Goal: Task Accomplishment & Management: Use online tool/utility

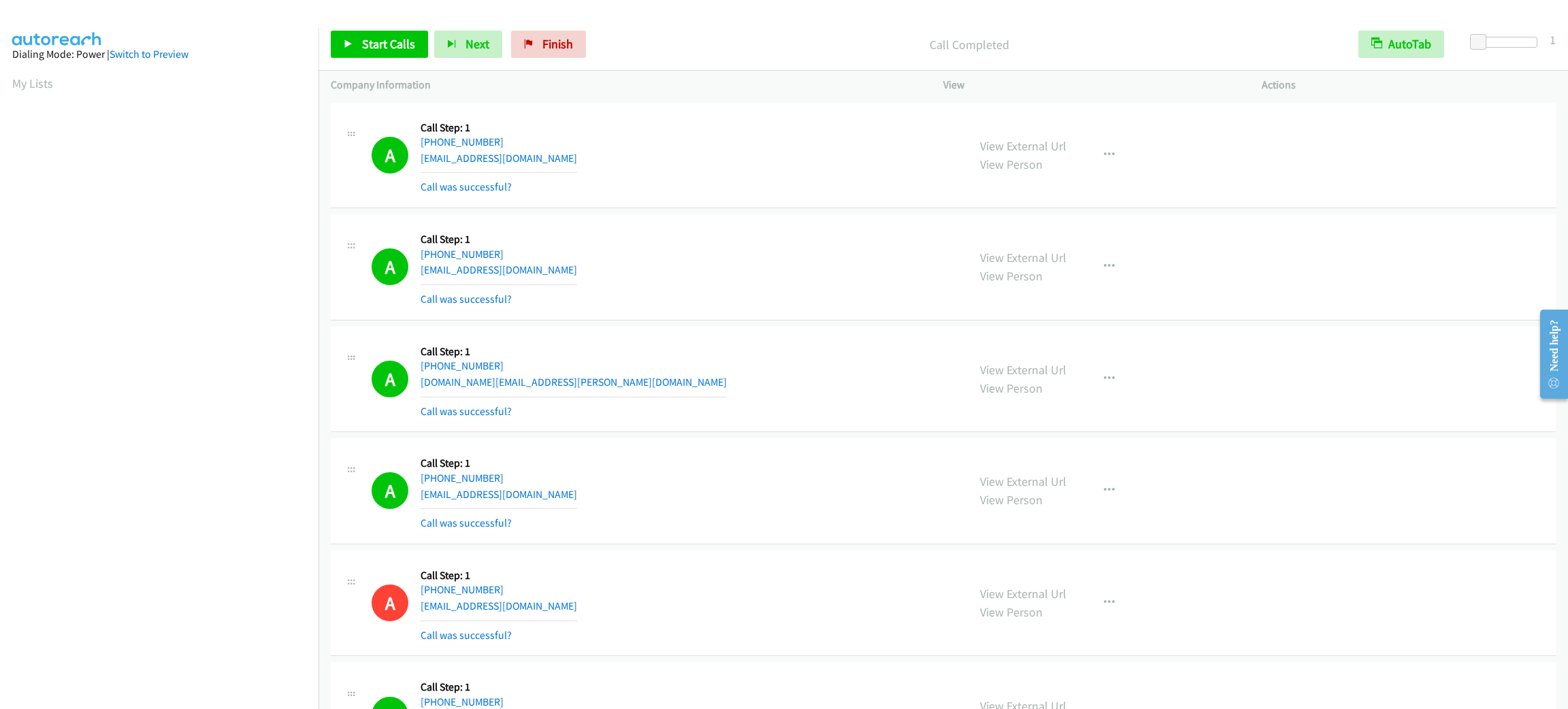
scroll to position [58, 0]
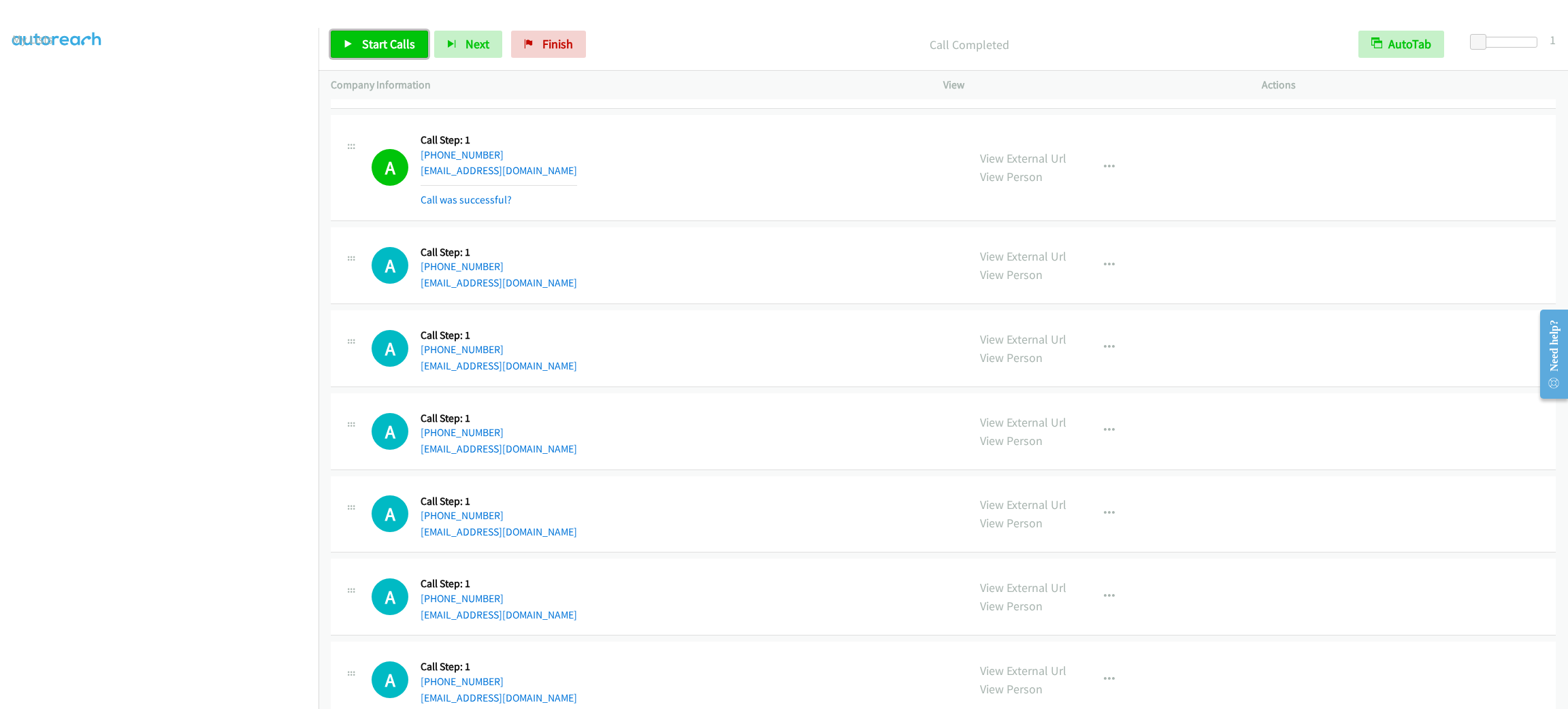
click at [363, 37] on span "Start Calls" at bounding box center [388, 44] width 53 height 16
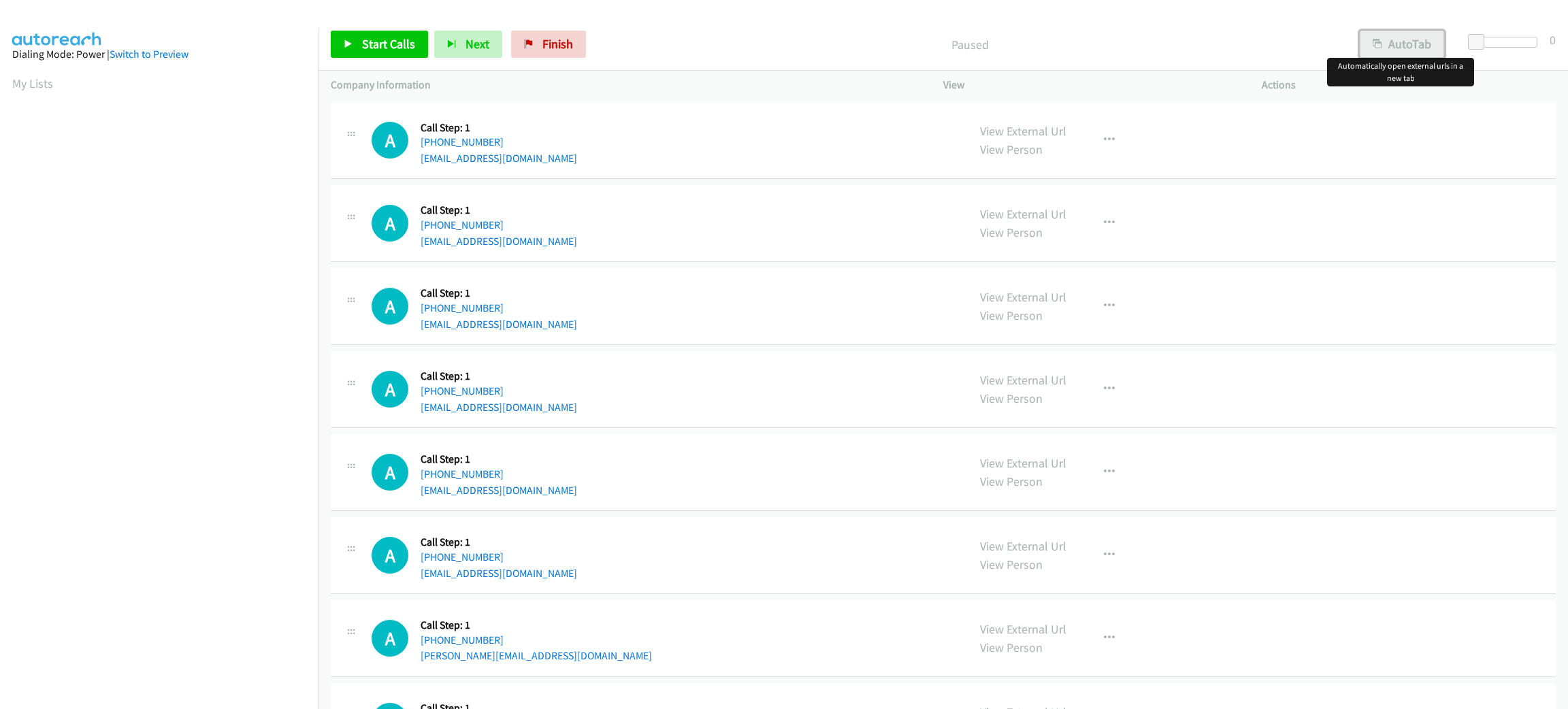
click at [1400, 46] on button "AutoTab" at bounding box center [1401, 44] width 84 height 28
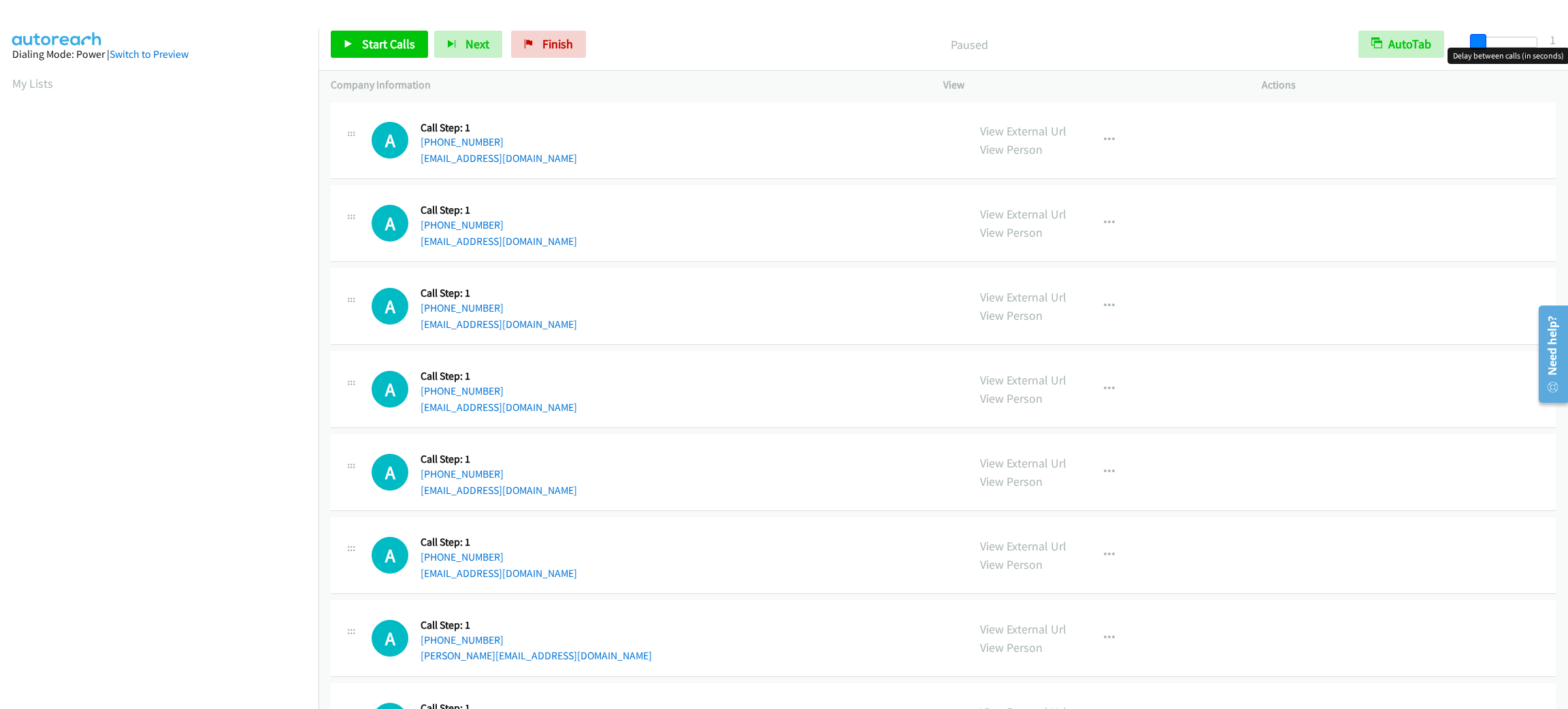
click at [1477, 35] on span at bounding box center [1478, 42] width 17 height 17
click at [377, 41] on span "Start Calls" at bounding box center [388, 44] width 53 height 16
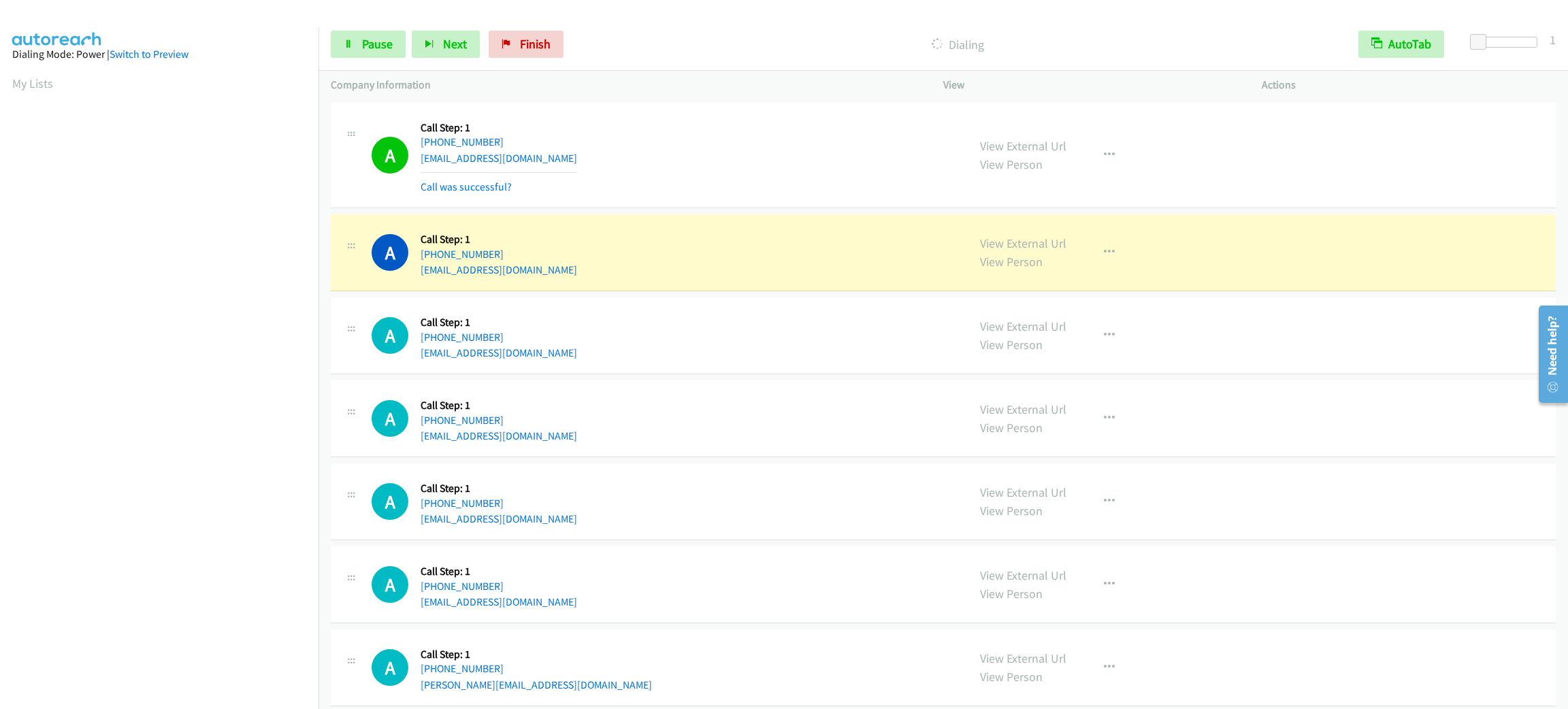
scroll to position [59, 0]
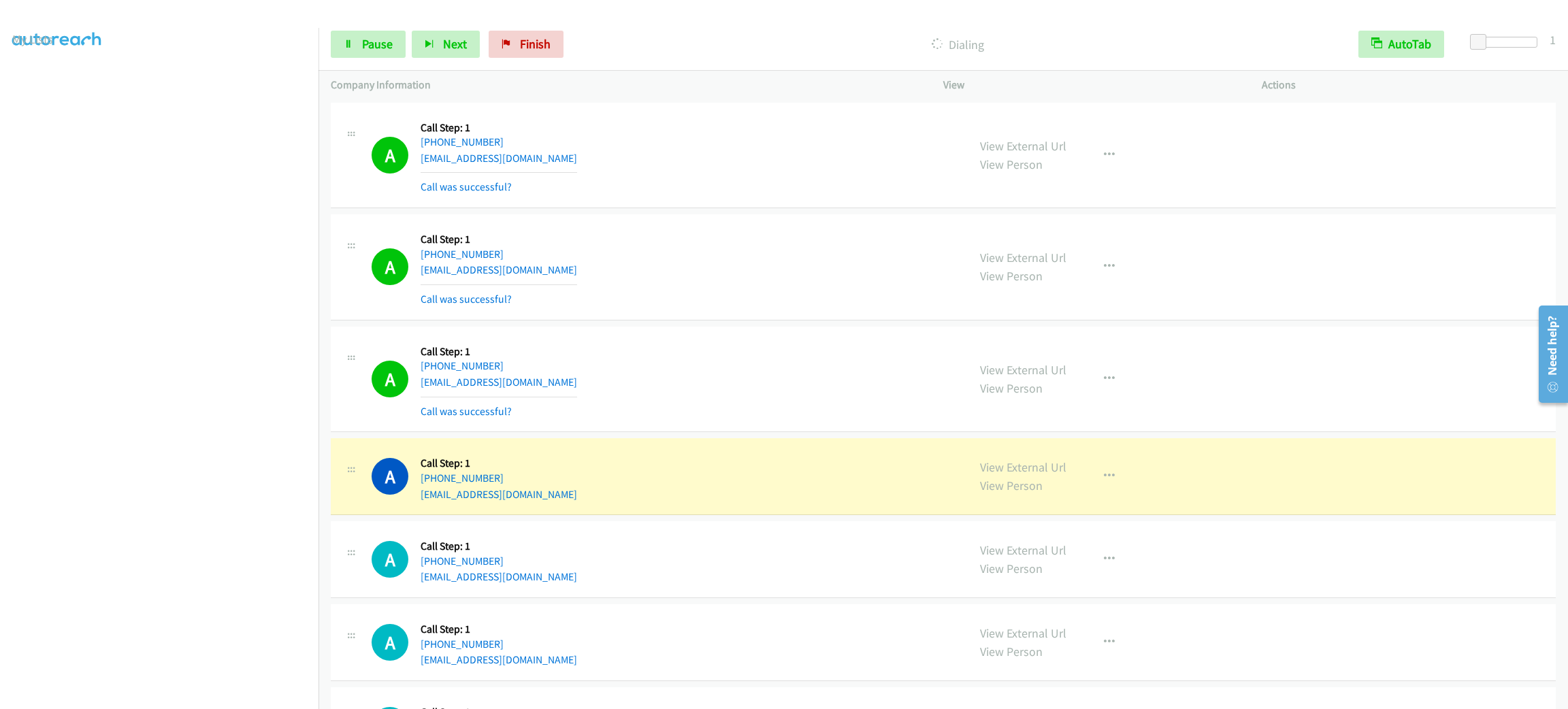
click at [187, 693] on section at bounding box center [160, 386] width 294 height 651
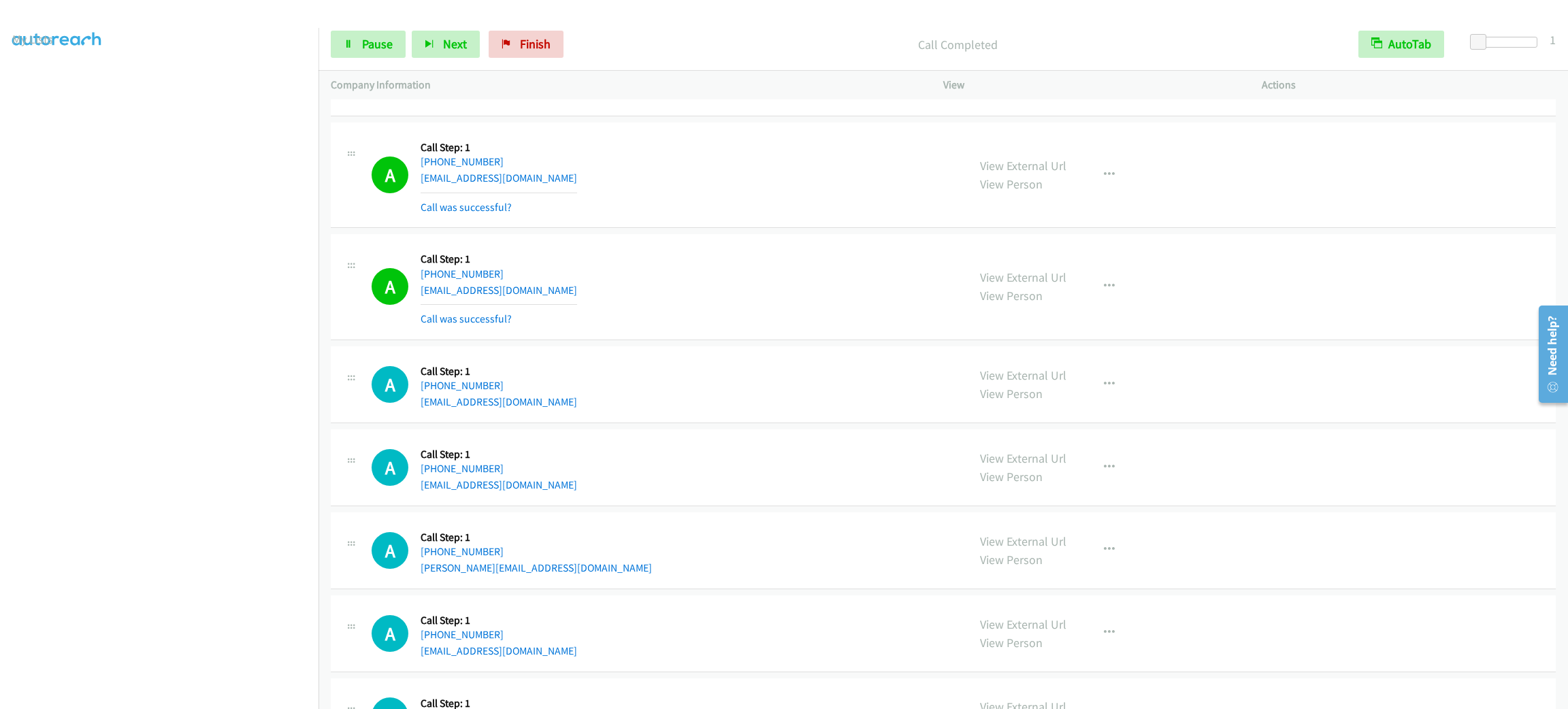
scroll to position [306, 0]
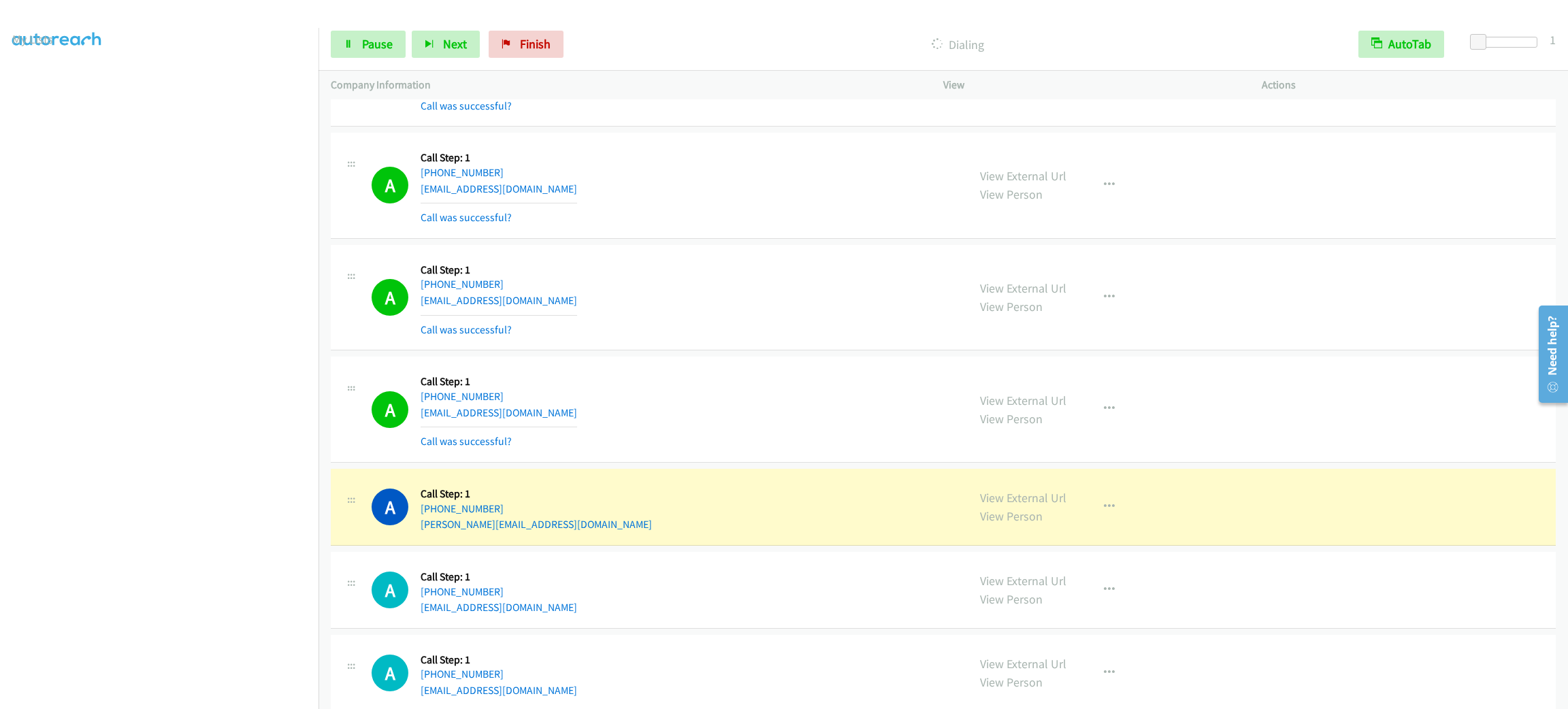
drag, startPoint x: 158, startPoint y: 705, endPoint x: 158, endPoint y: 688, distance: 17.0
click at [158, 692] on aside "Dialing Mode: Power | Switch to Preview My Lists" at bounding box center [159, 360] width 318 height 753
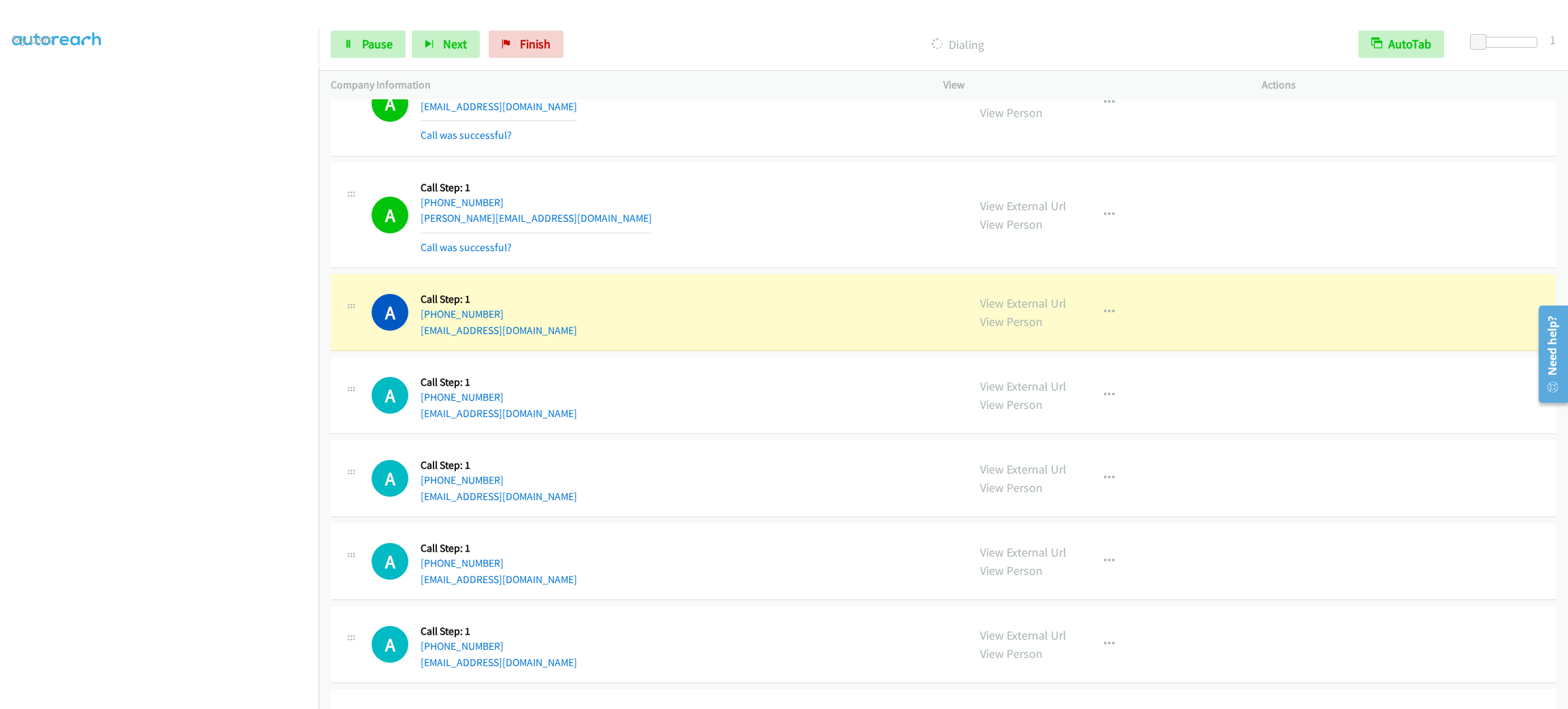
scroll to position [715, 0]
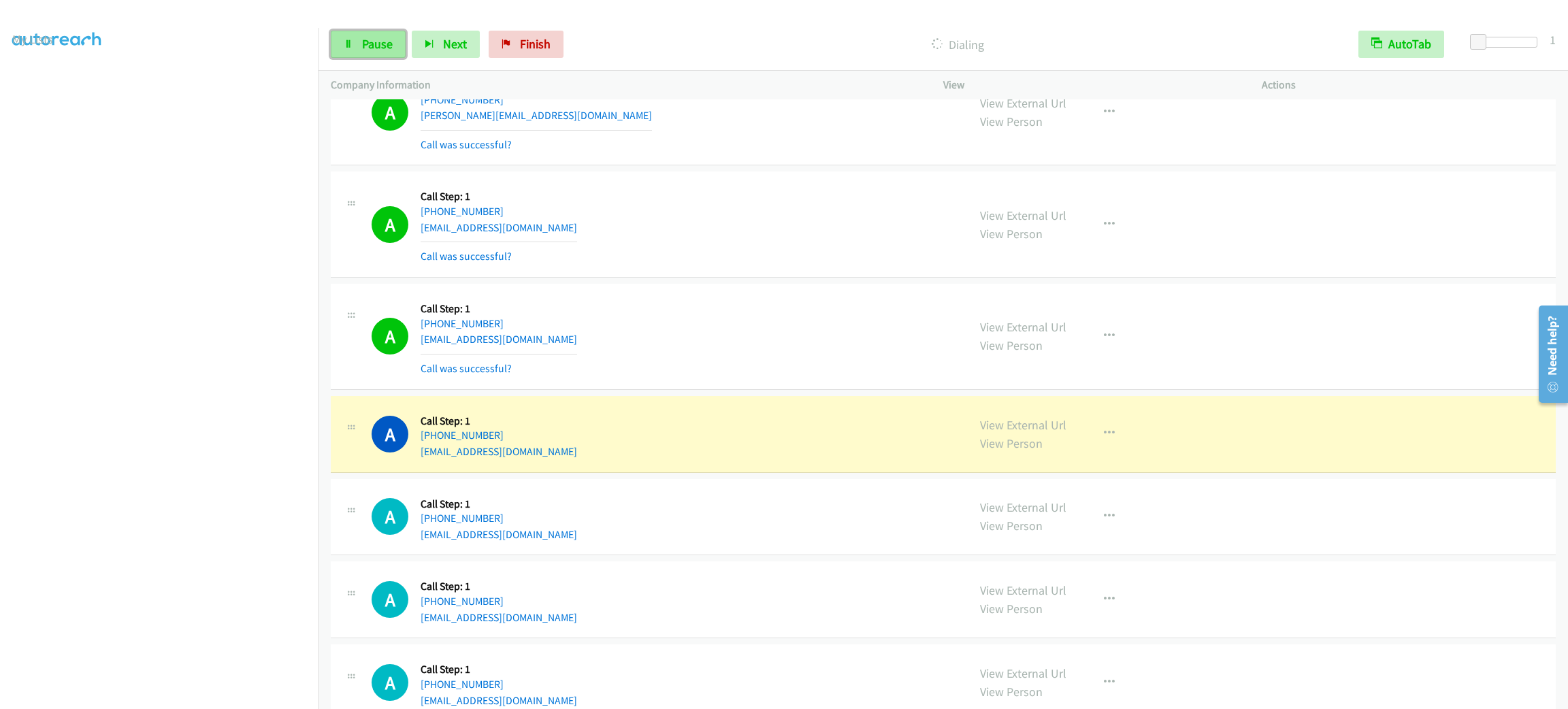
click at [374, 47] on span "Pause" at bounding box center [377, 44] width 31 height 16
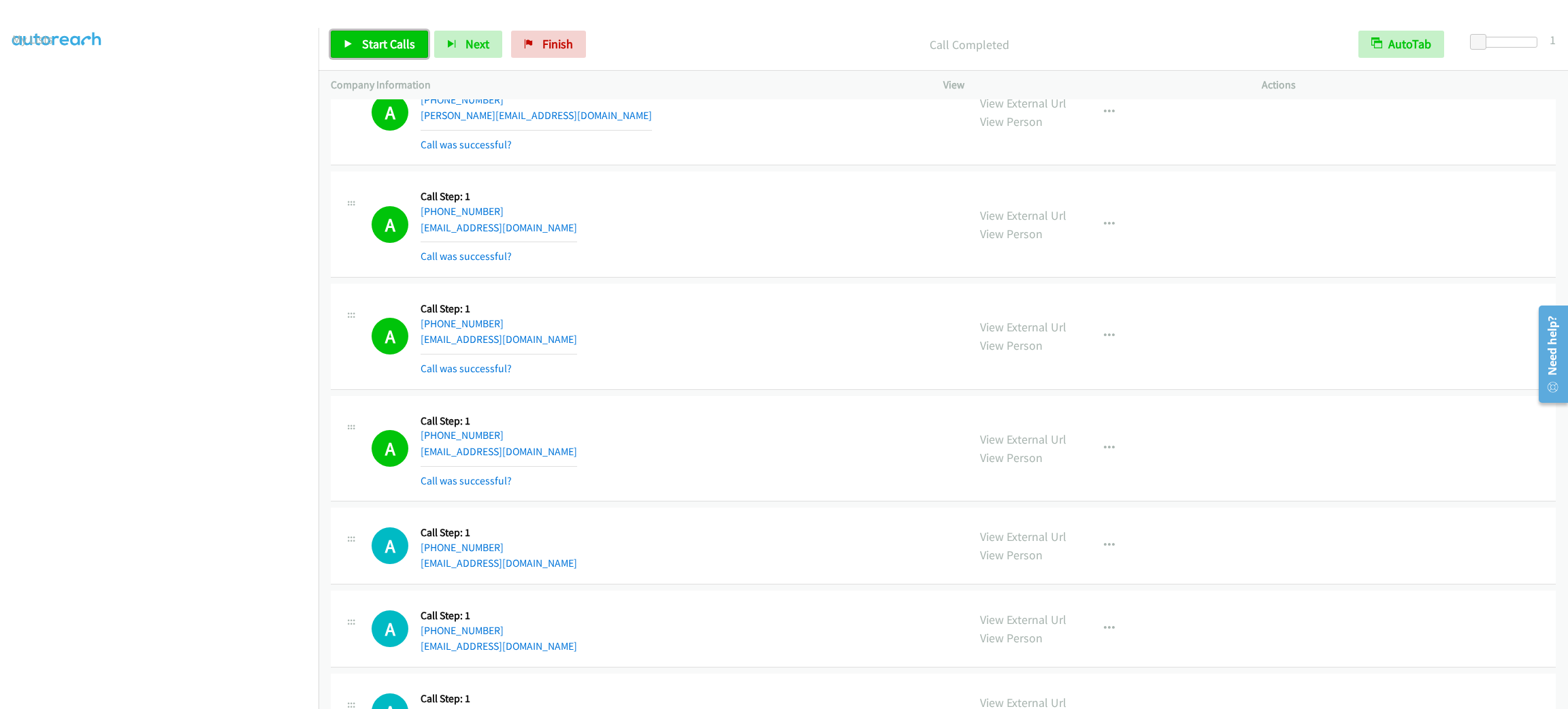
drag, startPoint x: 377, startPoint y: 57, endPoint x: 379, endPoint y: 46, distance: 11.2
click at [377, 57] on link "Start Calls" at bounding box center [380, 44] width 98 height 28
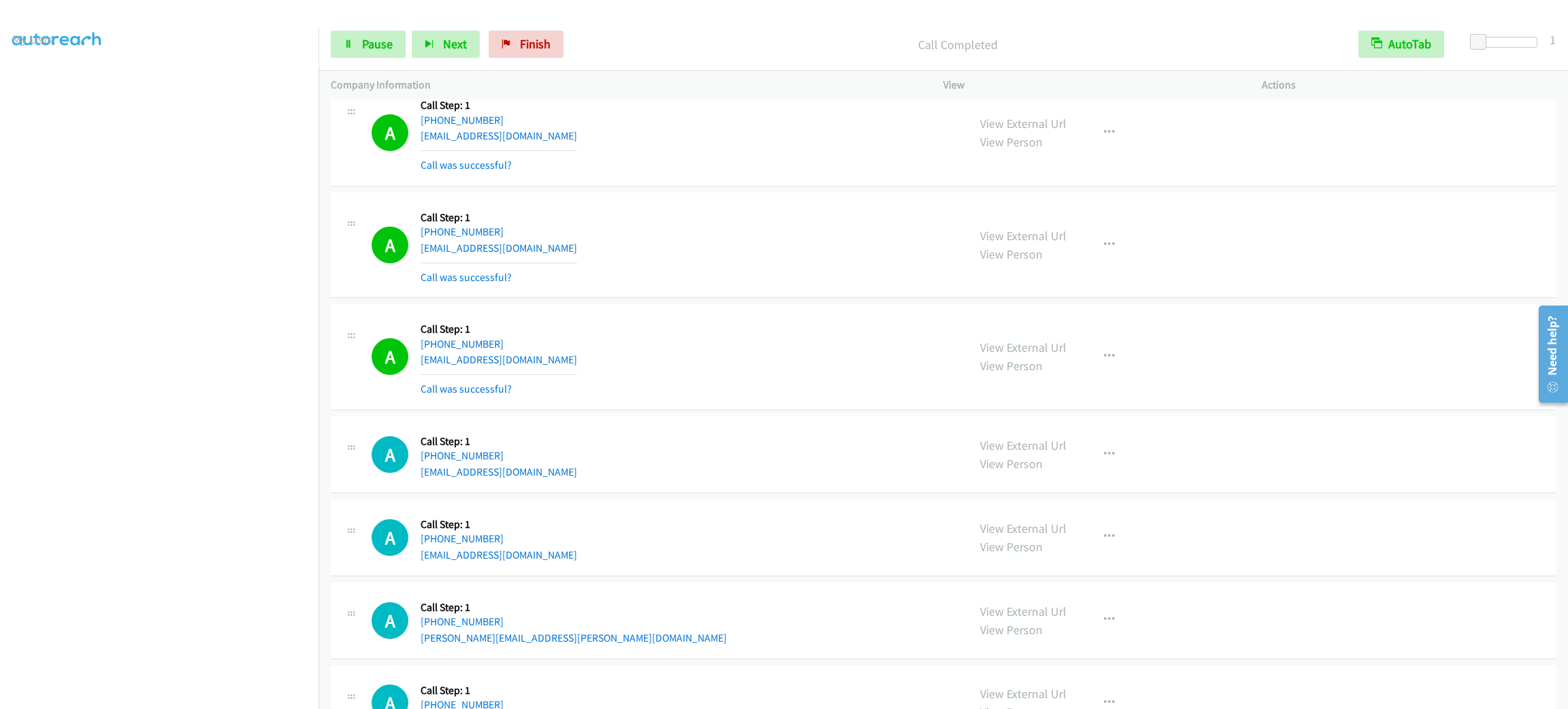
scroll to position [1019, 0]
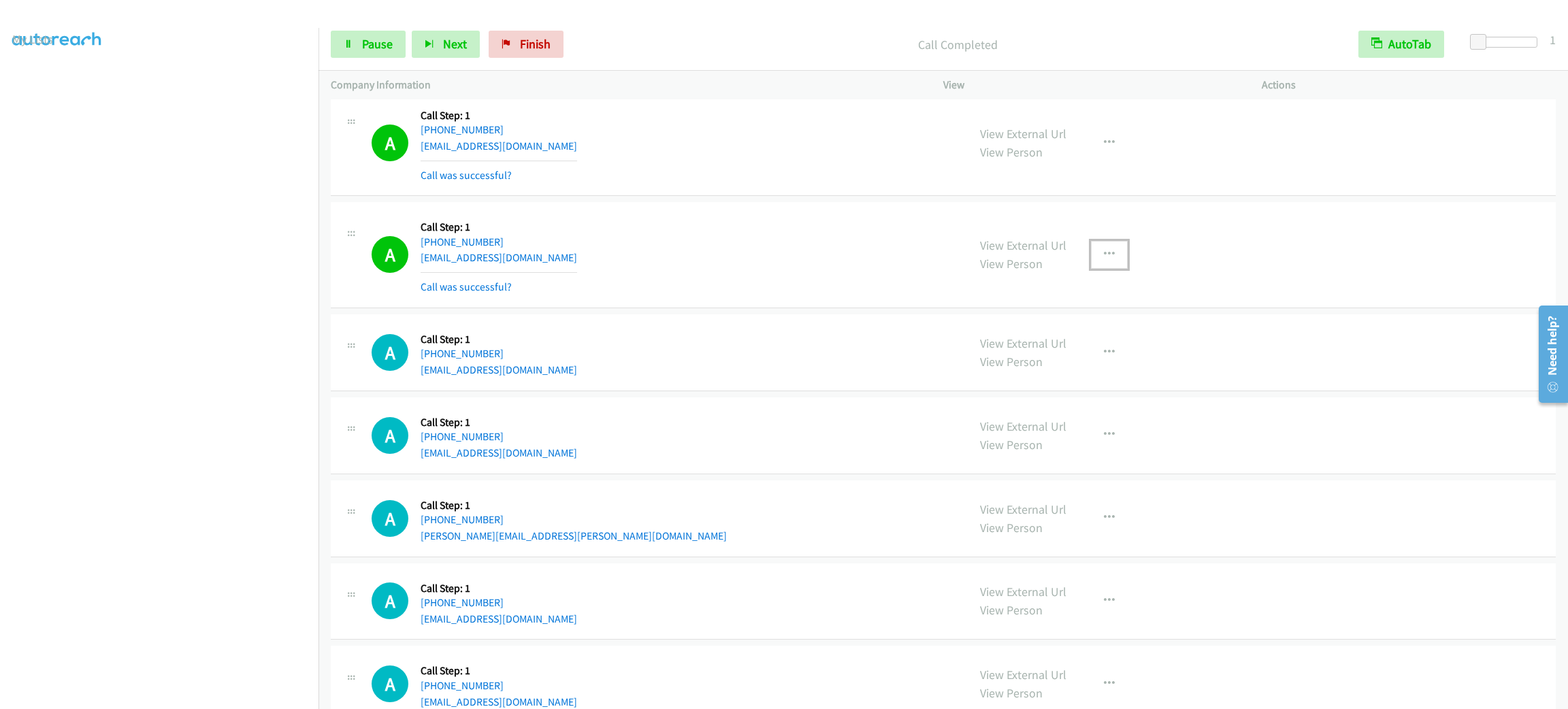
click at [1108, 256] on button "button" at bounding box center [1109, 254] width 37 height 28
click at [1077, 369] on link "Add to do not call list" at bounding box center [1036, 370] width 181 height 28
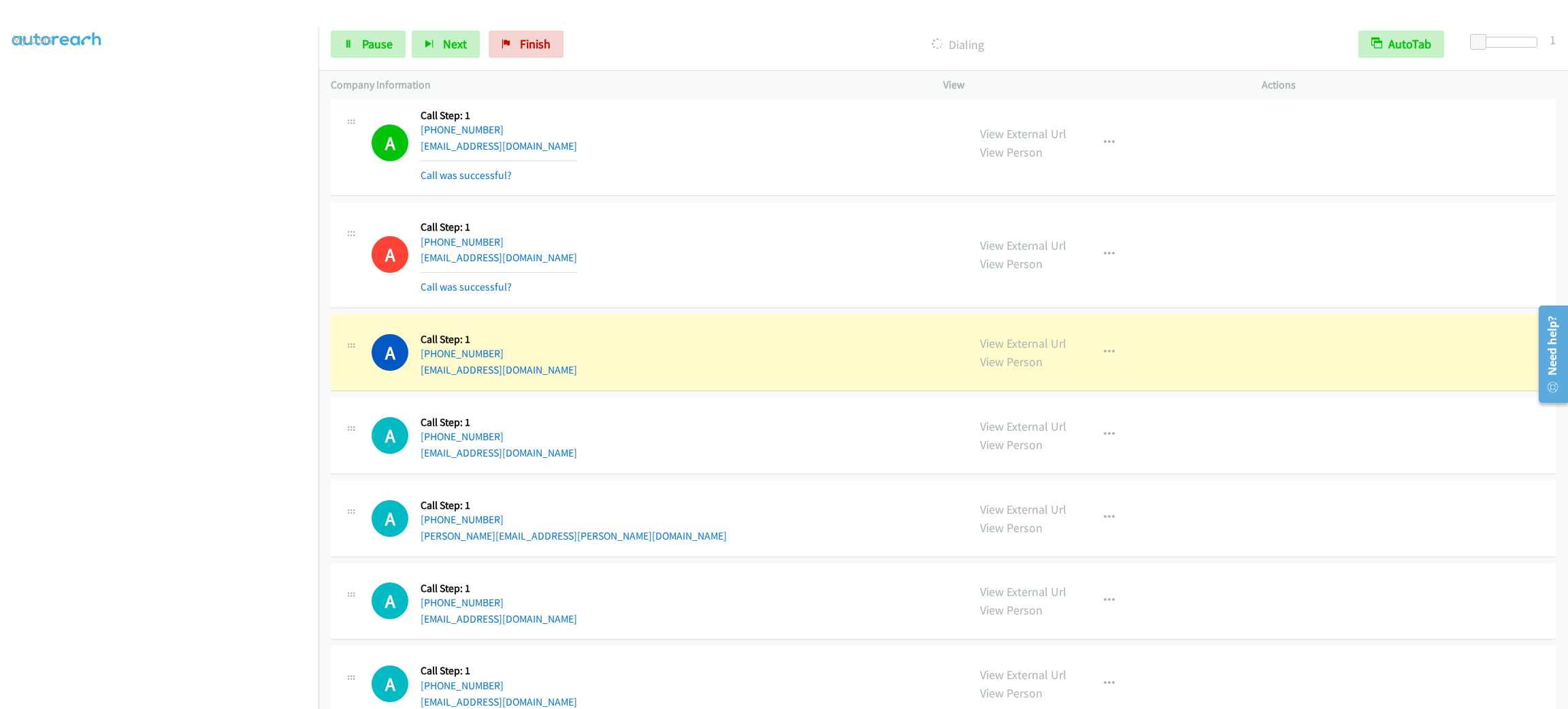
scroll to position [1122, 0]
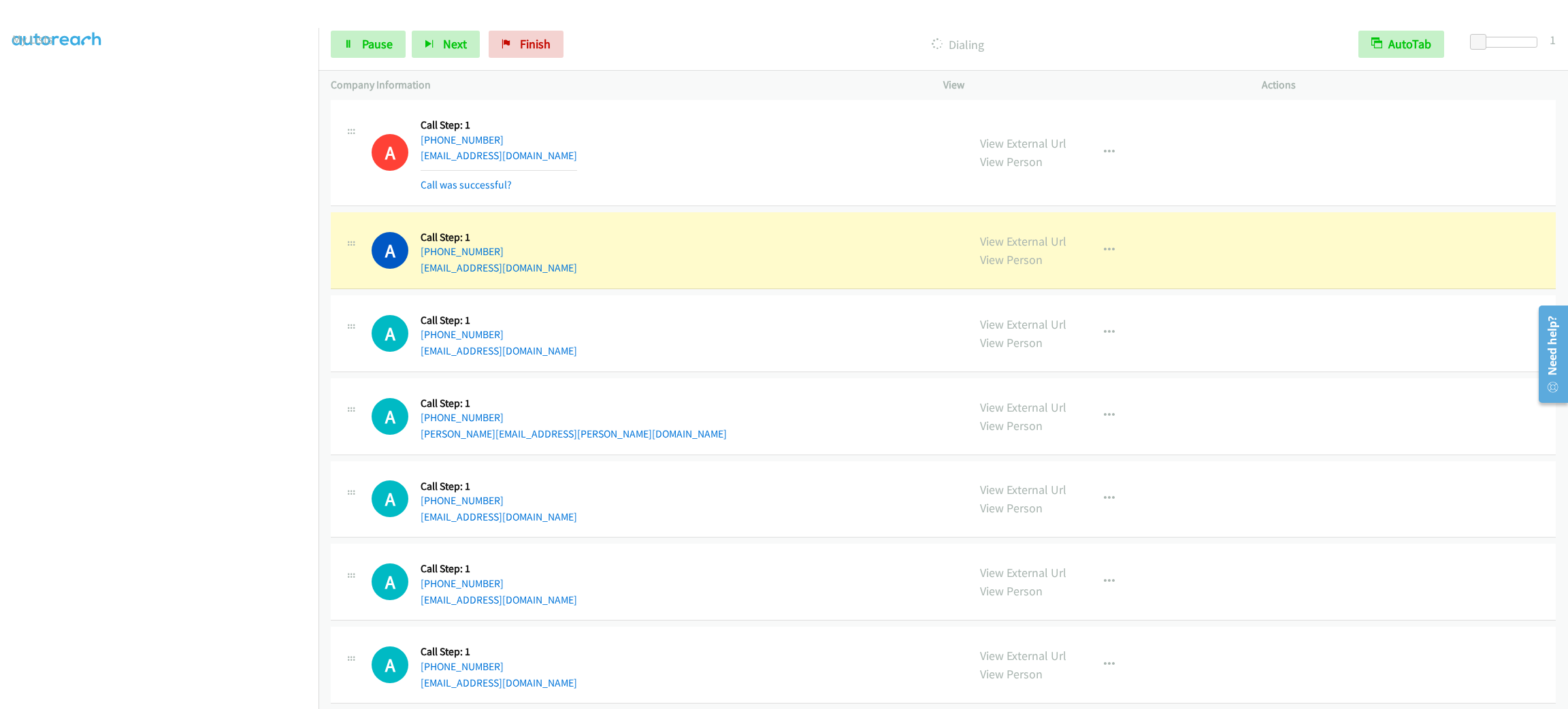
click at [716, 113] on div "A Callback Scheduled Call Step: 1 [GEOGRAPHIC_DATA]/[GEOGRAPHIC_DATA] [PHONE_NU…" at bounding box center [944, 152] width 1225 height 106
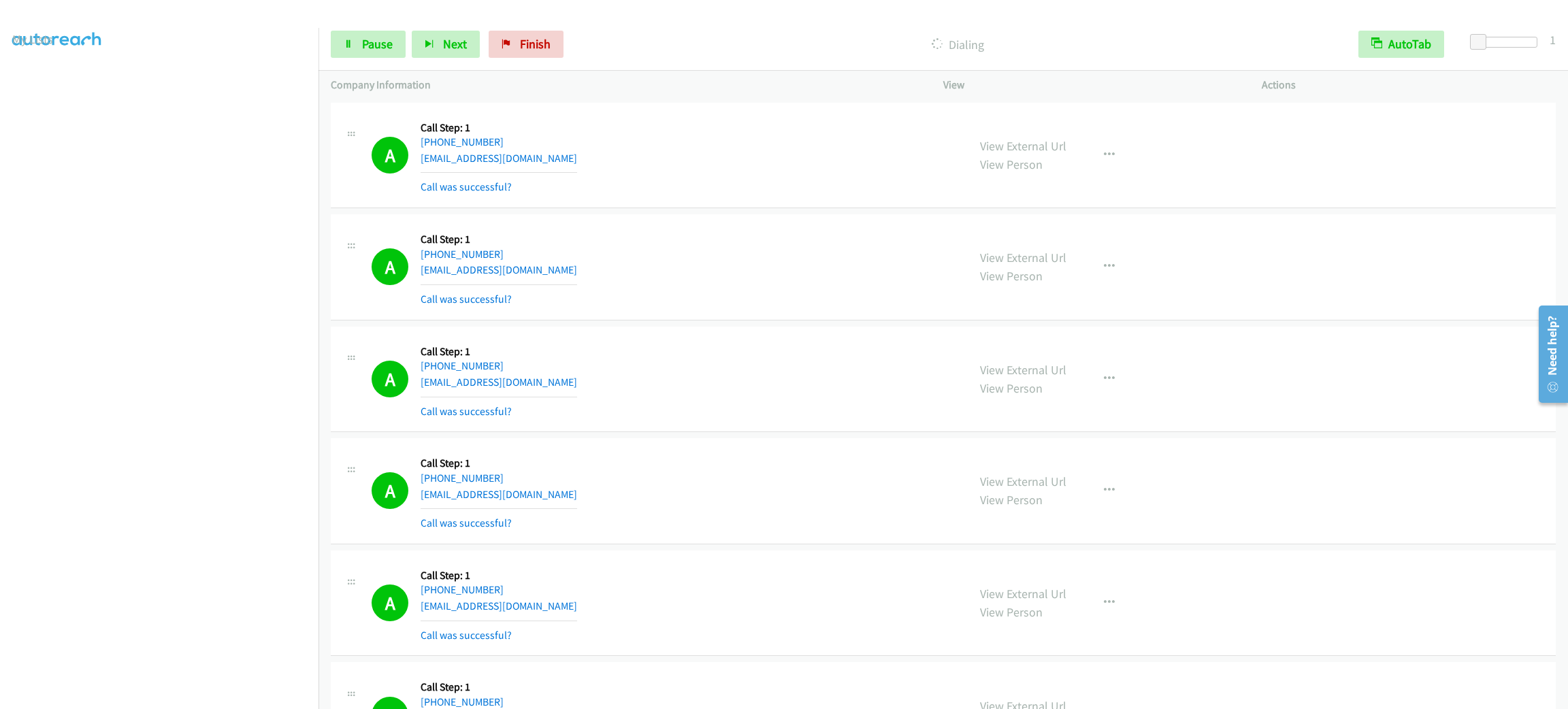
click at [1028, 358] on div "View External Url View Person View External Url Email Schedule/Manage Callback …" at bounding box center [1133, 379] width 331 height 81
click at [1007, 358] on div "View External Url View Person View External Url Email Schedule/Manage Callback …" at bounding box center [1133, 379] width 331 height 81
click at [1014, 366] on link "View External Url" at bounding box center [1023, 369] width 86 height 16
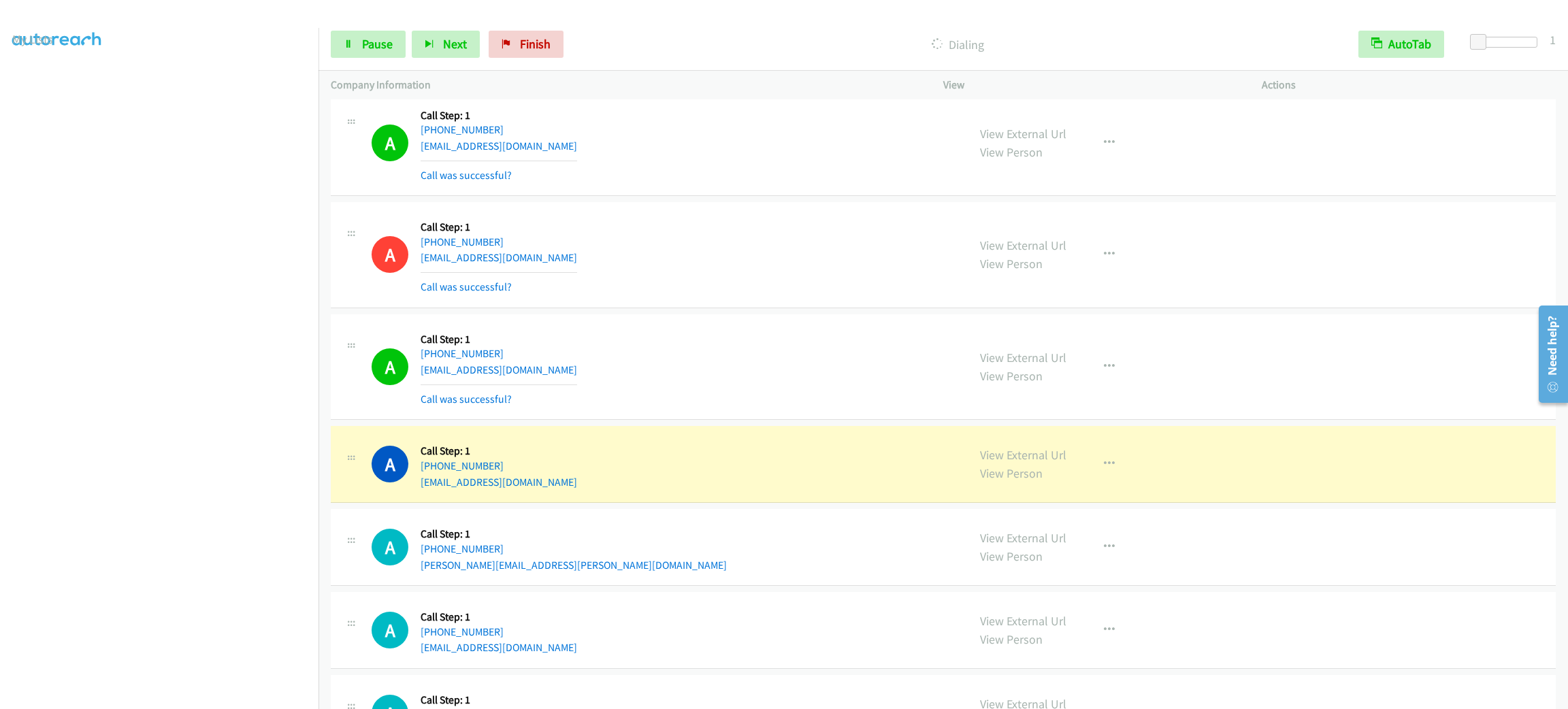
scroll to position [1326, 0]
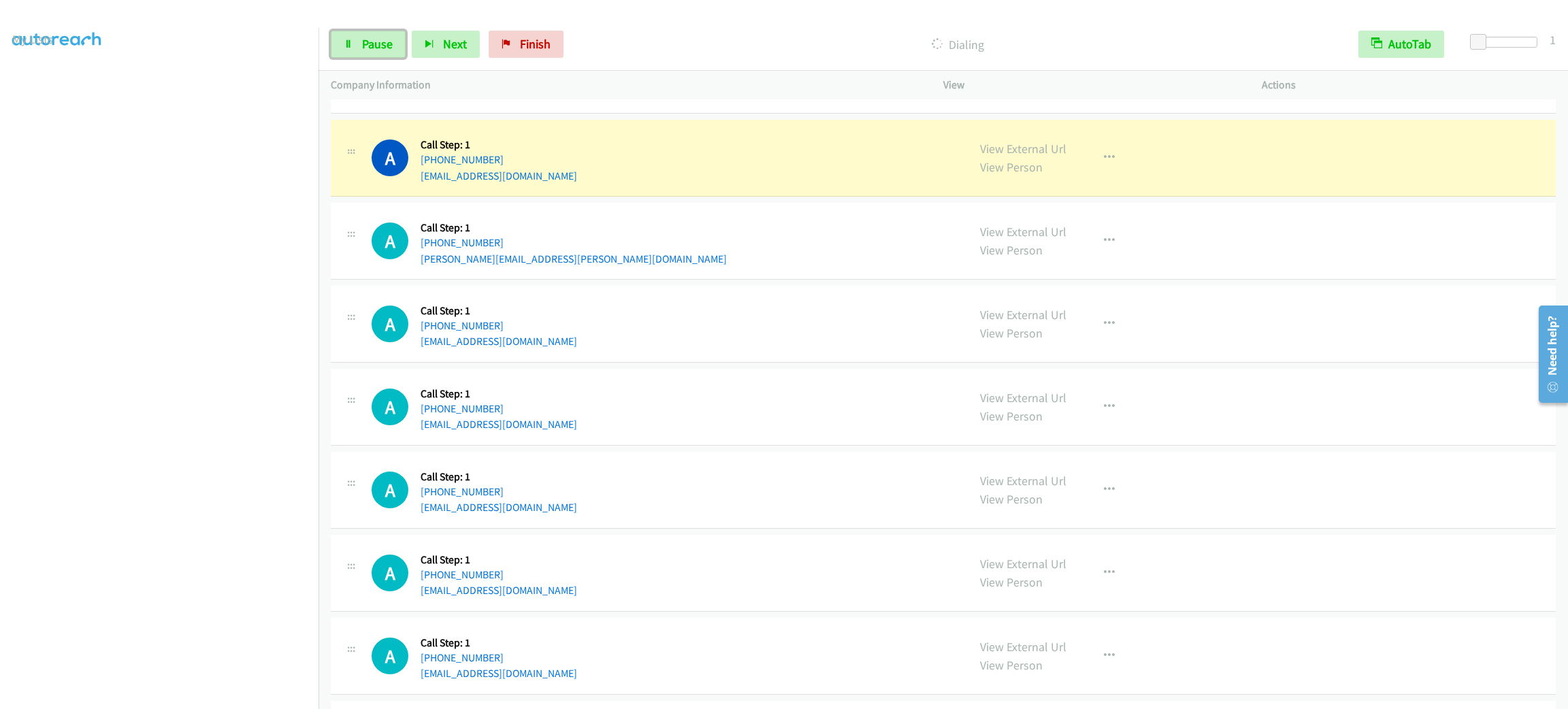
drag, startPoint x: 381, startPoint y: 38, endPoint x: 349, endPoint y: 68, distance: 43.9
click at [381, 38] on span "Pause" at bounding box center [377, 44] width 31 height 16
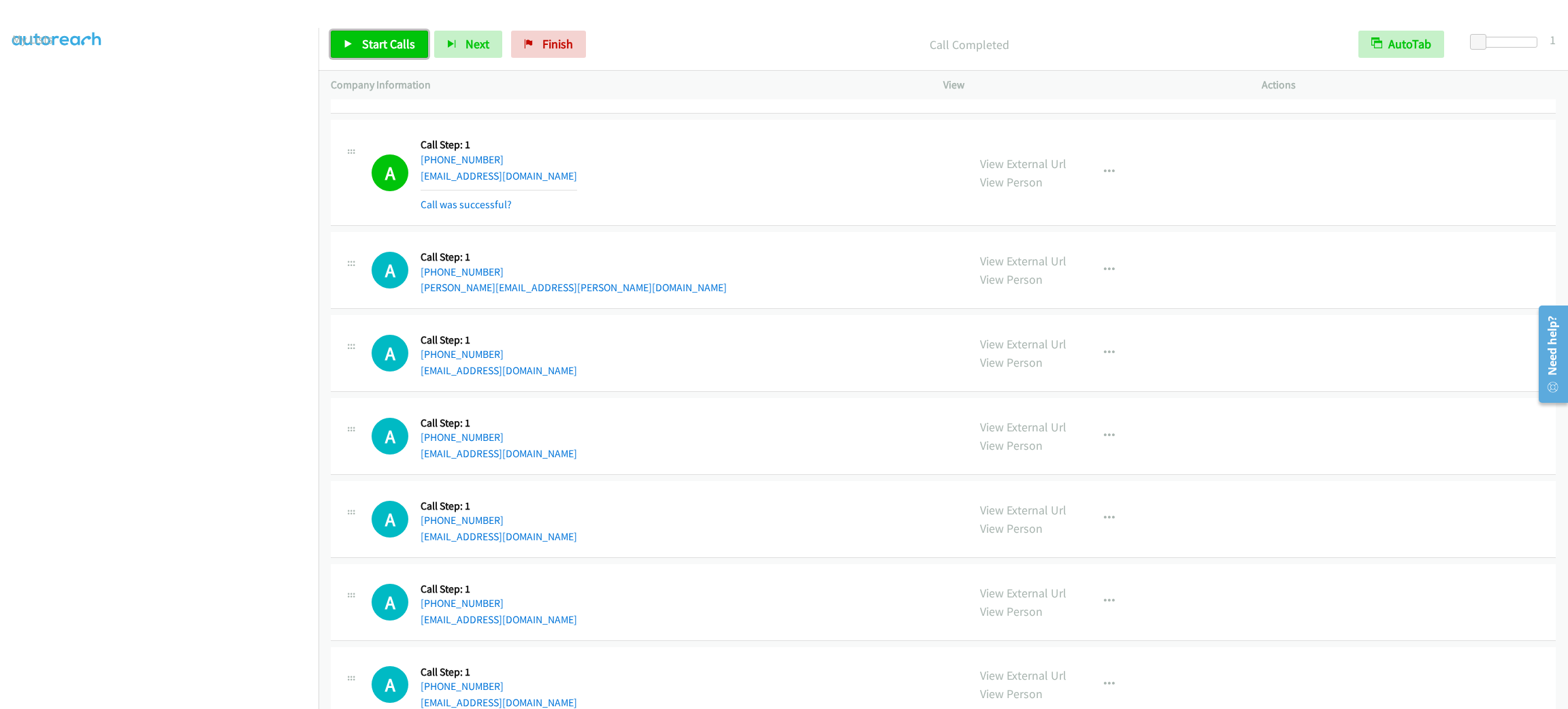
click at [370, 32] on link "Start Calls" at bounding box center [380, 44] width 98 height 28
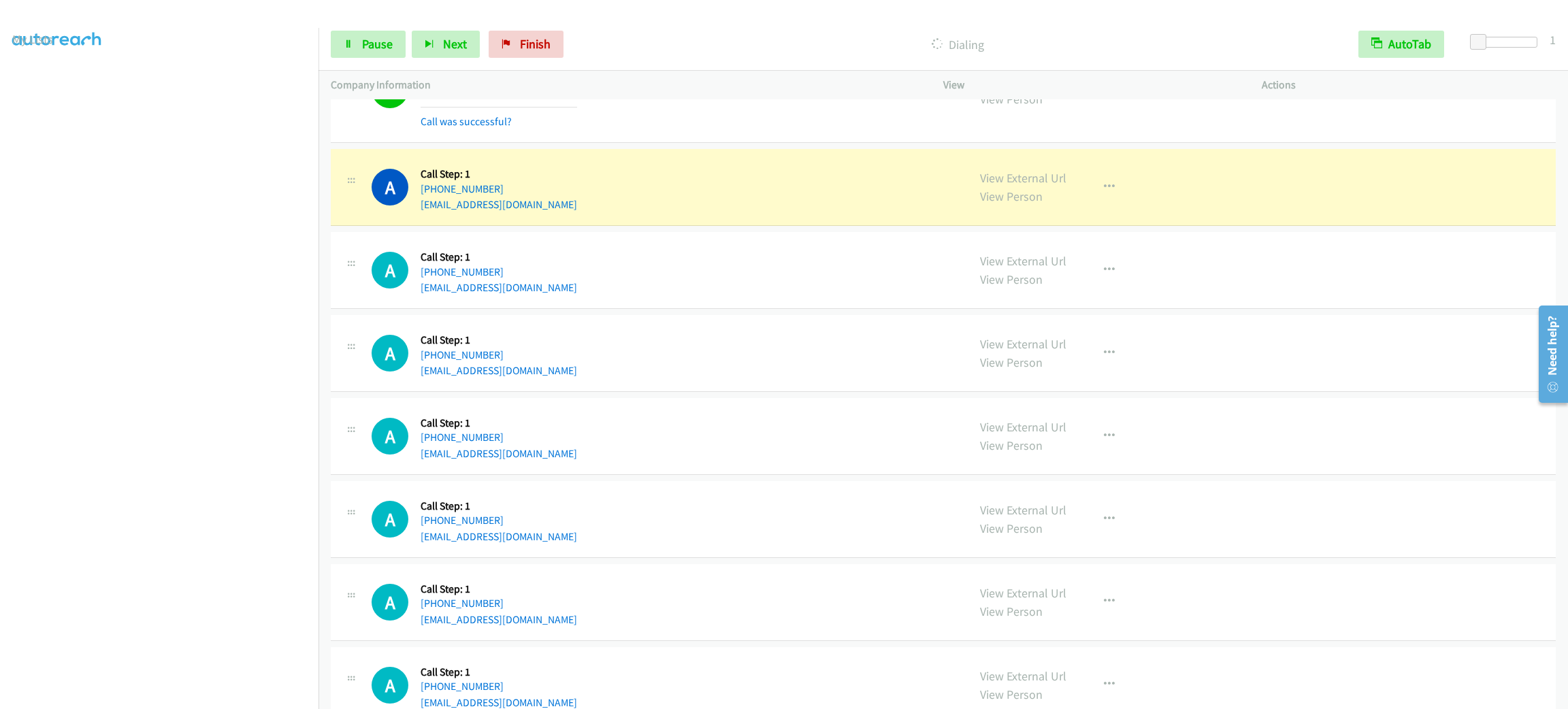
scroll to position [1735, 0]
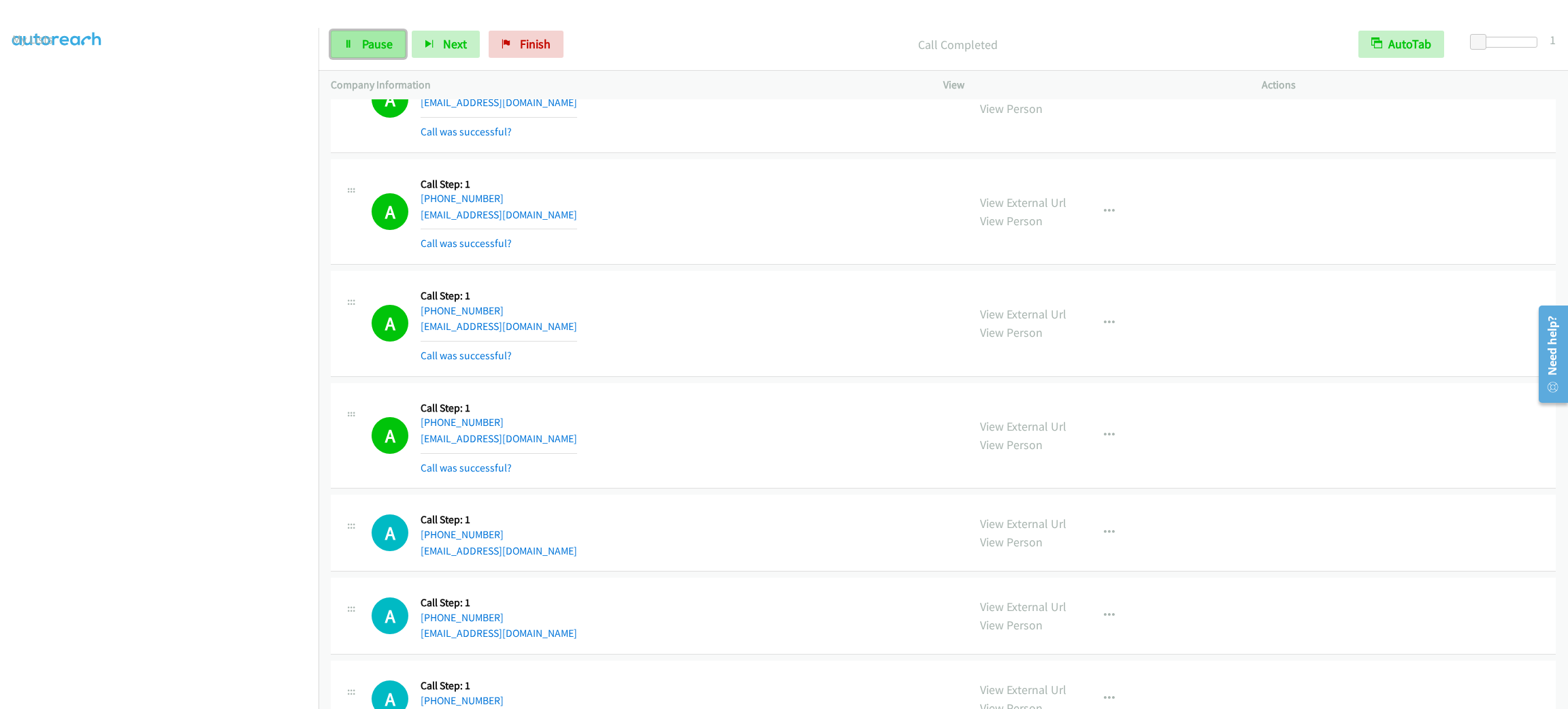
click at [374, 39] on span "Pause" at bounding box center [377, 44] width 31 height 16
click at [374, 38] on span "Start Calls" at bounding box center [388, 44] width 53 height 16
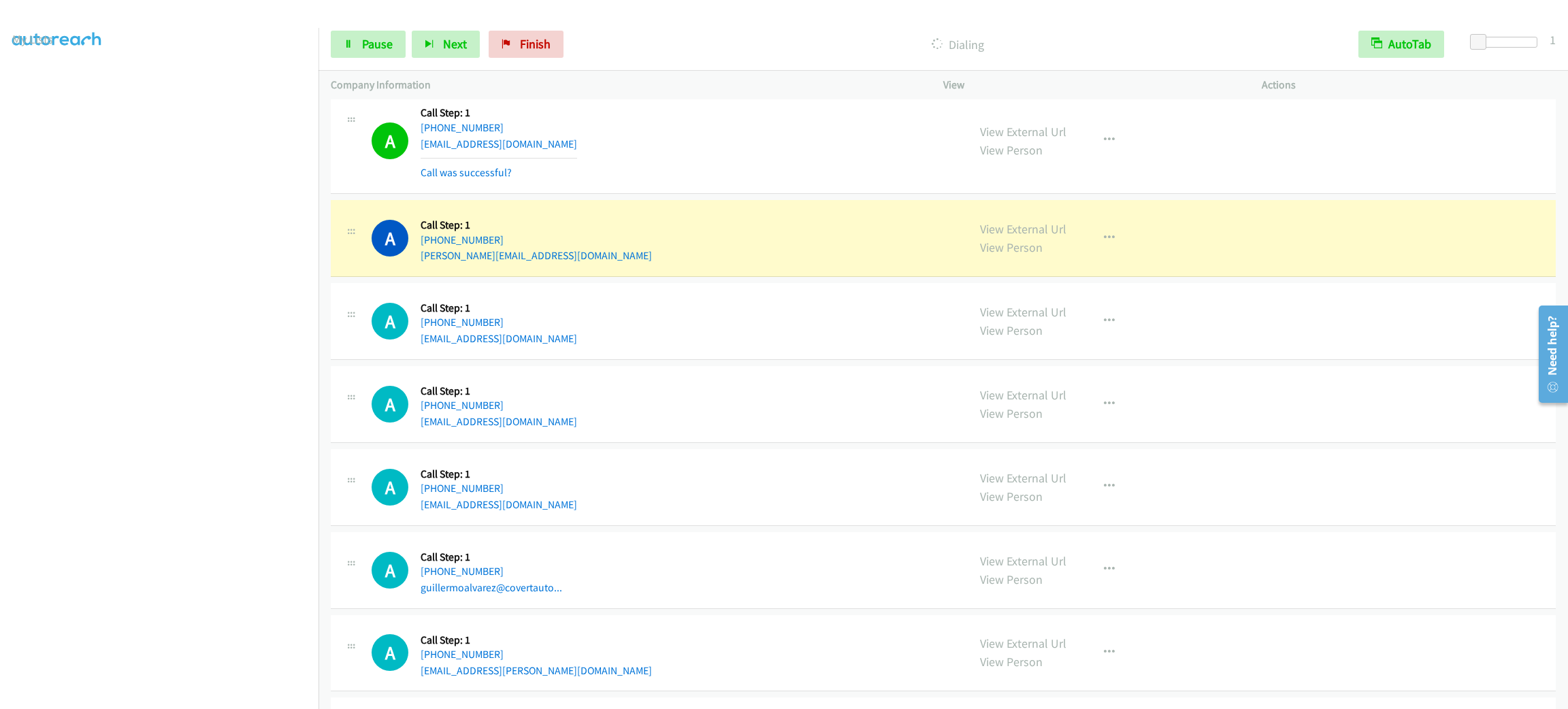
scroll to position [2551, 0]
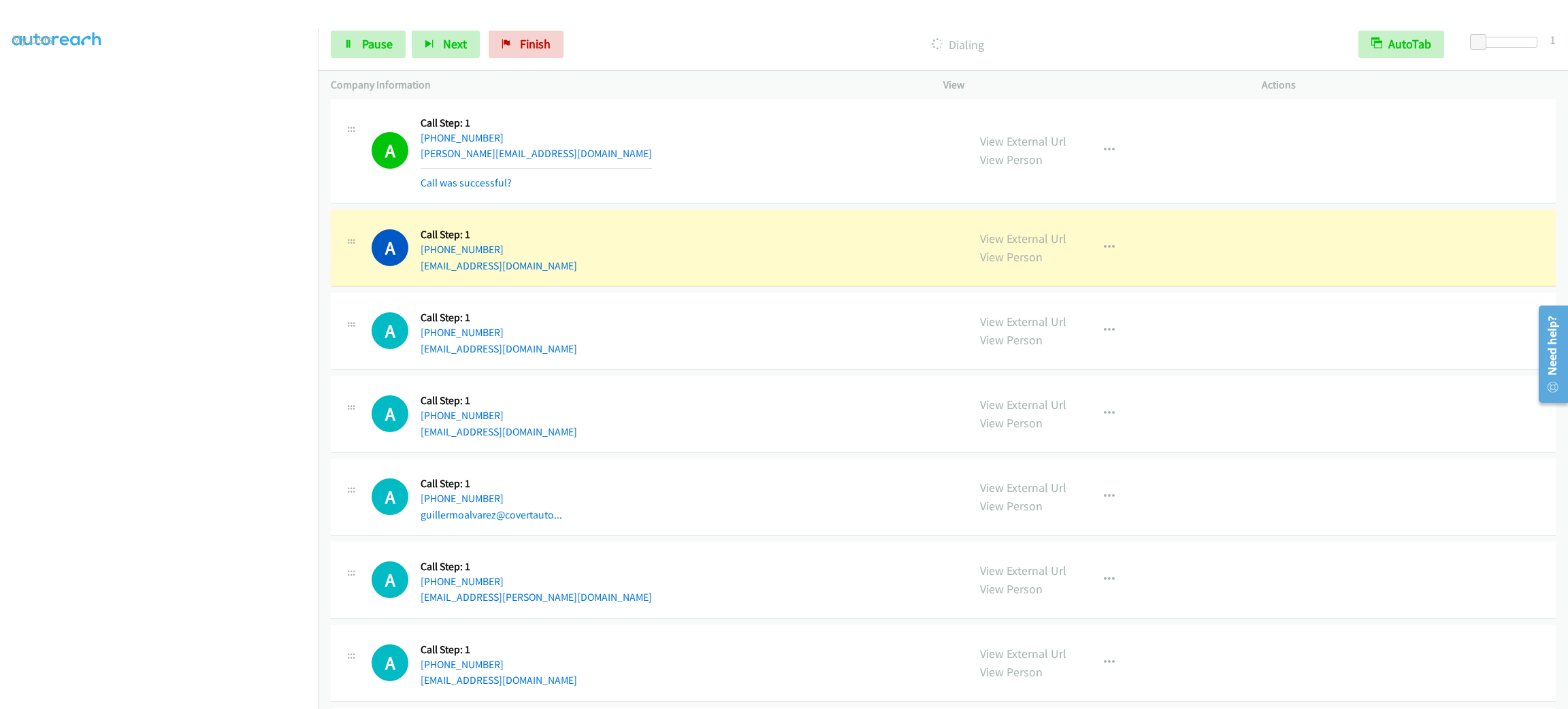
click at [819, 366] on div "A Callback Scheduled Call Step: 1 America/New_York [PHONE_NUMBER] [EMAIL_ADDRES…" at bounding box center [944, 331] width 1225 height 77
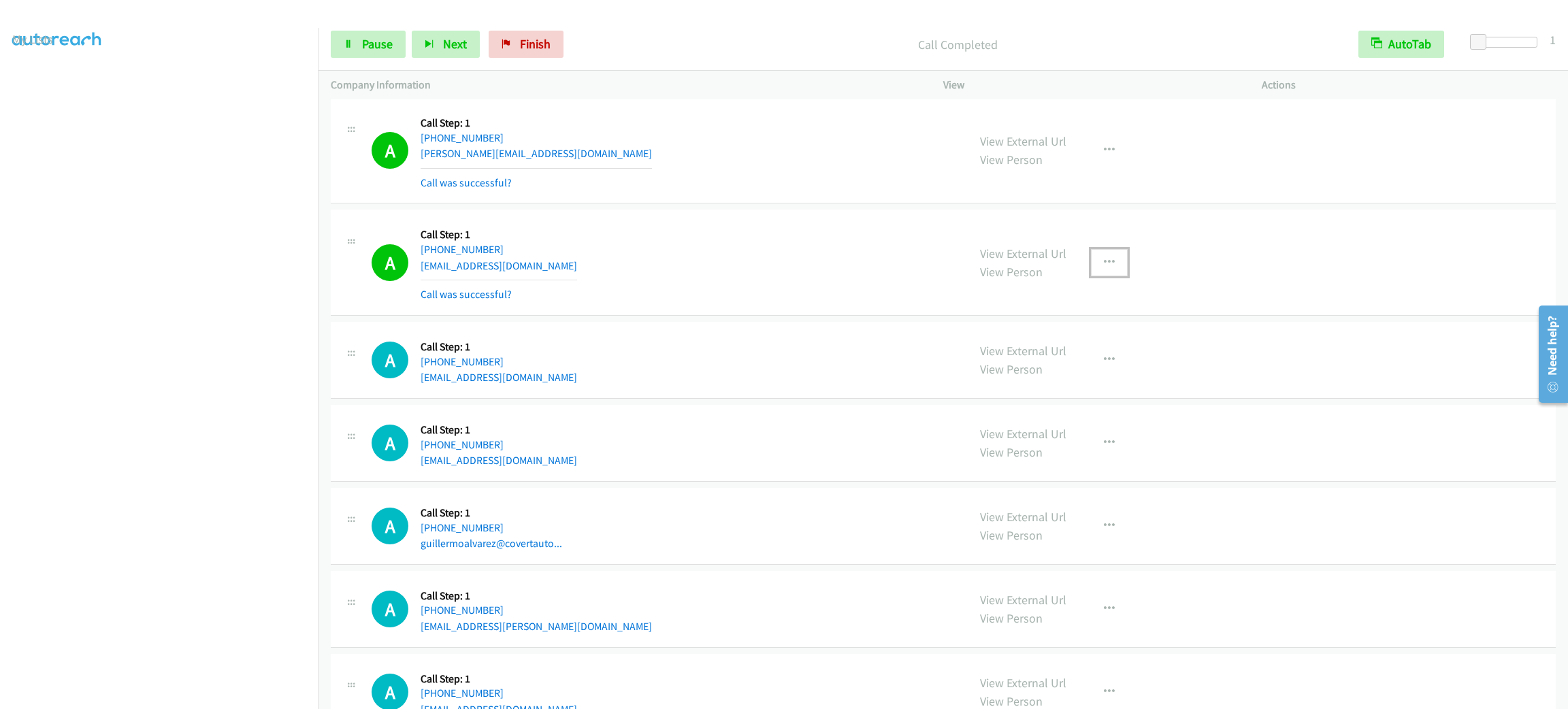
click at [1091, 267] on button "button" at bounding box center [1109, 263] width 37 height 28
click at [1065, 382] on link "Add to do not call list" at bounding box center [1036, 379] width 181 height 28
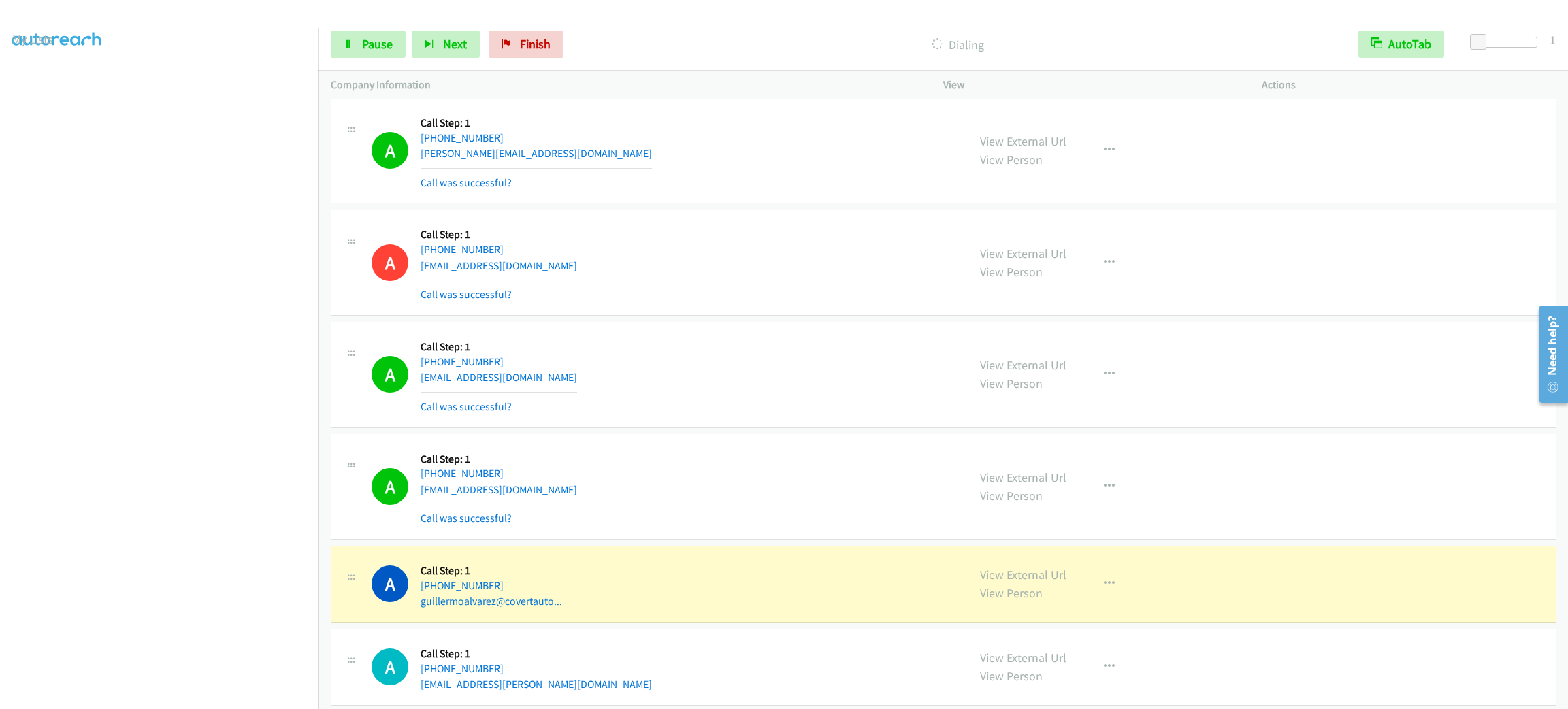
click at [908, 272] on div "A Callback Scheduled Call Step: 1 [GEOGRAPHIC_DATA]/[GEOGRAPHIC_DATA] [PHONE_NU…" at bounding box center [664, 262] width 584 height 81
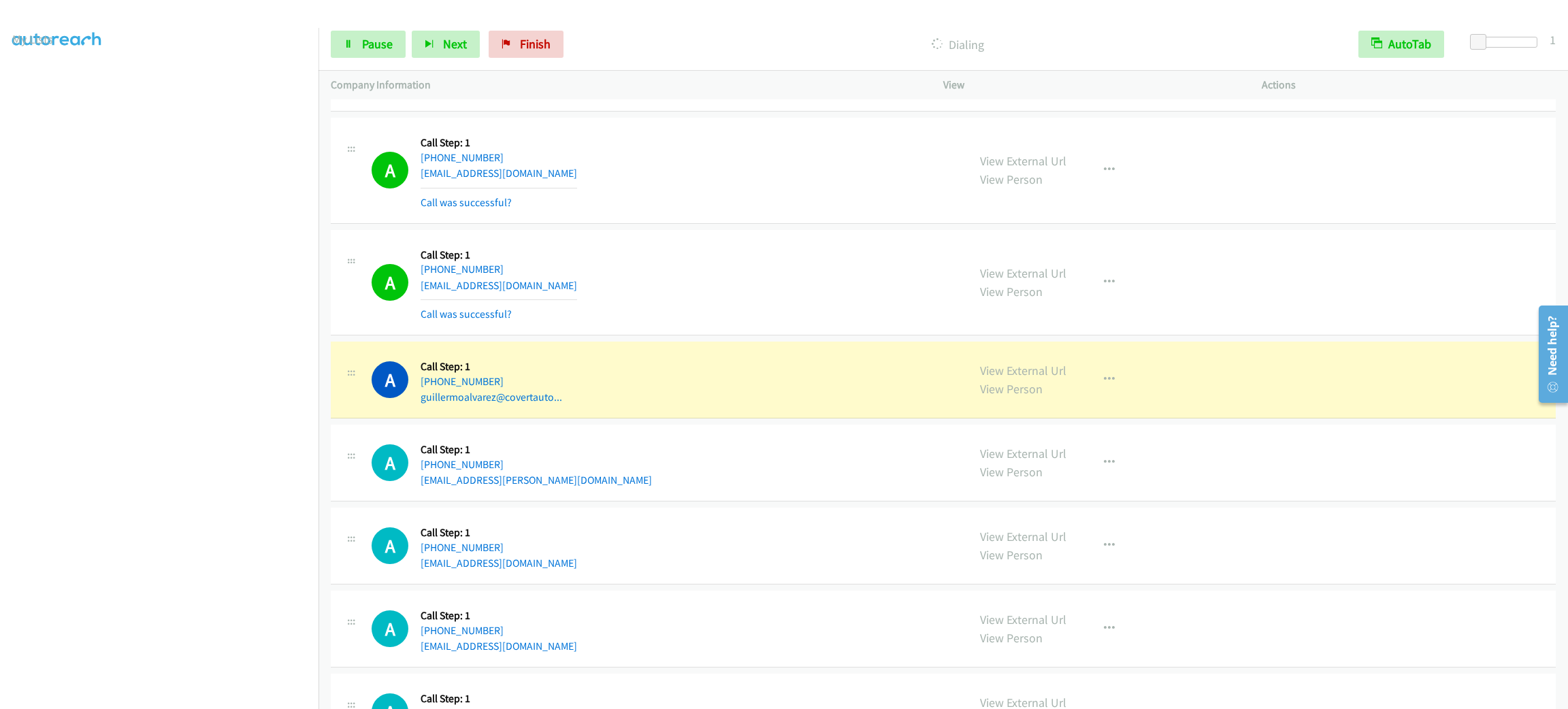
scroll to position [2959, 0]
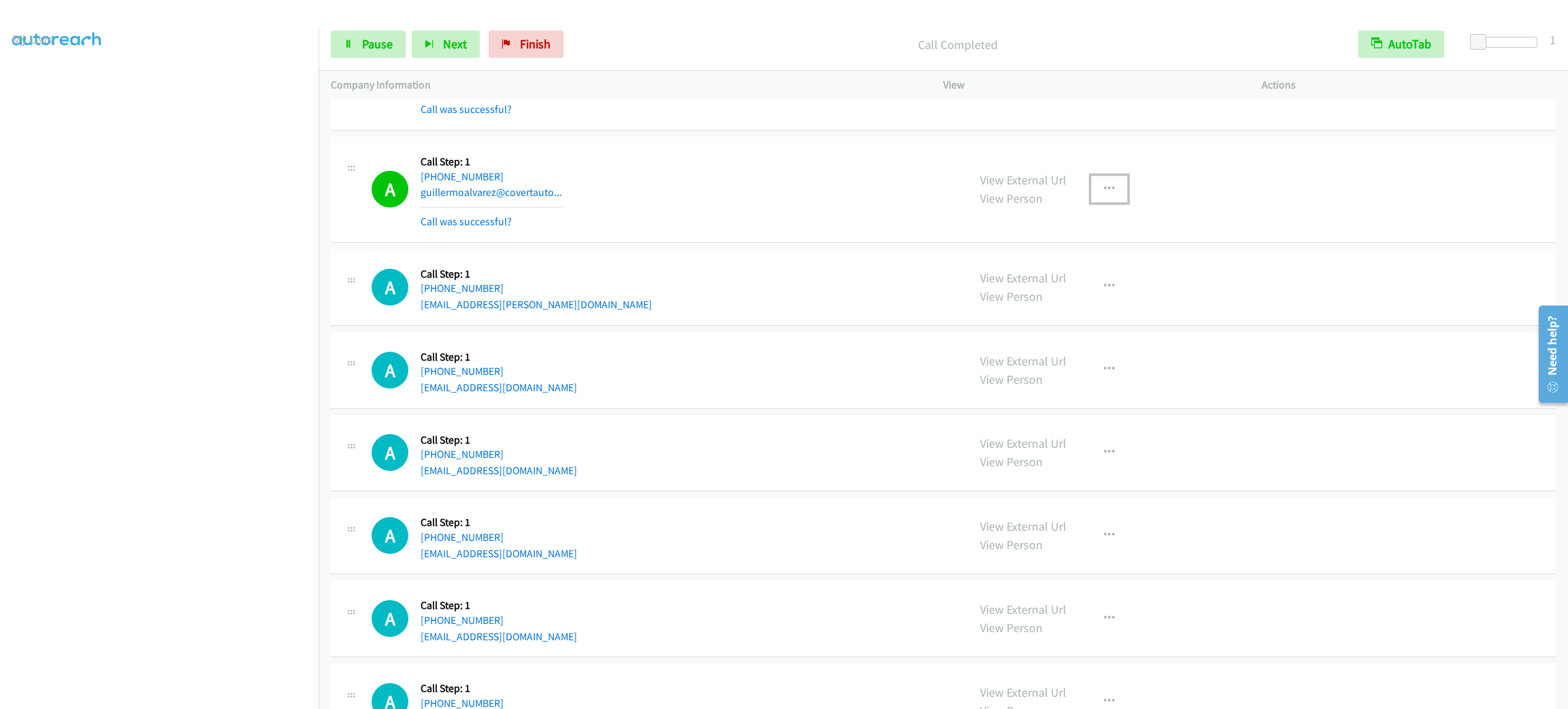
click at [1102, 187] on button "button" at bounding box center [1109, 189] width 37 height 28
click at [1069, 319] on link "Add to do not call list" at bounding box center [1036, 305] width 181 height 28
click at [679, 370] on div "A Callback Scheduled Call Step: 1 America/New_York [PHONE_NUMBER] [EMAIL_ADDRES…" at bounding box center [664, 370] width 584 height 52
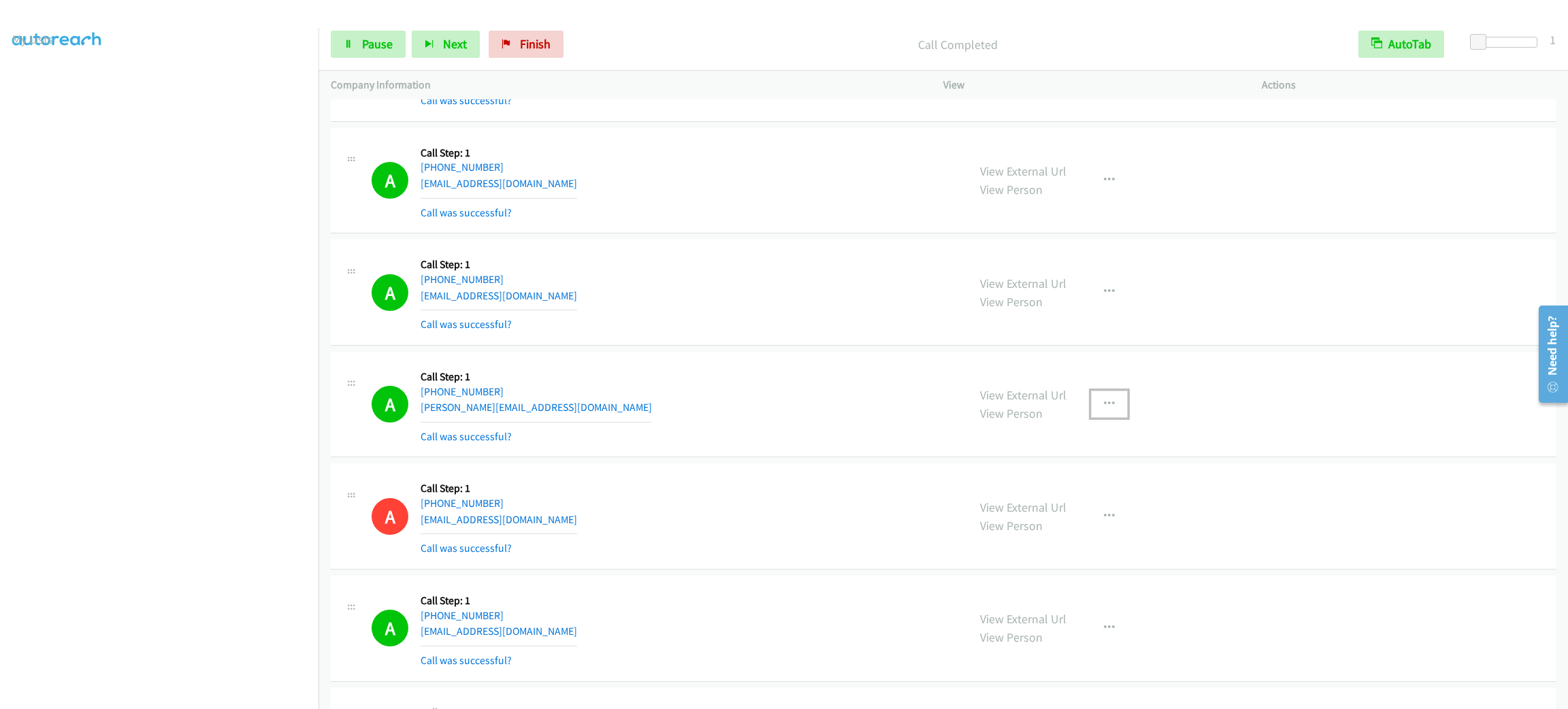
click at [1105, 406] on icon "button" at bounding box center [1110, 404] width 11 height 11
click at [1076, 534] on link "Add to do not call list" at bounding box center [1036, 520] width 181 height 28
click at [377, 46] on span "Pause" at bounding box center [377, 44] width 31 height 16
click at [377, 39] on span "Start Calls" at bounding box center [388, 44] width 53 height 16
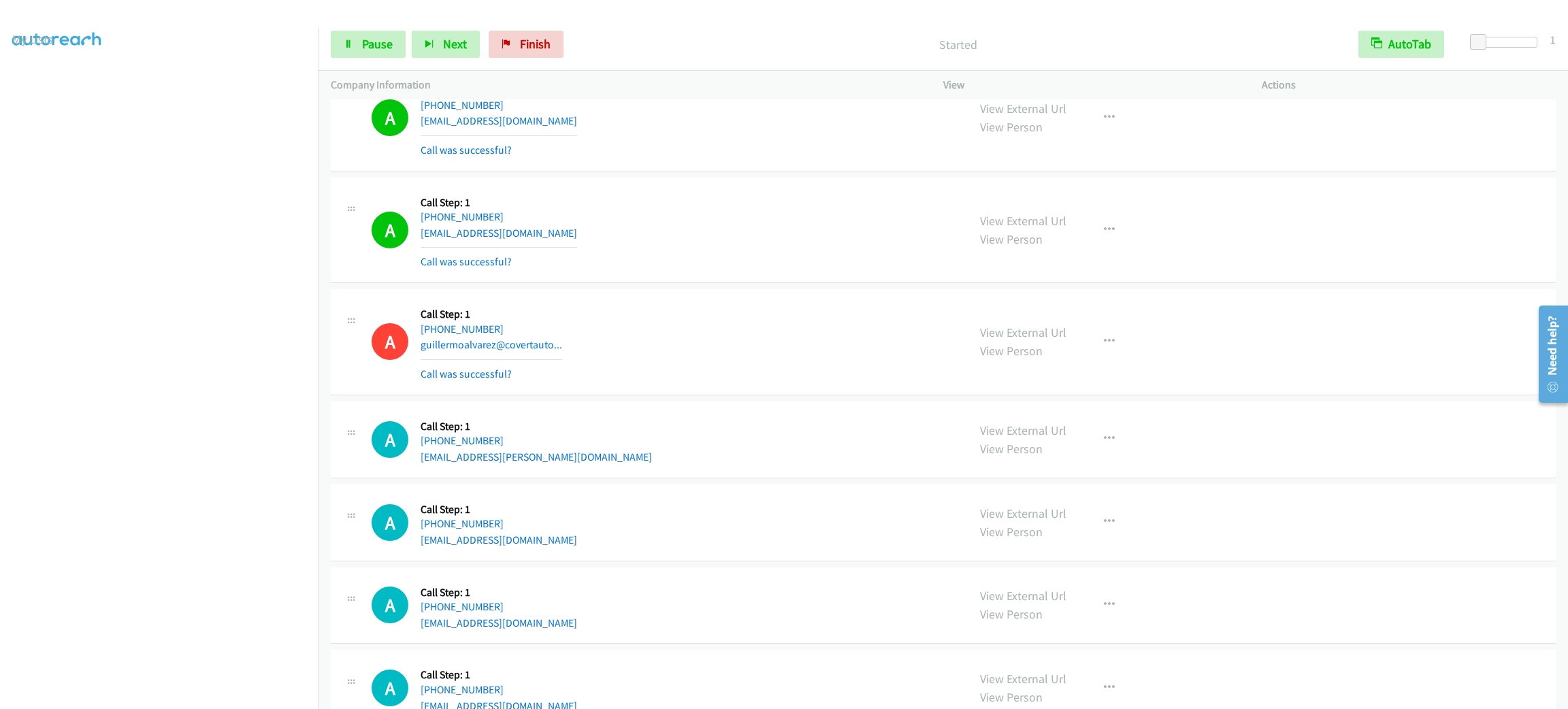
scroll to position [2909, 0]
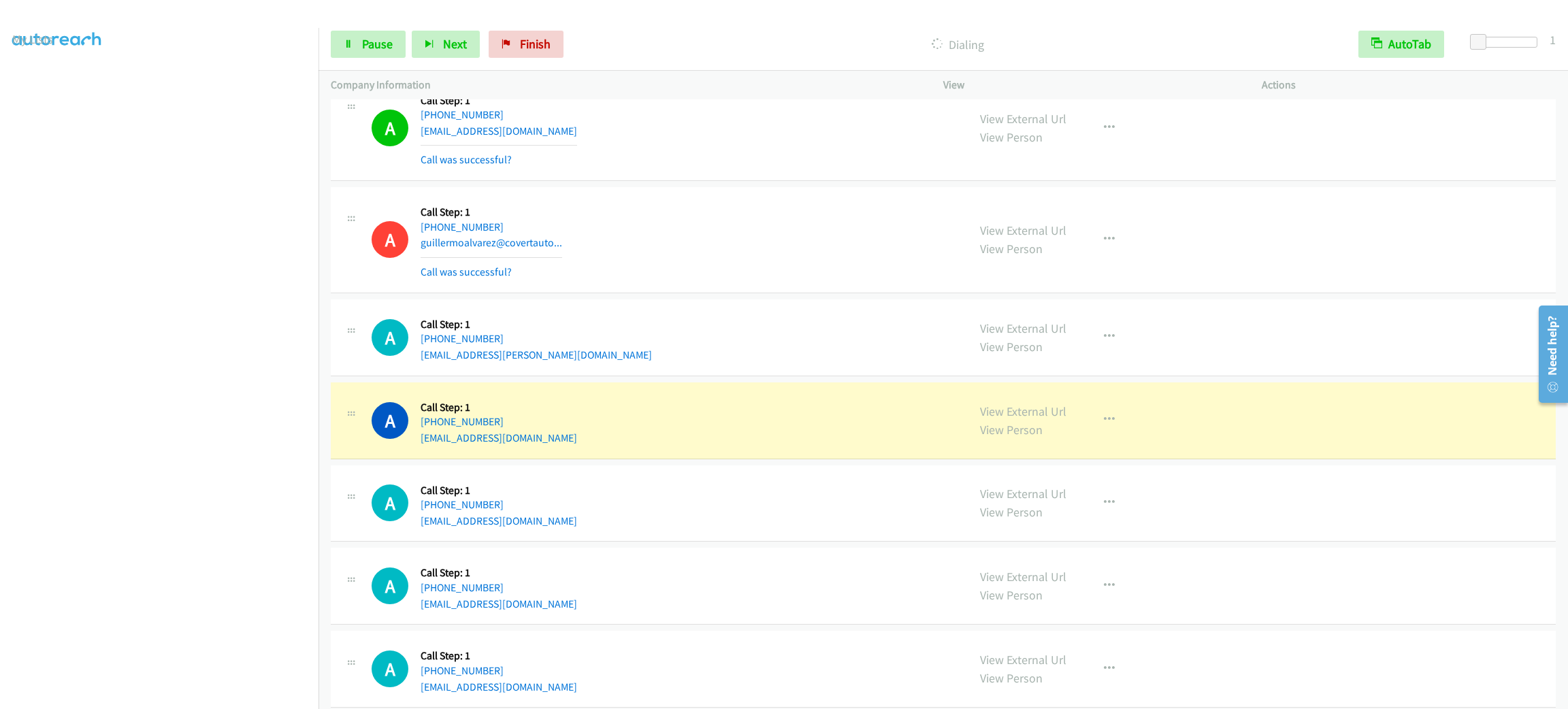
click at [655, 222] on div "A Callback Scheduled Call Step: 1 [GEOGRAPHIC_DATA]/[GEOGRAPHIC_DATA] [PHONE_NU…" at bounding box center [664, 240] width 584 height 81
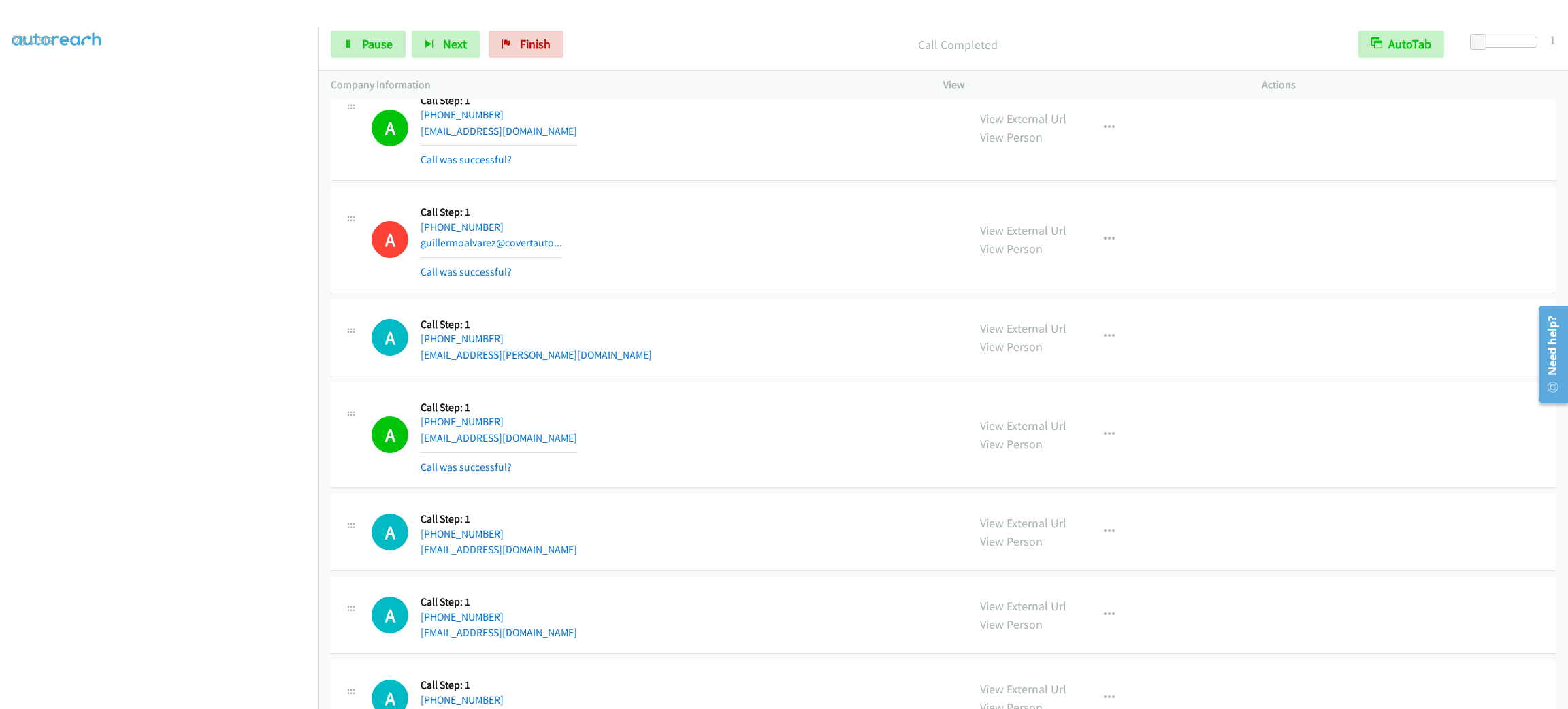
scroll to position [3011, 0]
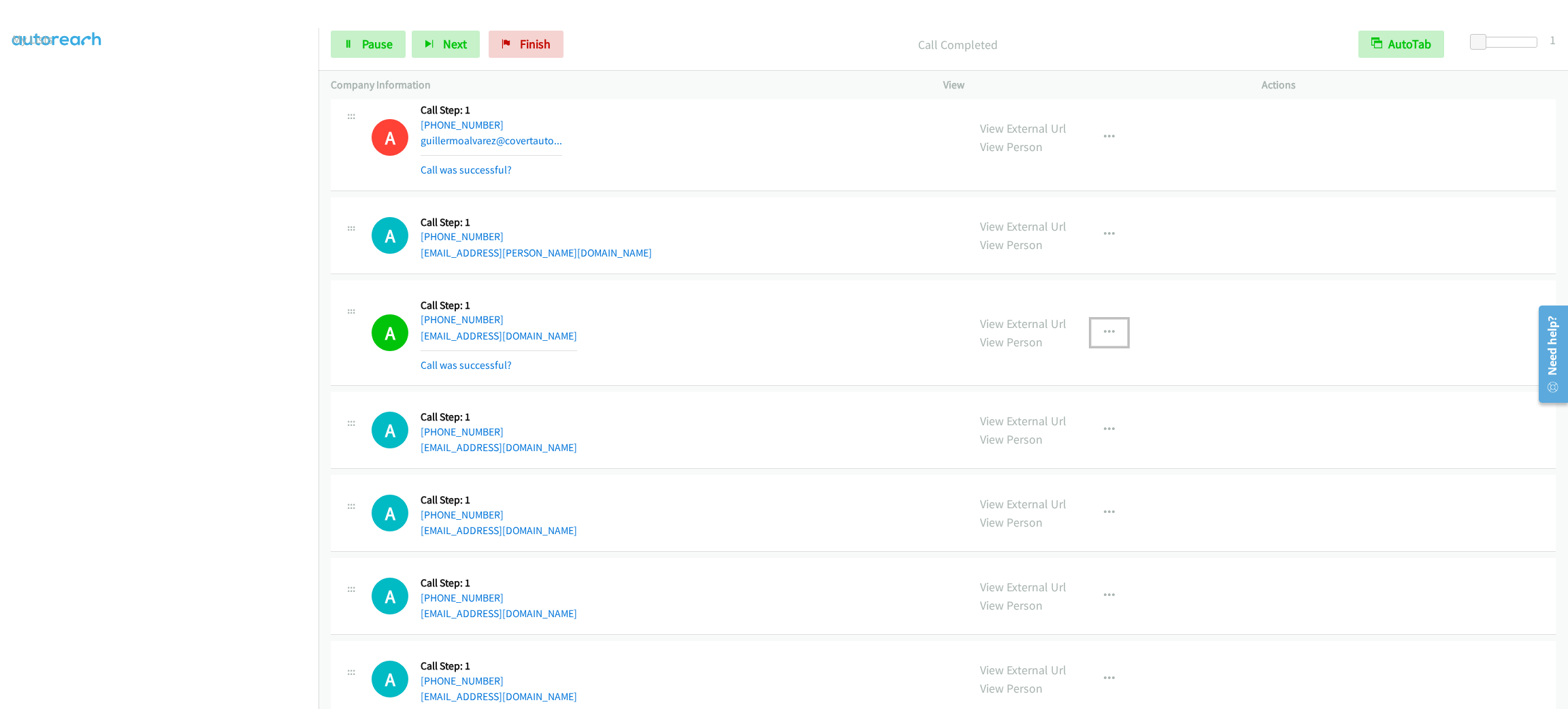
click at [1091, 329] on button "button" at bounding box center [1109, 332] width 37 height 28
click at [1075, 458] on link "Add to do not call list" at bounding box center [1036, 449] width 181 height 28
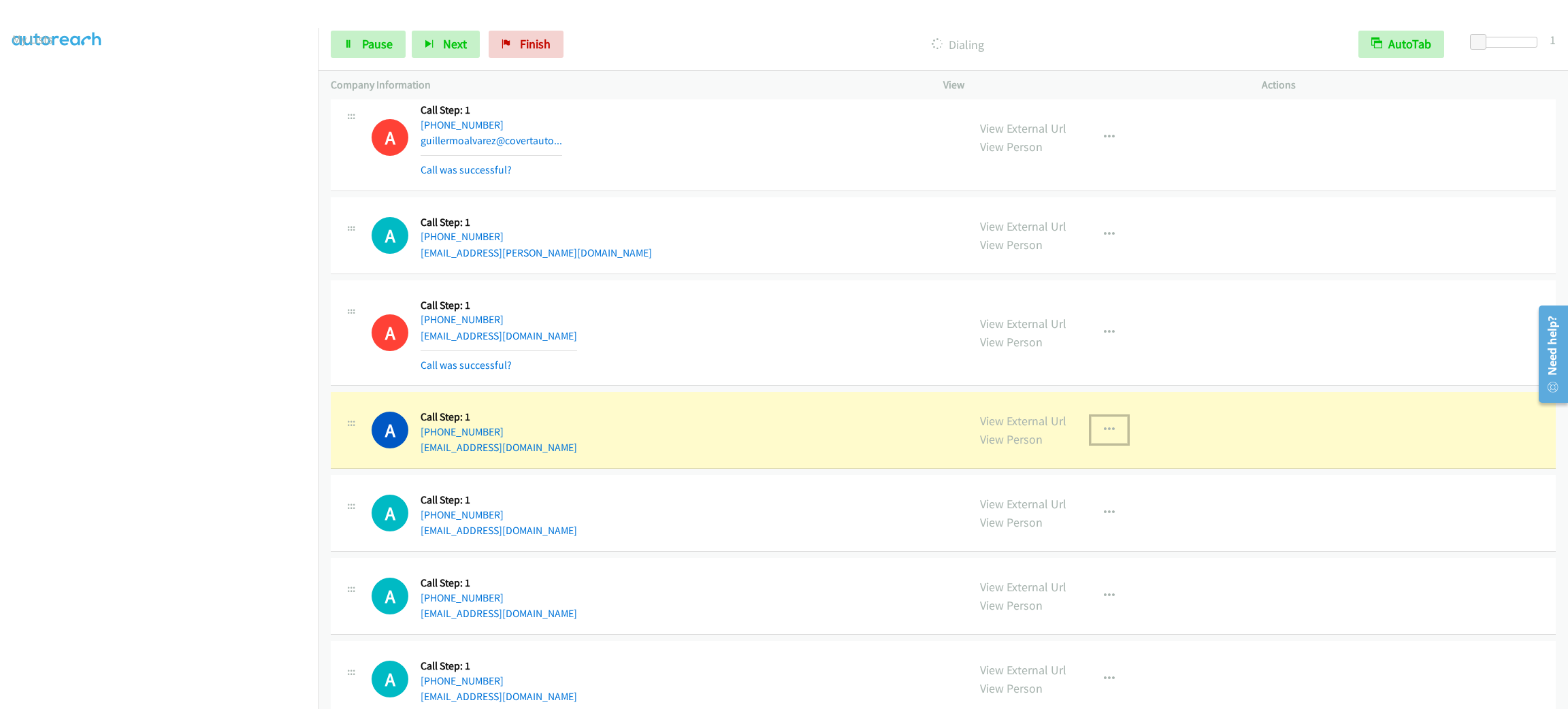
click at [1117, 443] on button "button" at bounding box center [1109, 430] width 37 height 28
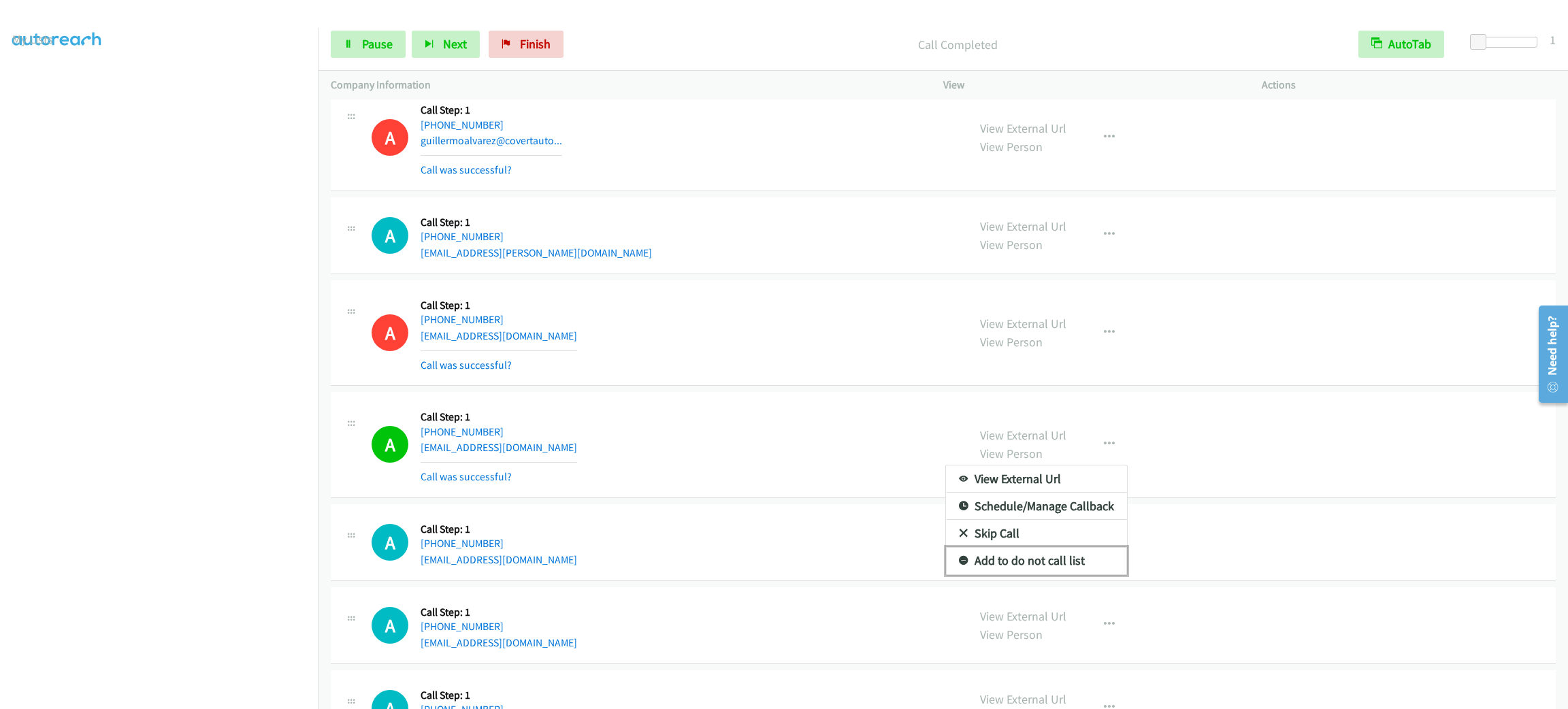
click at [1060, 564] on link "Add to do not call list" at bounding box center [1036, 560] width 181 height 28
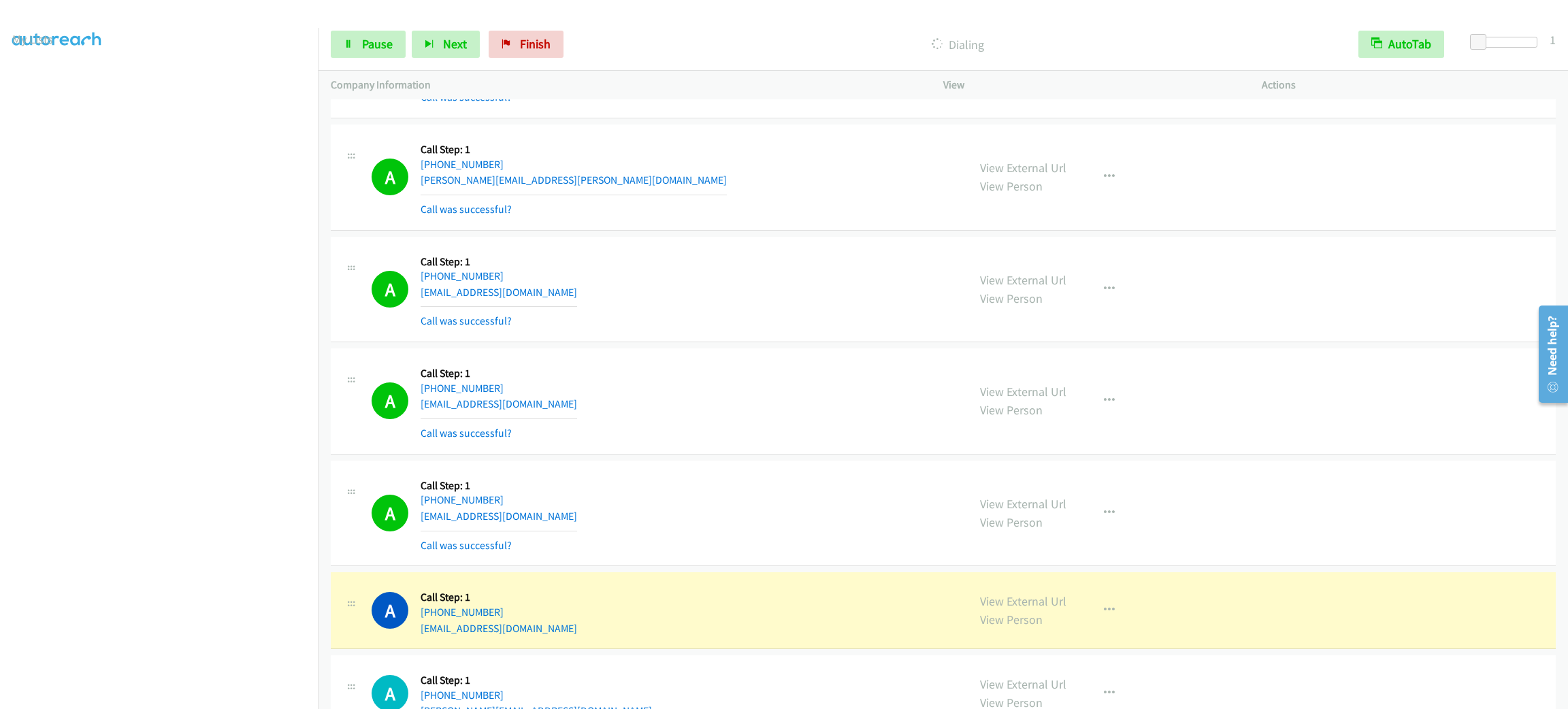
scroll to position [3896, 0]
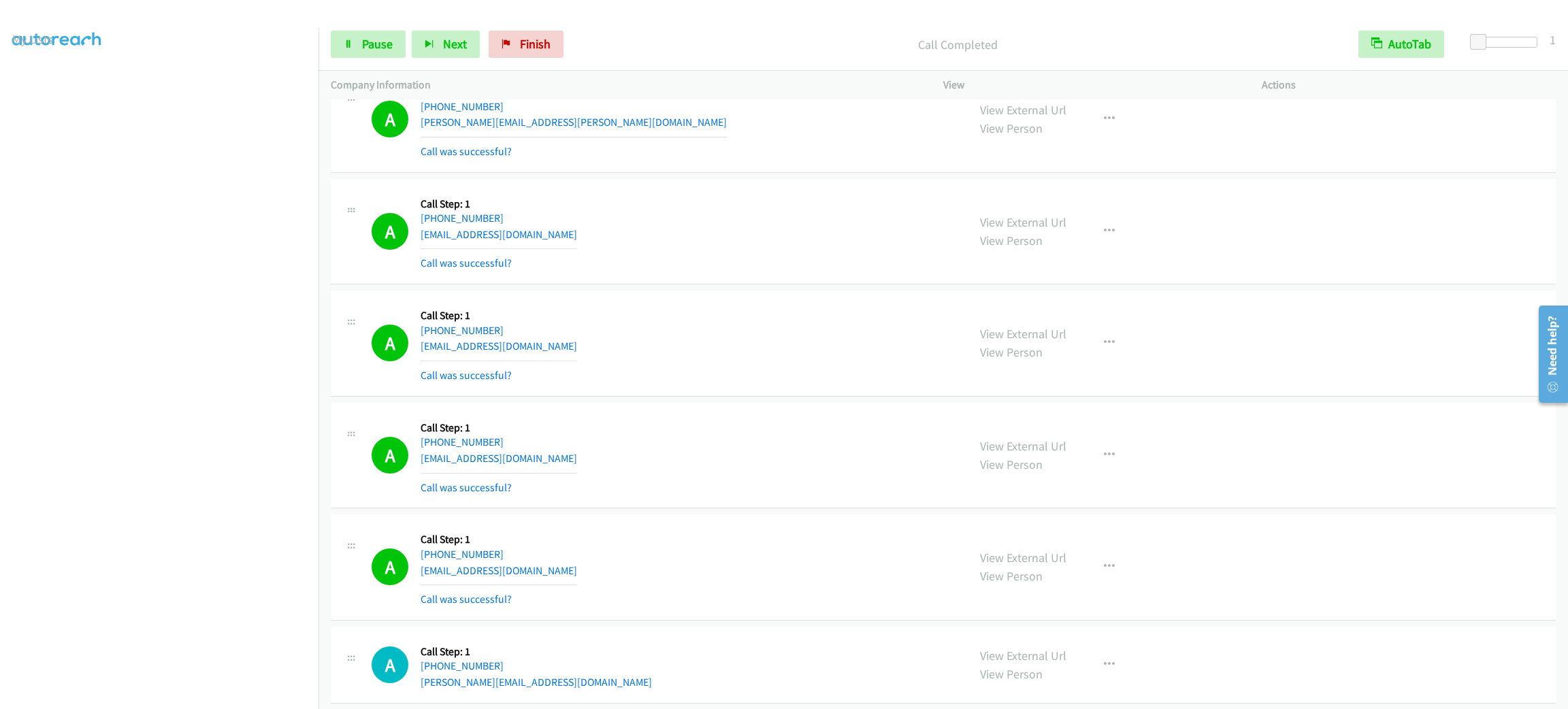
click at [1116, 559] on div "View External Url View Person View External Url Email Schedule/Manage Callback …" at bounding box center [1133, 567] width 331 height 81
click at [1110, 564] on button "button" at bounding box center [1109, 567] width 37 height 28
click at [1069, 687] on link "Add to do not call list" at bounding box center [1036, 683] width 181 height 28
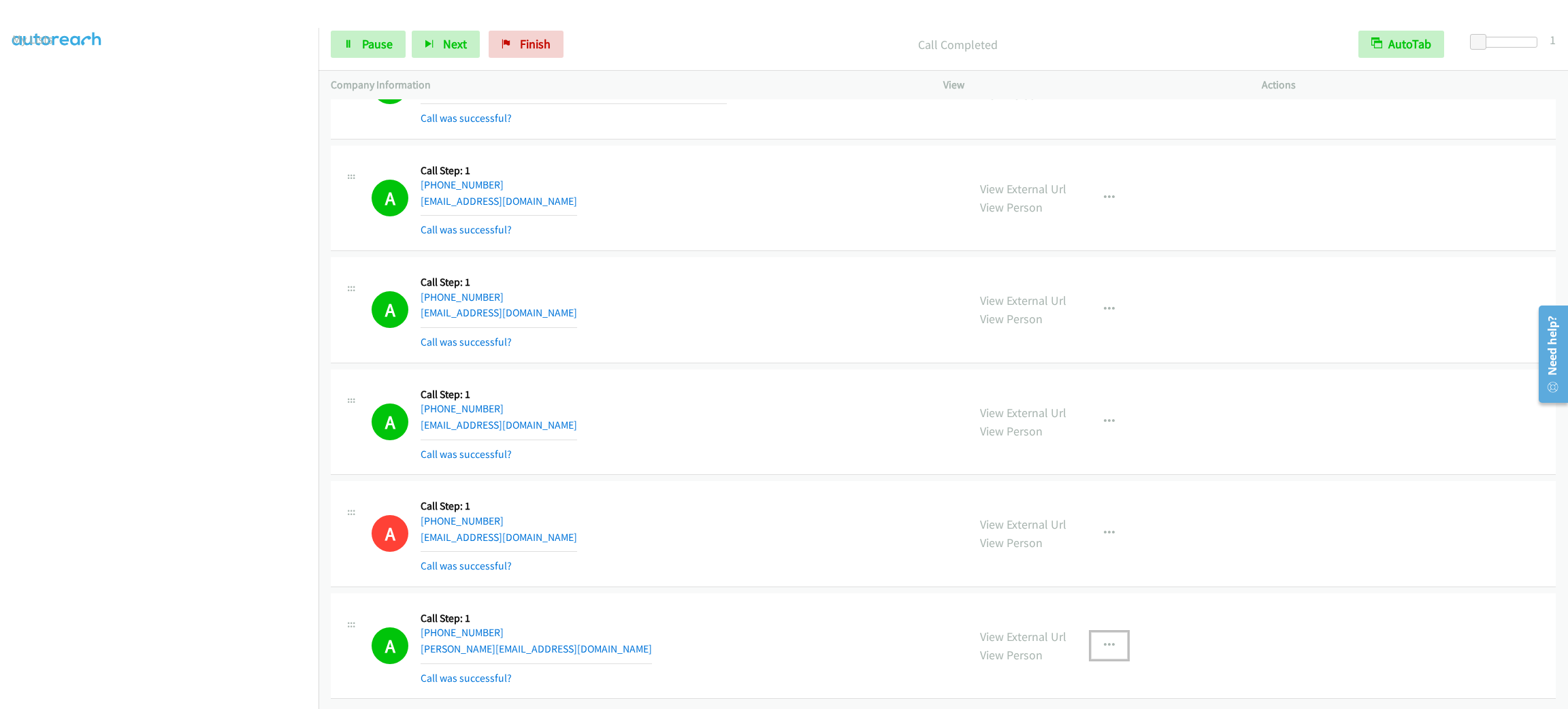
click at [1105, 640] on icon "button" at bounding box center [1110, 645] width 11 height 11
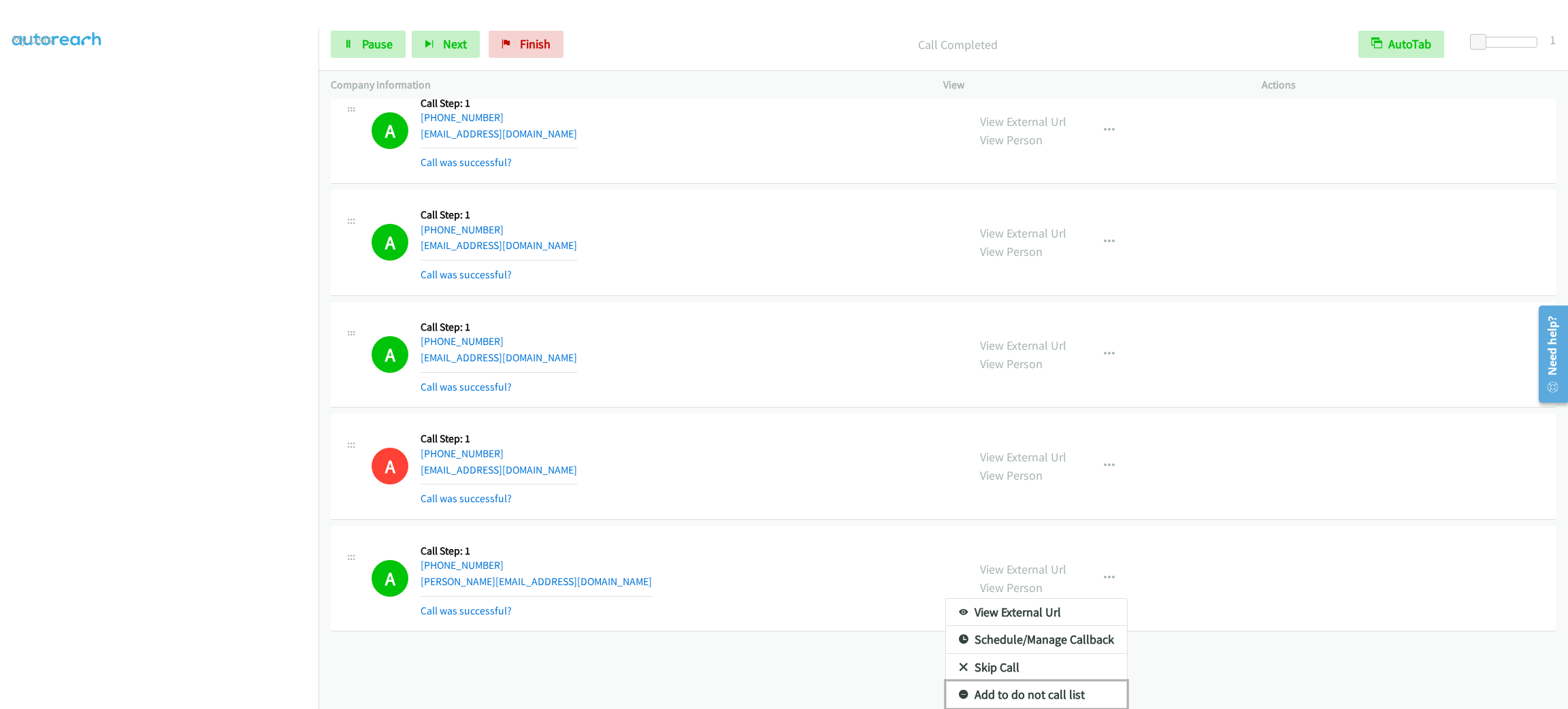
click at [1091, 681] on link "Add to do not call list" at bounding box center [1036, 694] width 181 height 28
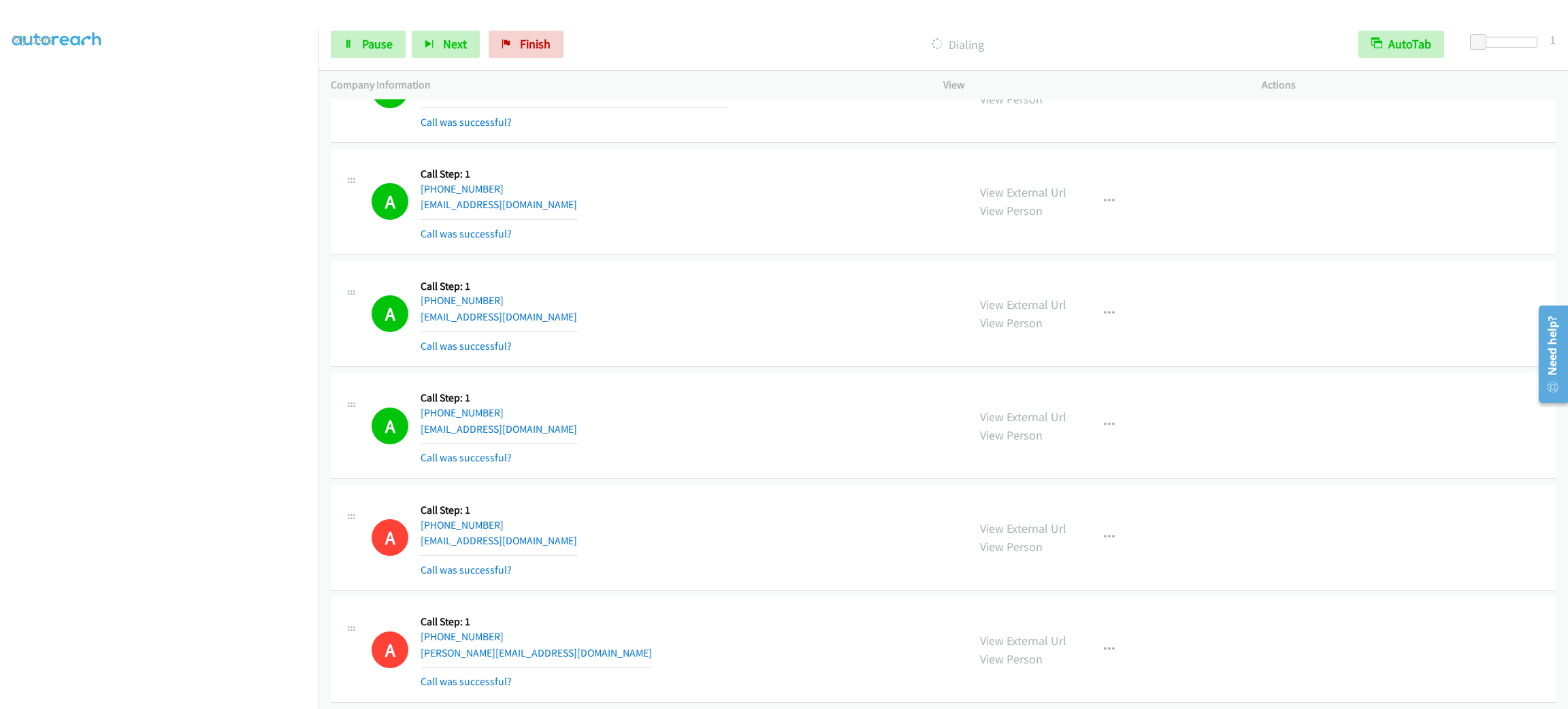
scroll to position [3984, 0]
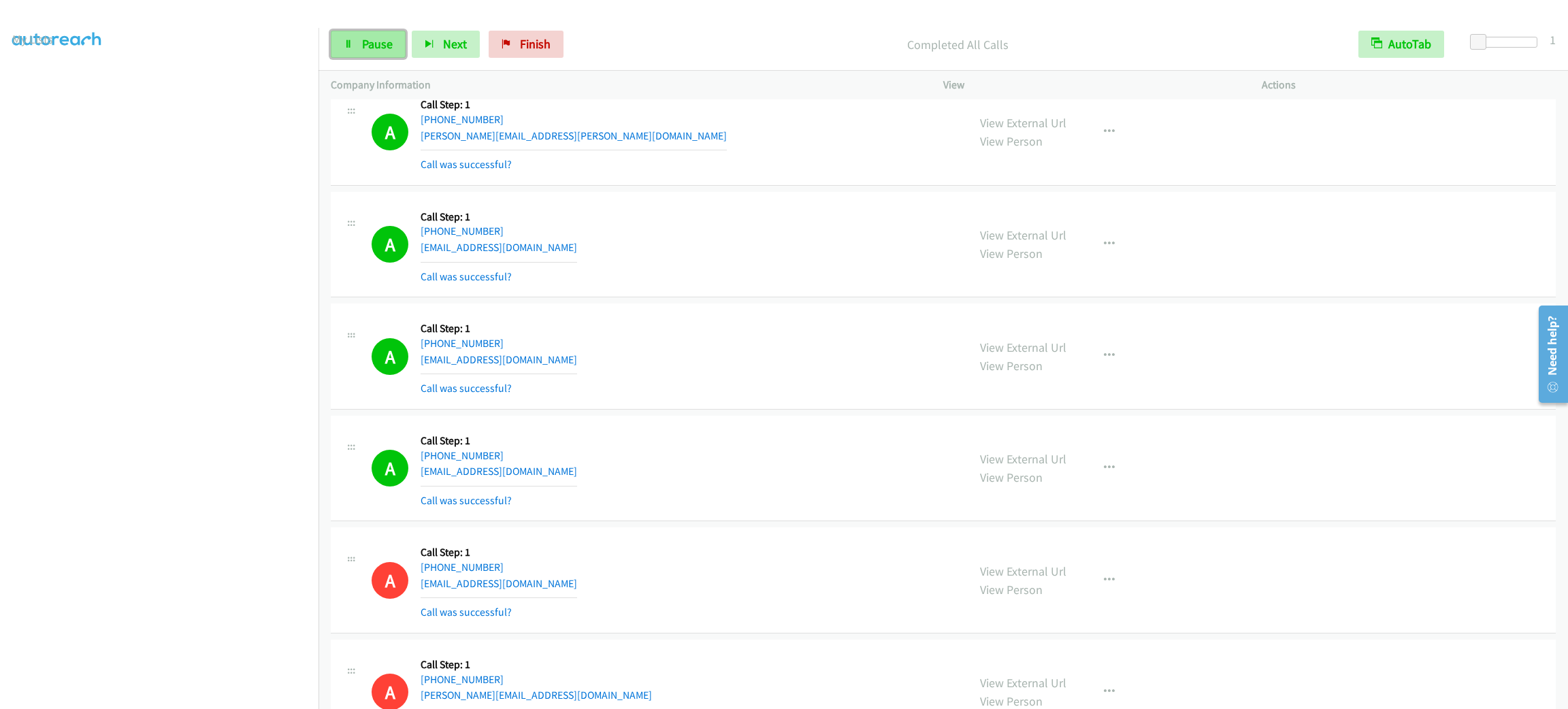
click at [374, 48] on span "Pause" at bounding box center [377, 44] width 31 height 16
click at [30, 83] on link "My Lists" at bounding box center [33, 83] width 41 height 16
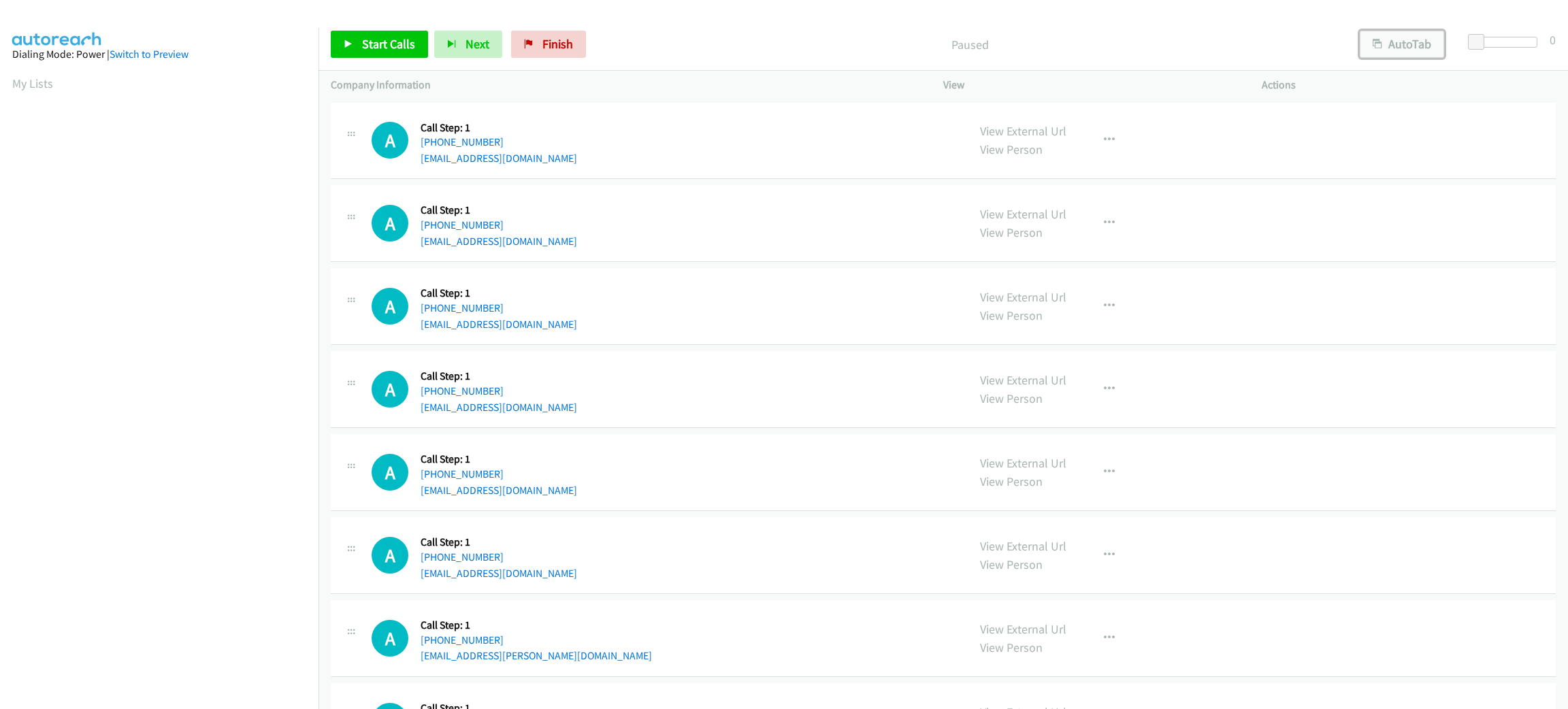
click at [1434, 44] on button "AutoTab" at bounding box center [1401, 44] width 84 height 28
drag, startPoint x: 1491, startPoint y: 35, endPoint x: 1480, endPoint y: 35, distance: 11.0
click at [1480, 35] on span at bounding box center [1478, 42] width 17 height 17
click at [413, 44] on span "Start Calls" at bounding box center [388, 44] width 53 height 16
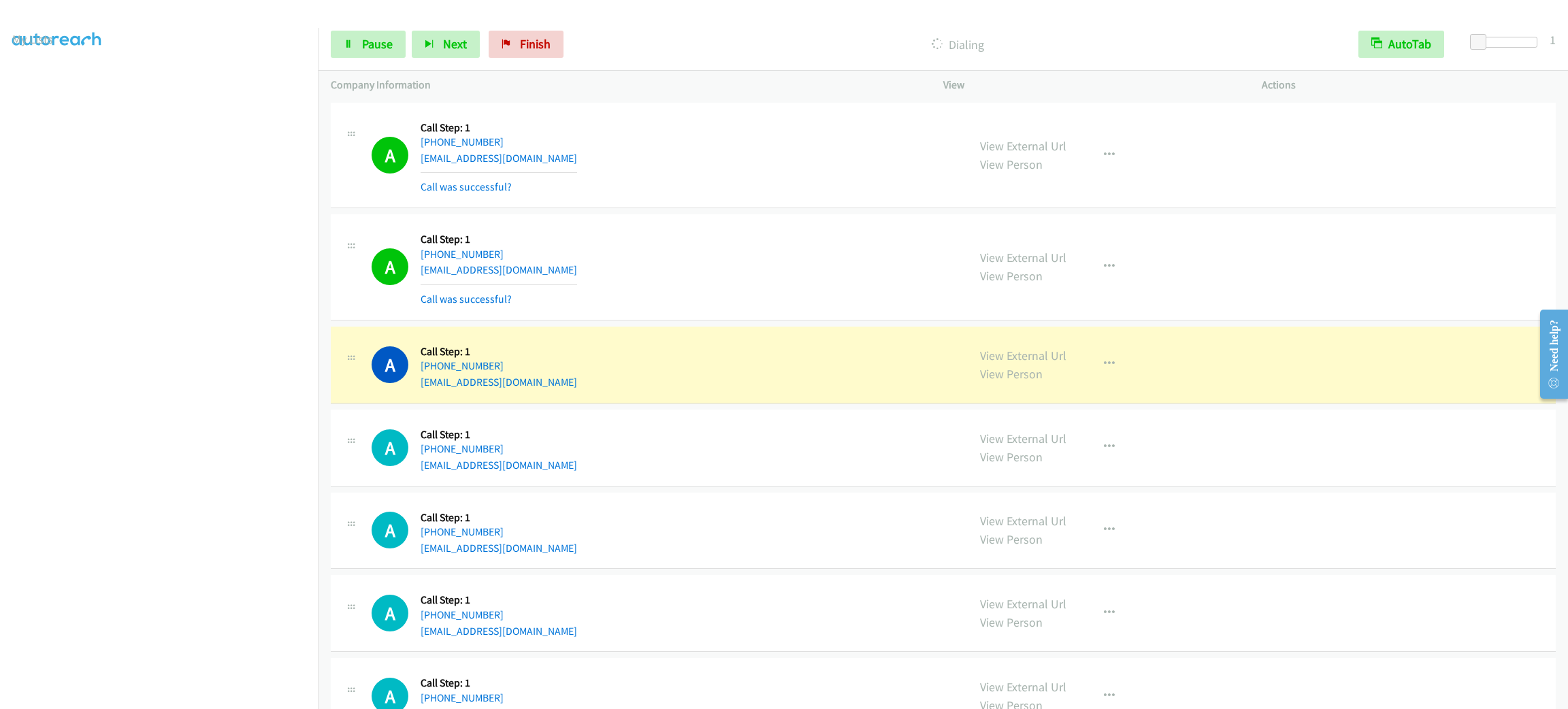
scroll to position [102, 0]
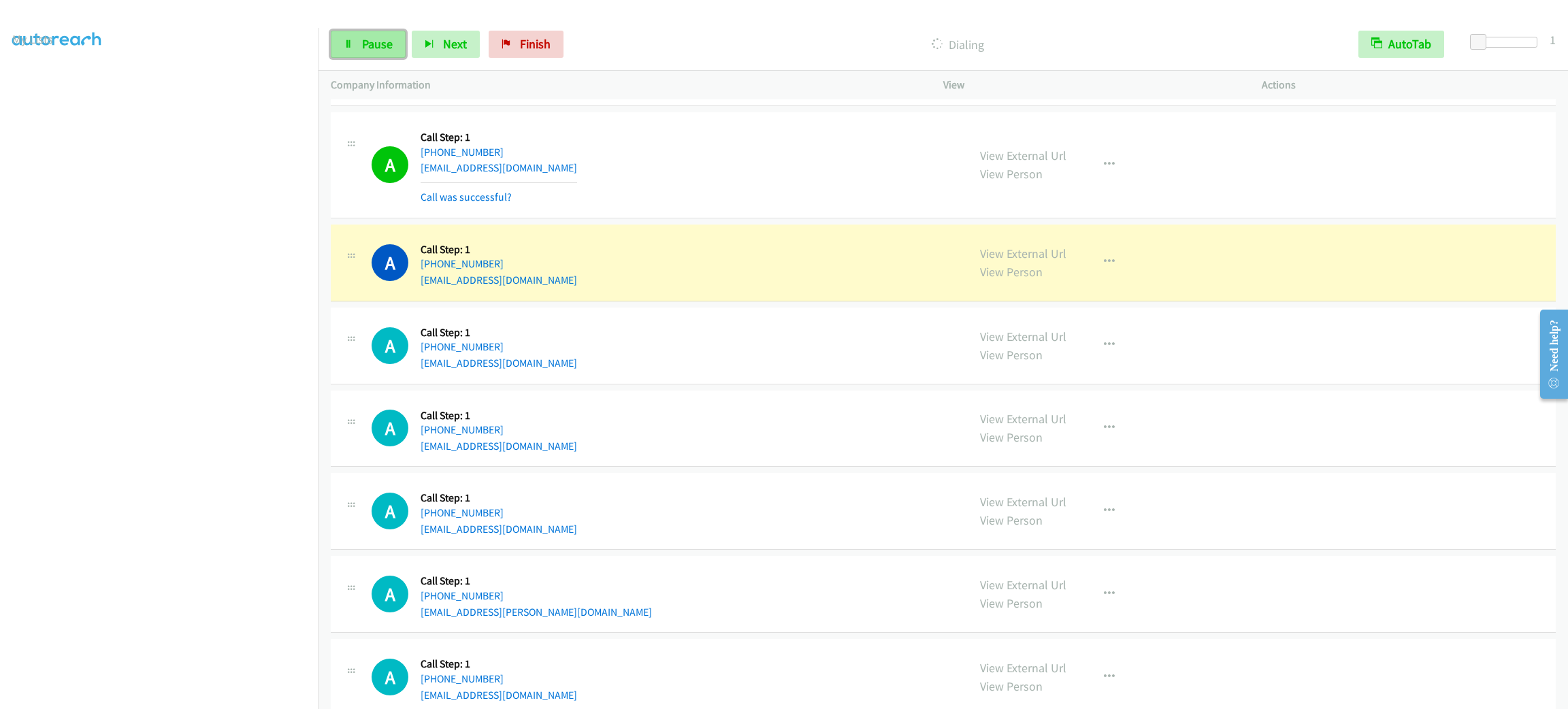
click at [348, 54] on link "Pause" at bounding box center [368, 44] width 75 height 28
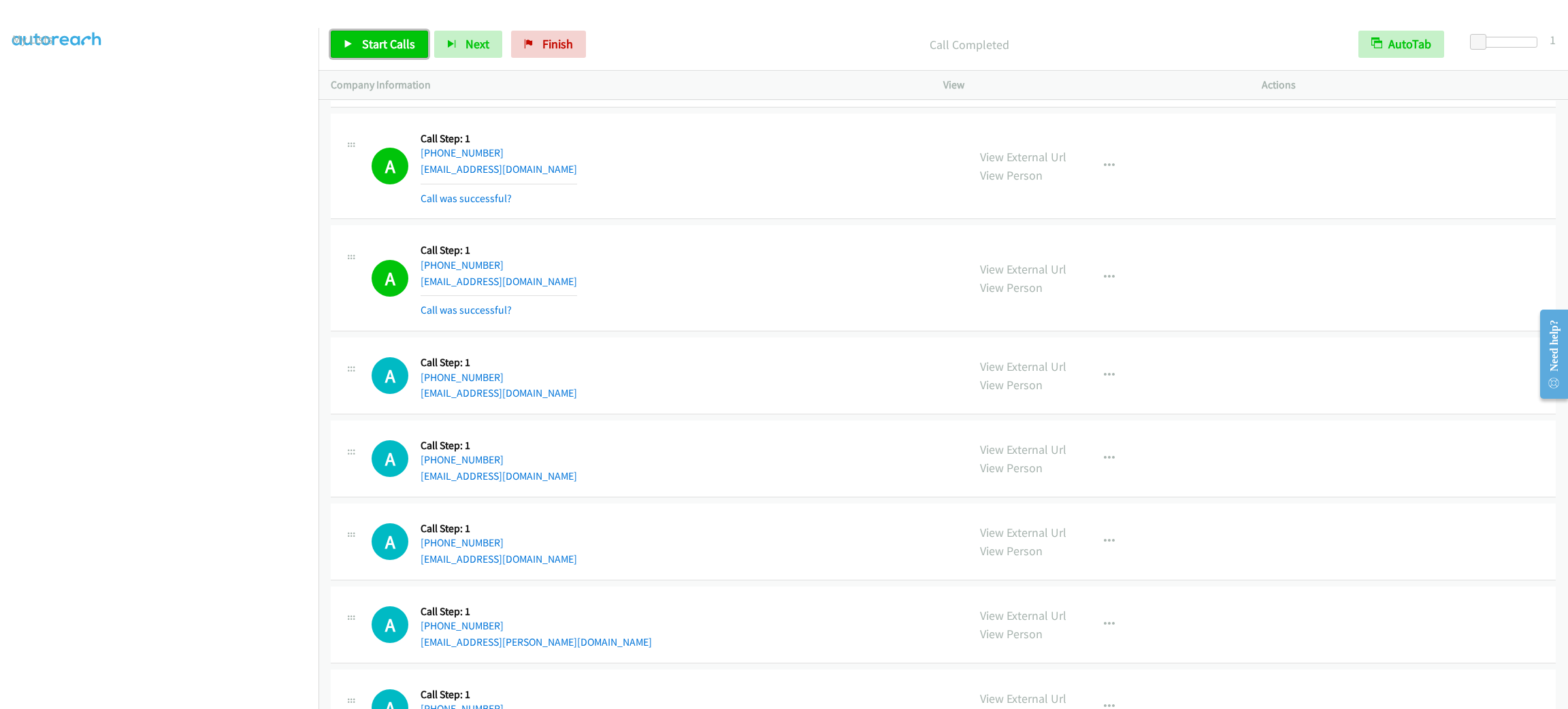
click at [397, 42] on span "Start Calls" at bounding box center [388, 44] width 53 height 16
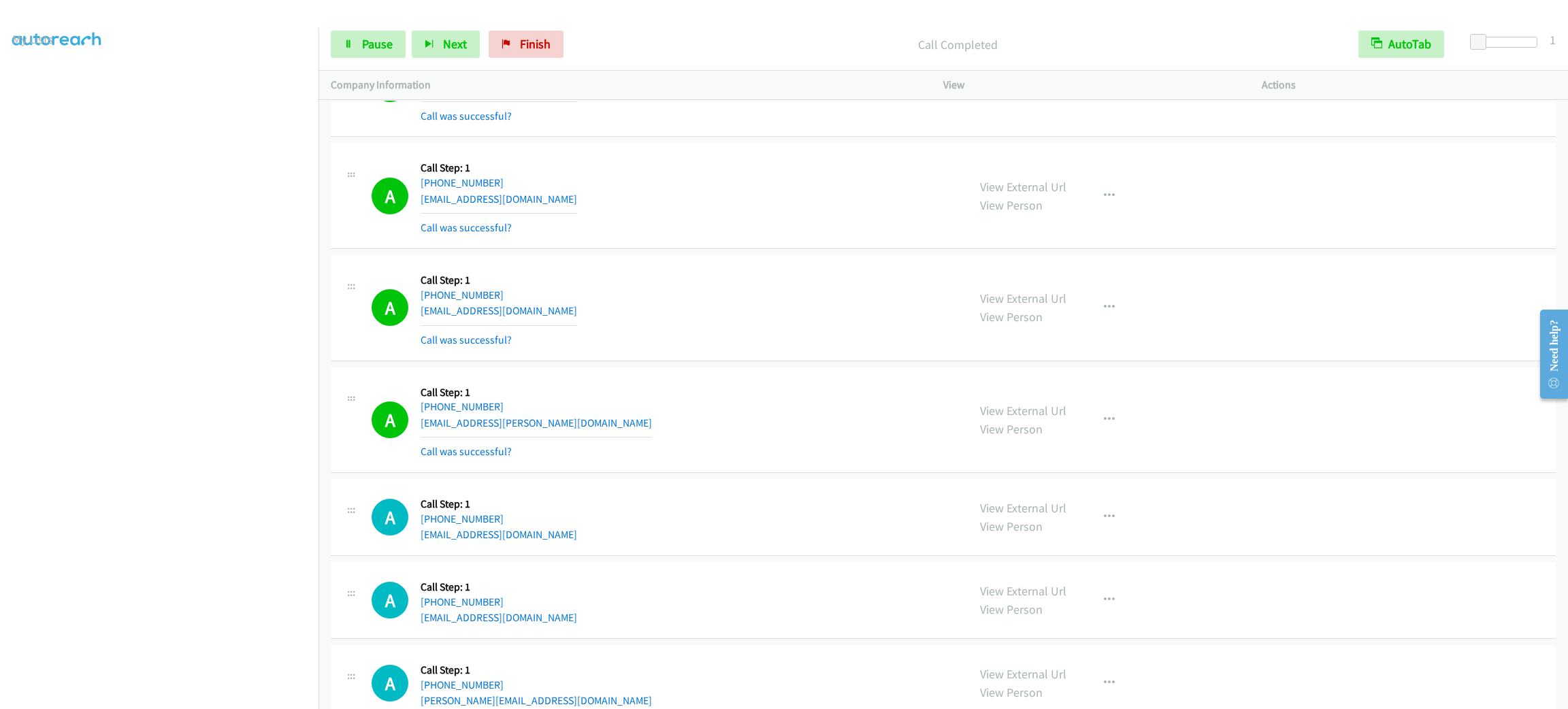
scroll to position [612, 0]
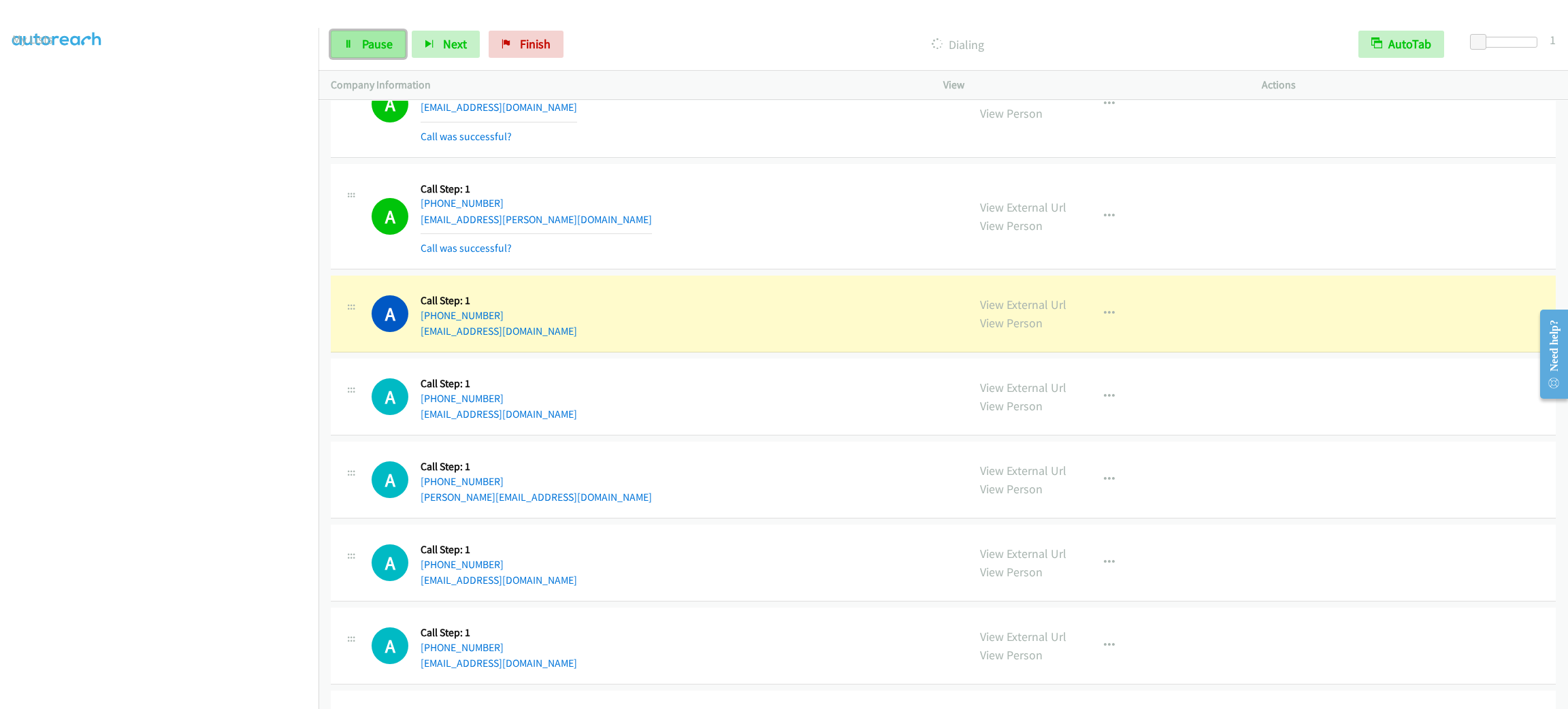
click at [389, 41] on span "Pause" at bounding box center [377, 44] width 31 height 16
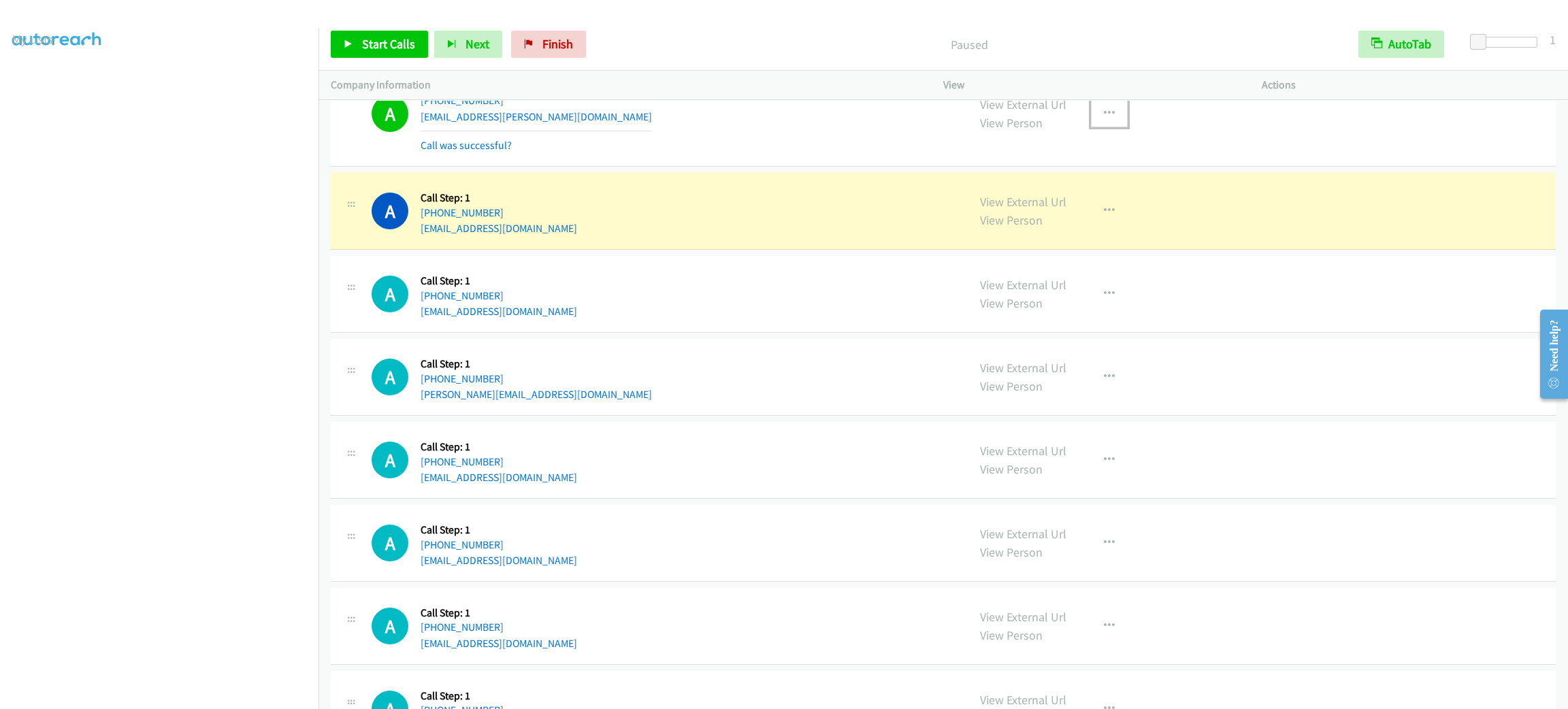
click at [1105, 114] on icon "button" at bounding box center [1110, 114] width 11 height 11
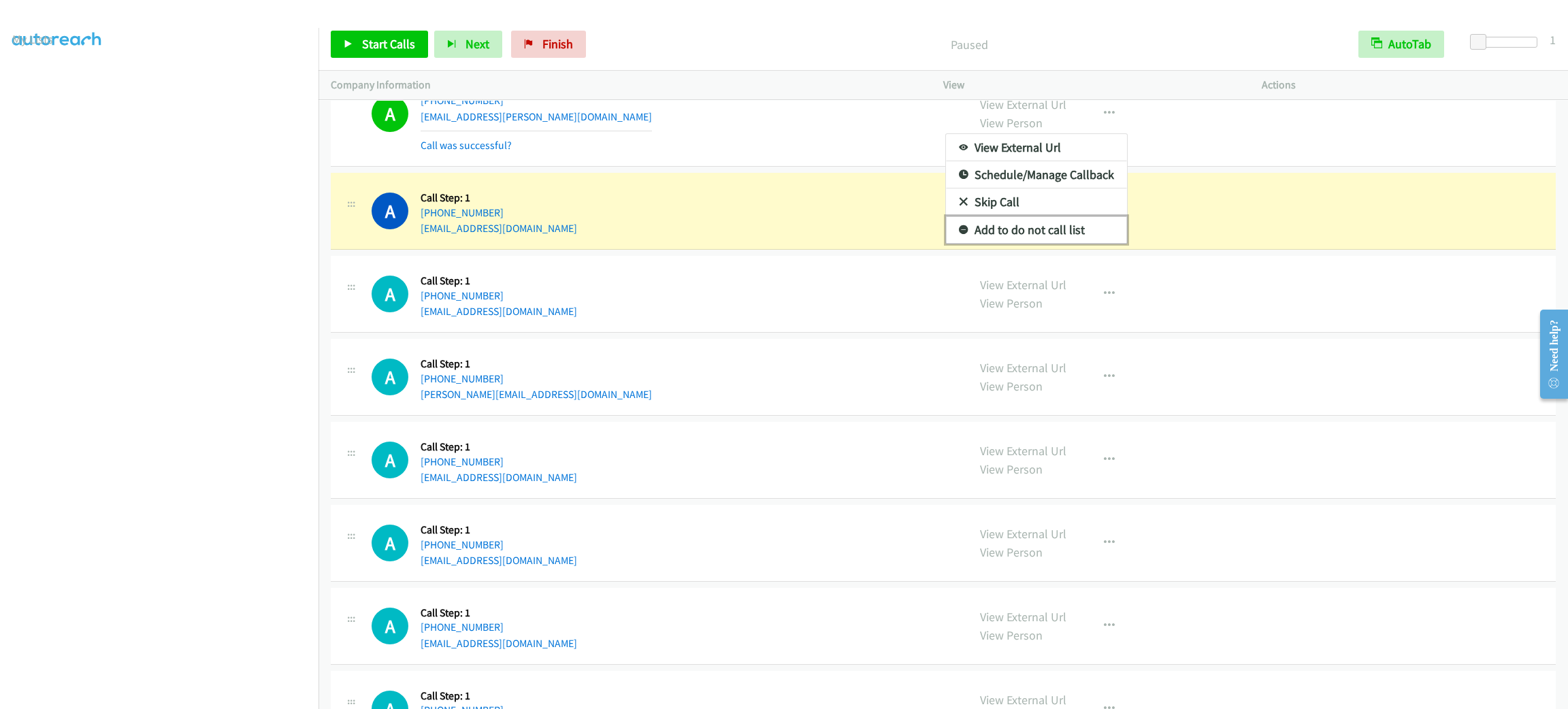
click at [1100, 223] on link "Add to do not call list" at bounding box center [1036, 230] width 181 height 28
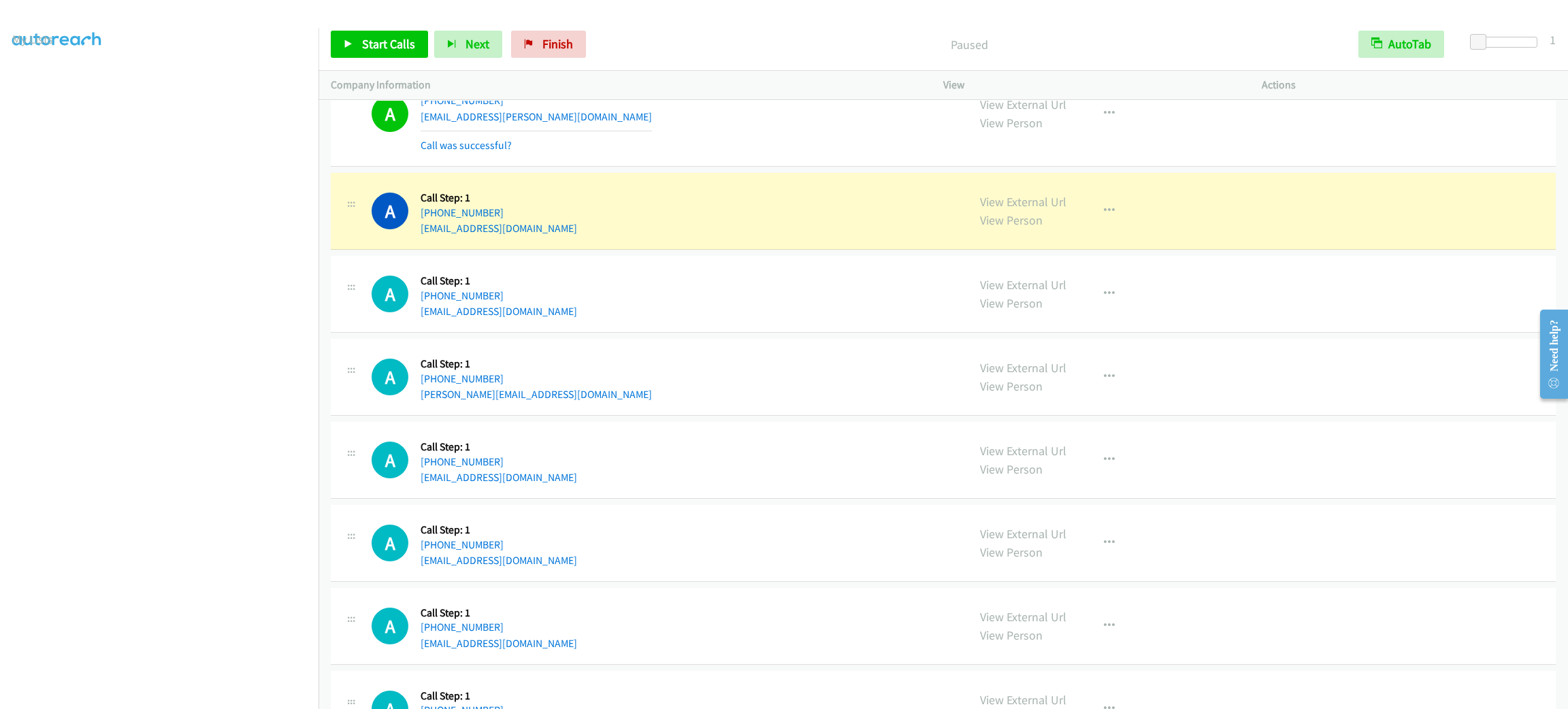
scroll to position [509, 0]
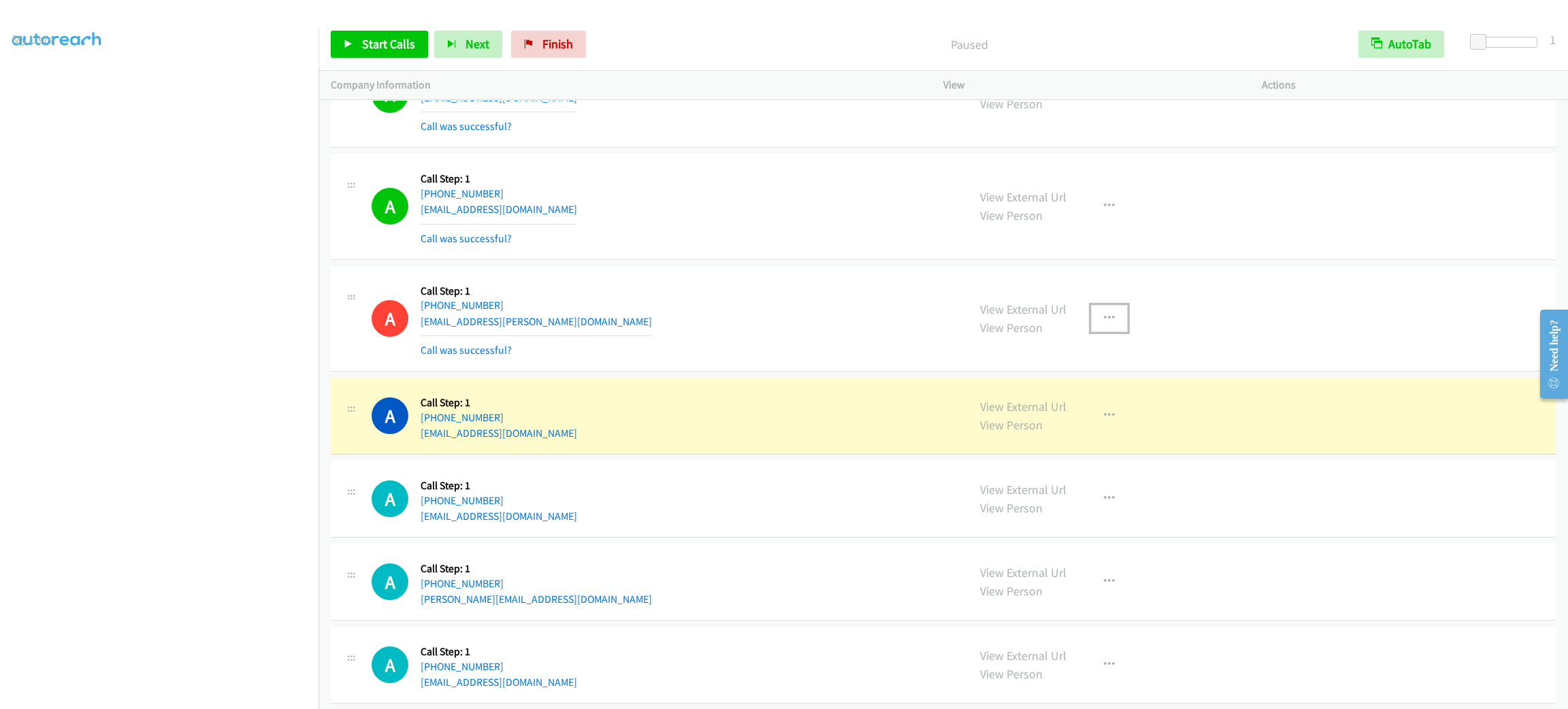
click at [1104, 328] on button "button" at bounding box center [1109, 318] width 37 height 28
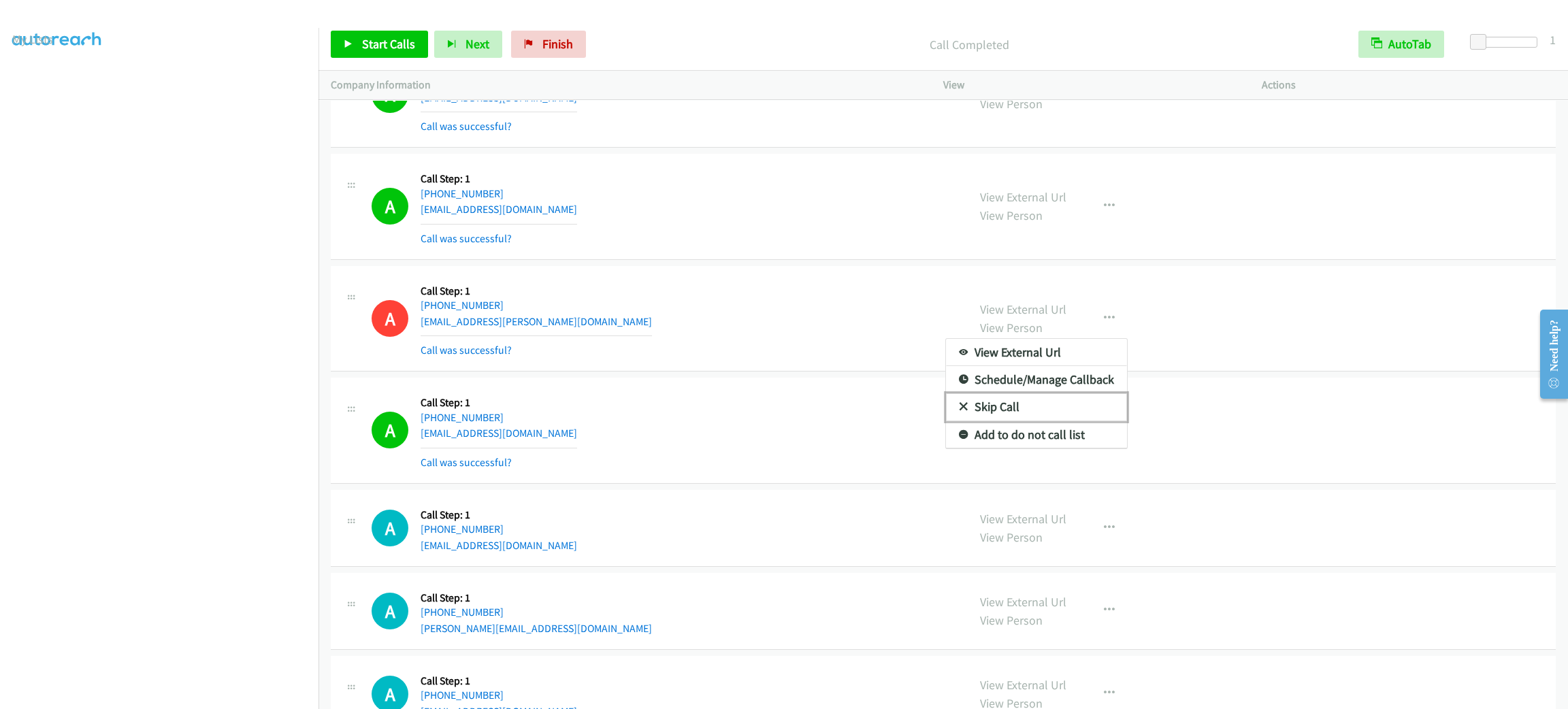
click at [1047, 406] on link "Skip Call" at bounding box center [1036, 406] width 181 height 28
click at [397, 41] on span "Start Calls" at bounding box center [388, 44] width 53 height 16
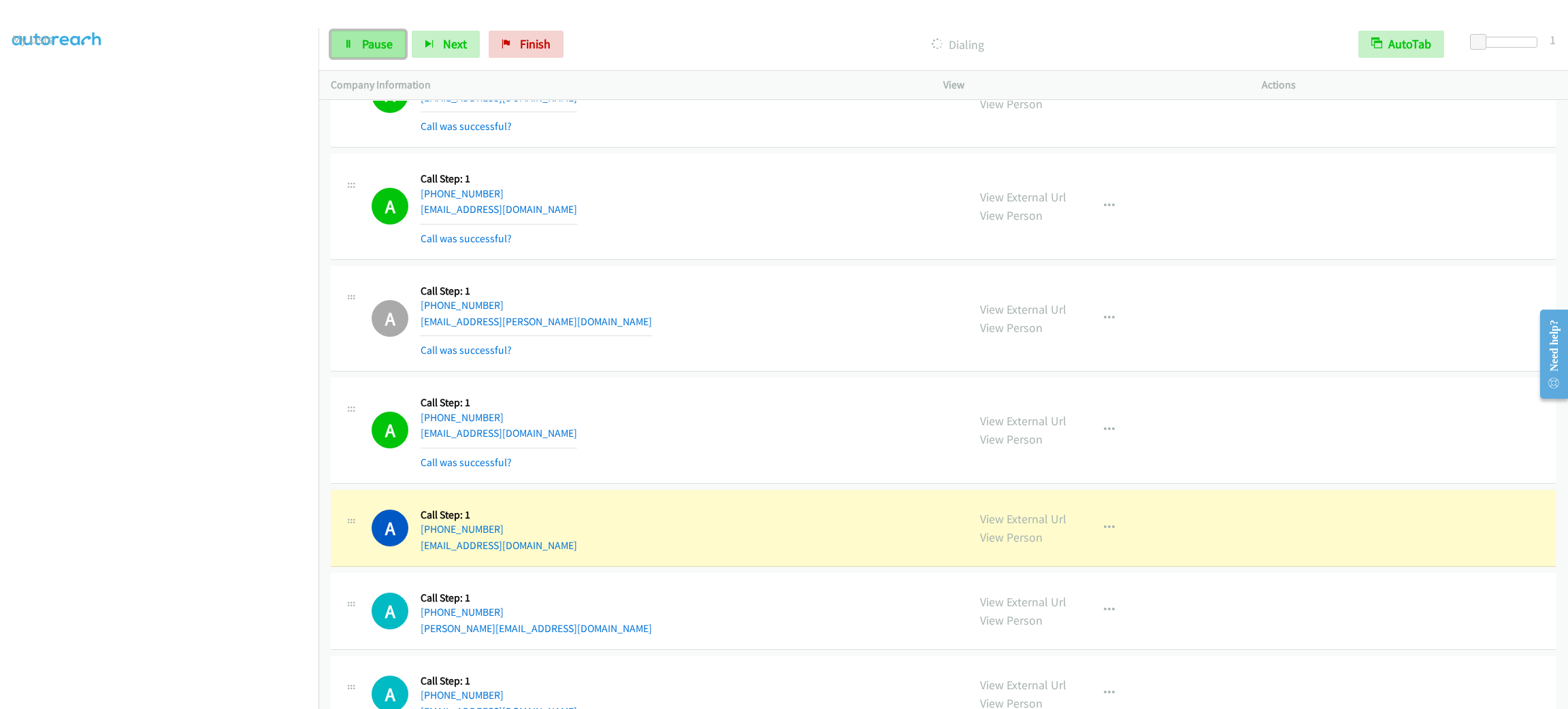
click at [349, 41] on icon at bounding box center [348, 45] width 9 height 9
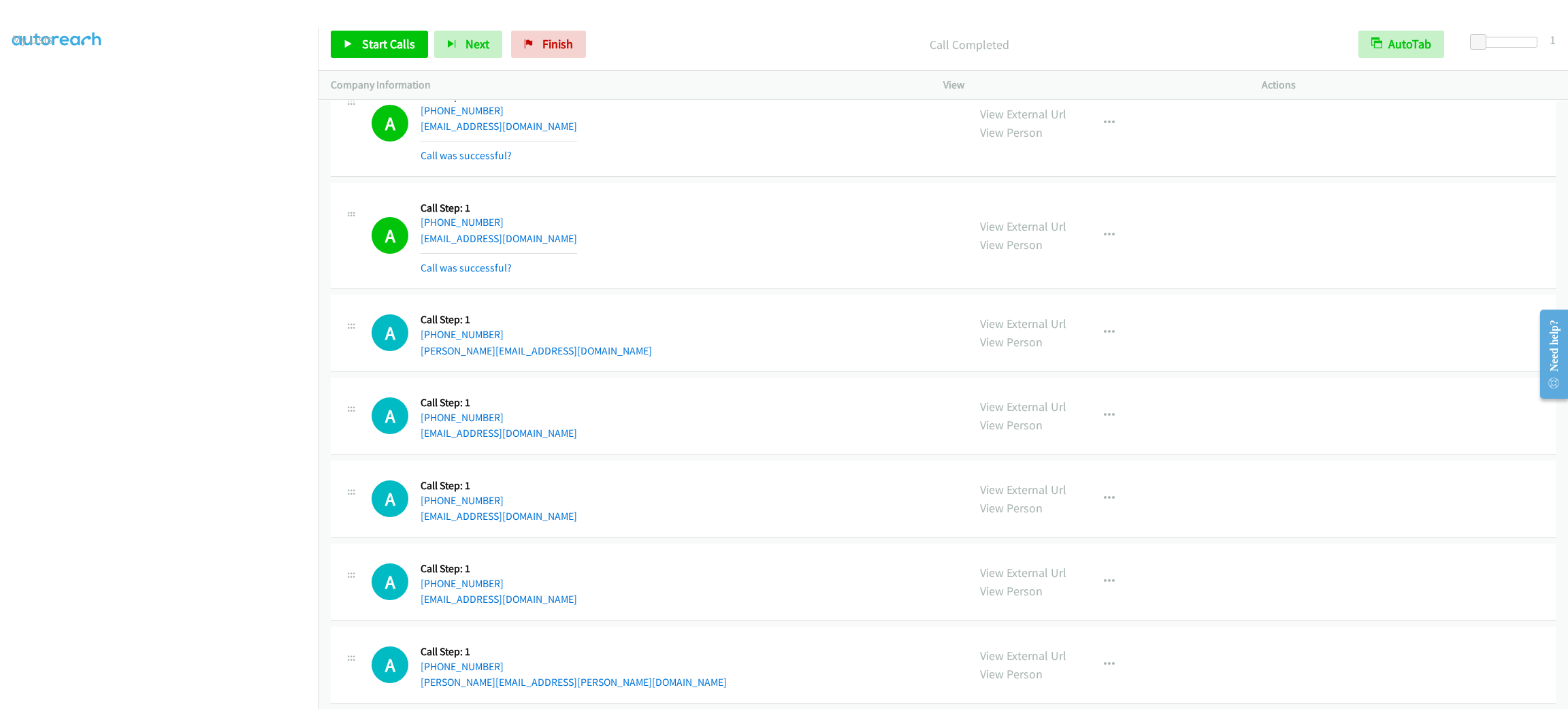
scroll to position [917, 0]
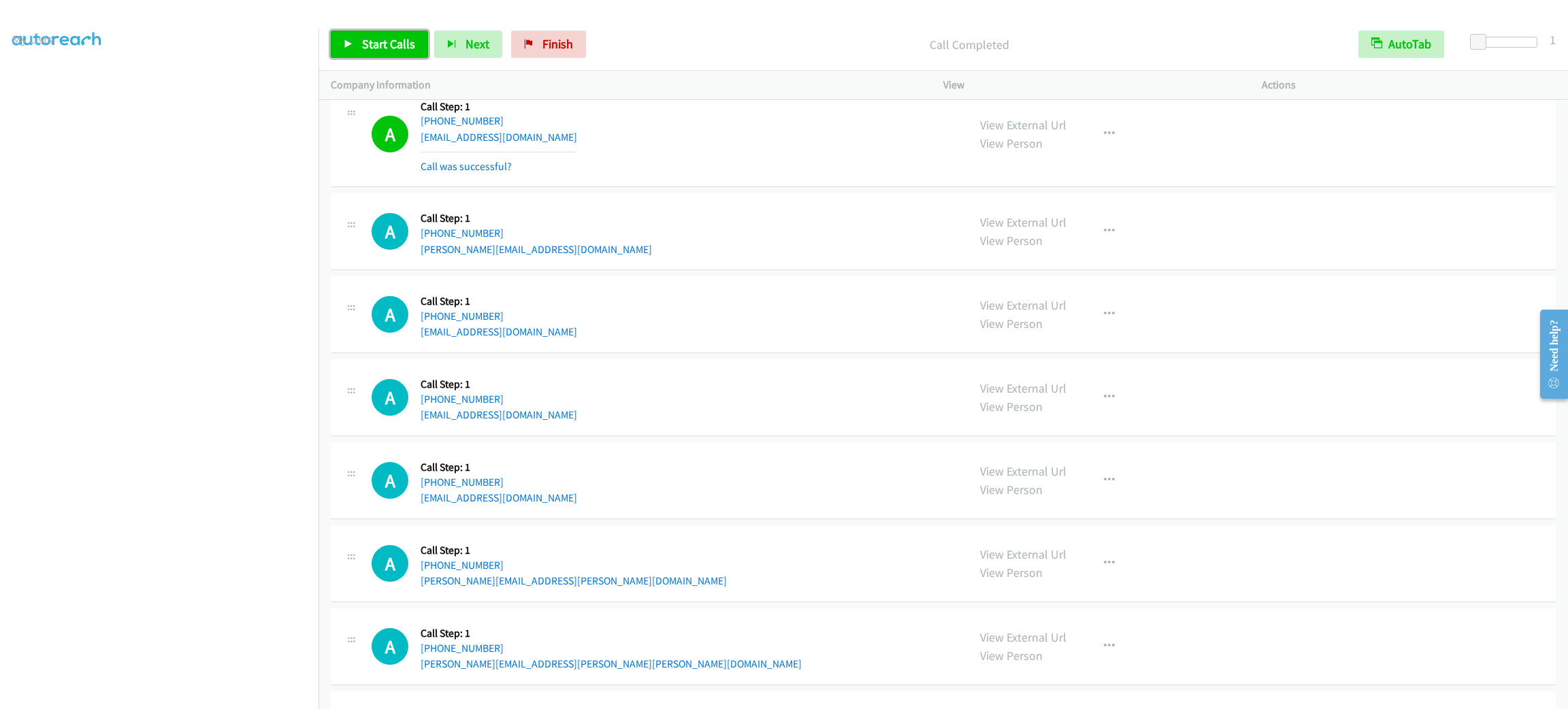
click at [389, 49] on span "Start Calls" at bounding box center [388, 44] width 53 height 16
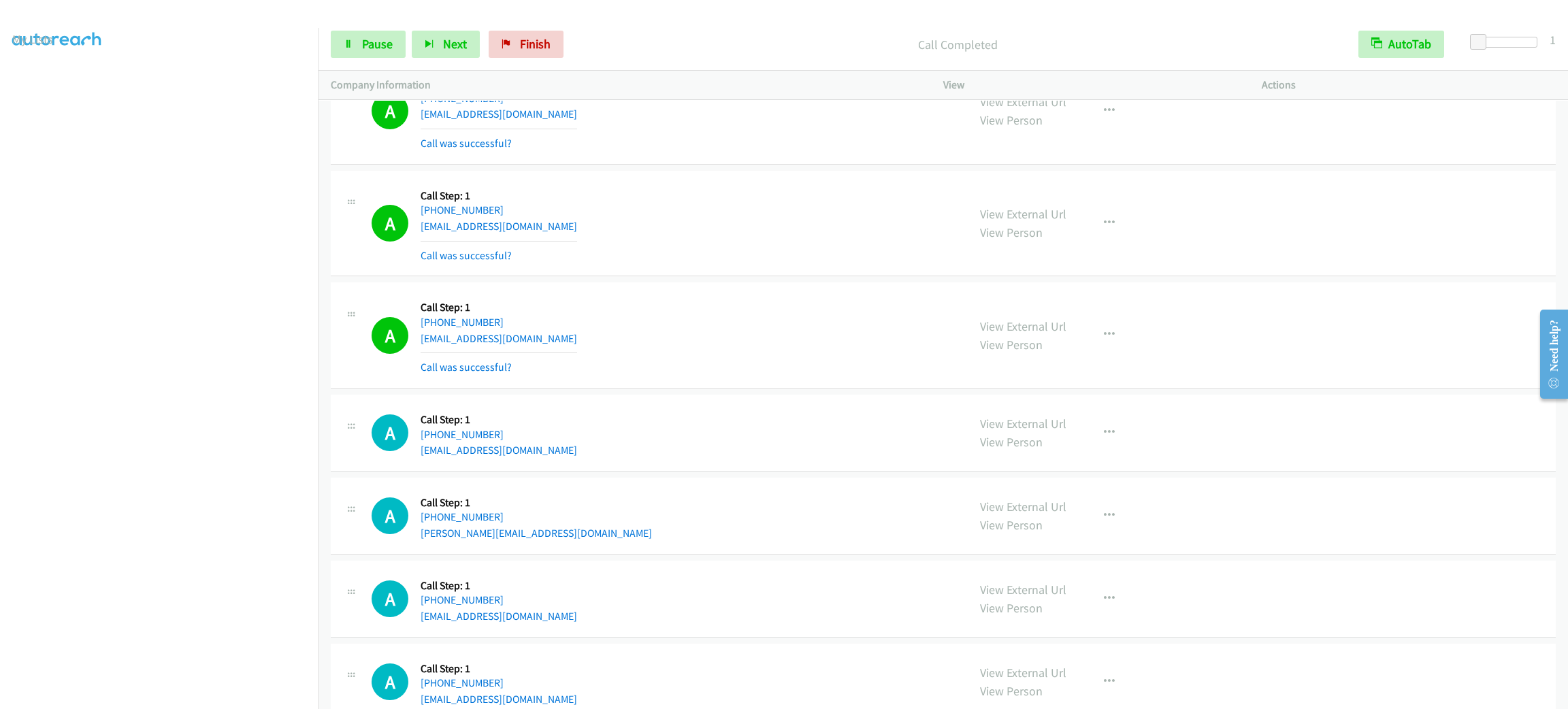
scroll to position [1938, 0]
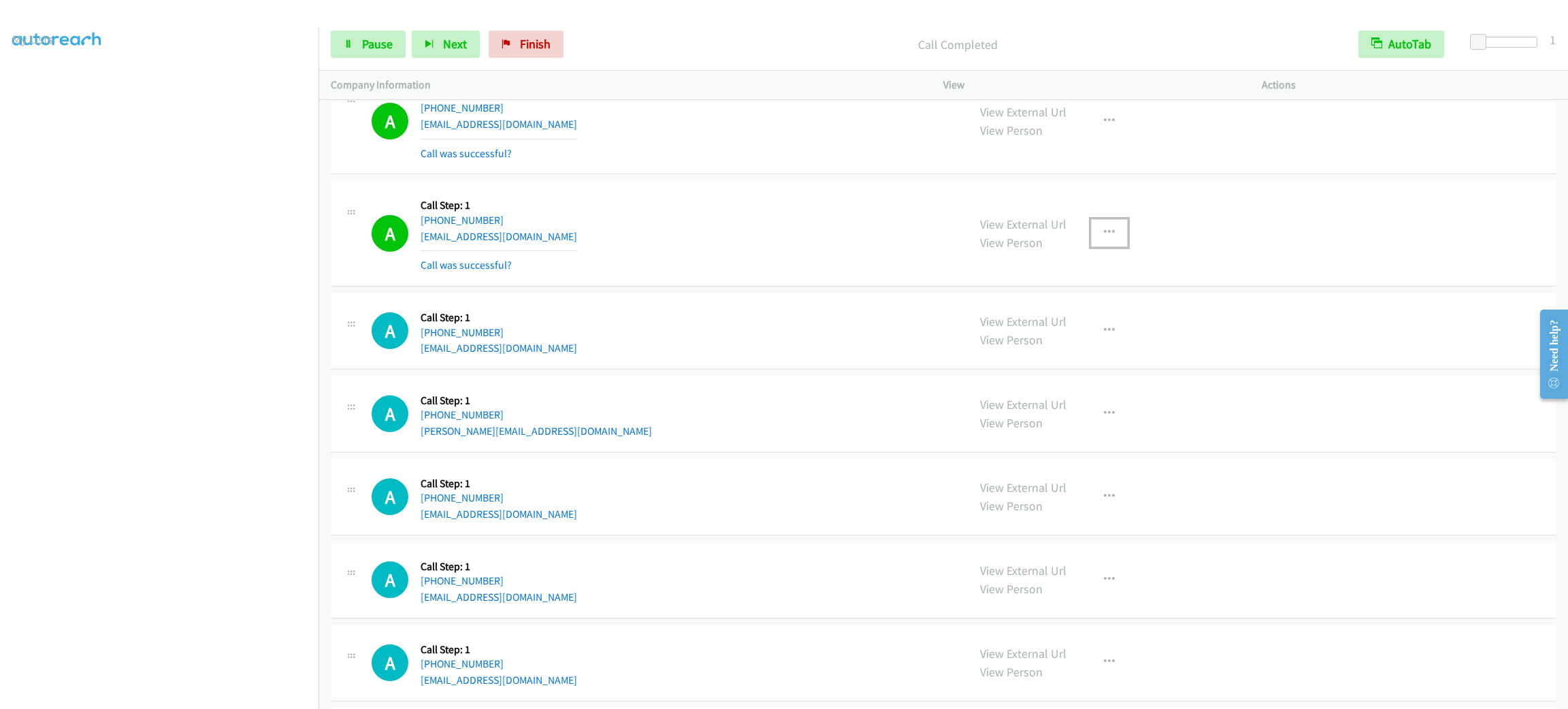
click at [1101, 228] on button "button" at bounding box center [1109, 233] width 37 height 28
click at [1070, 348] on link "Add to do not call list" at bounding box center [1036, 349] width 181 height 28
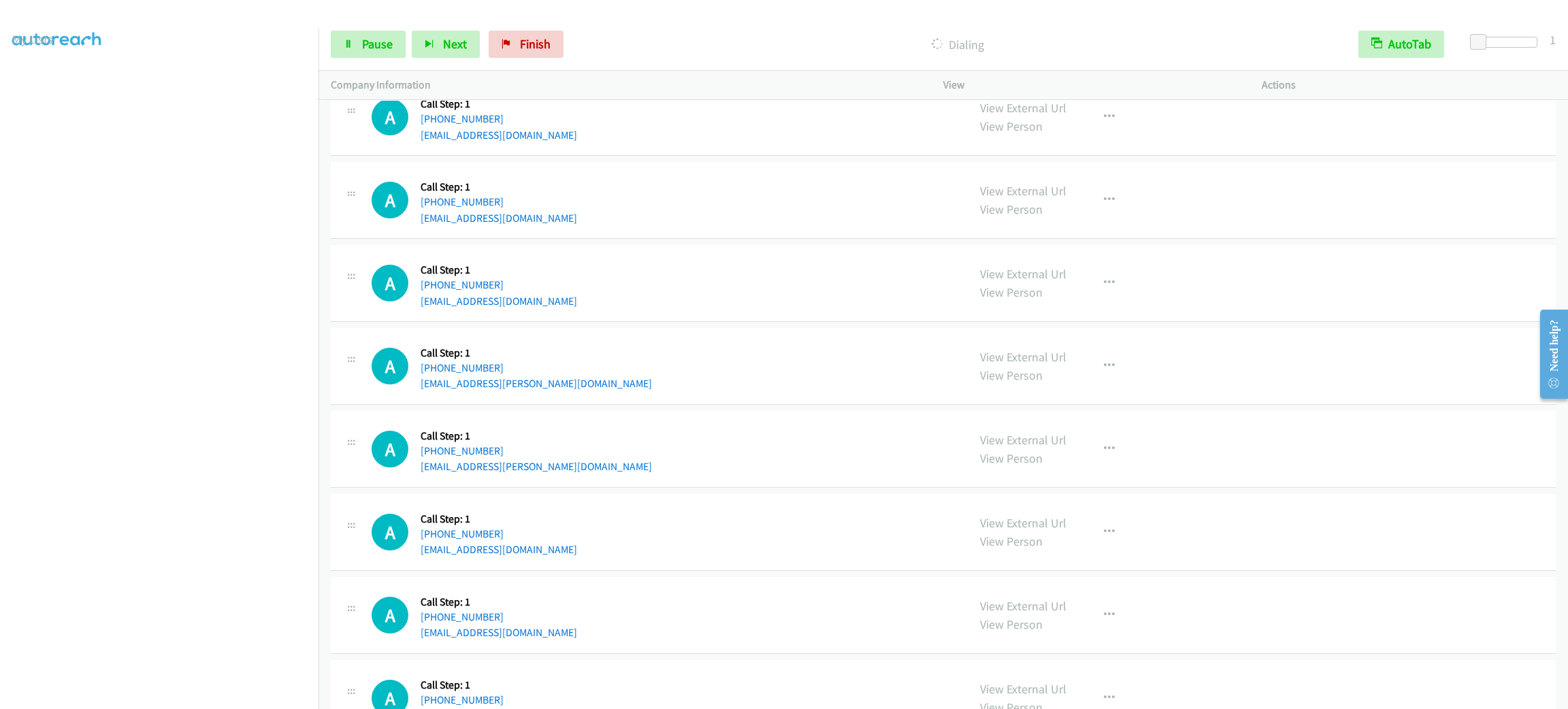
scroll to position [2376, 0]
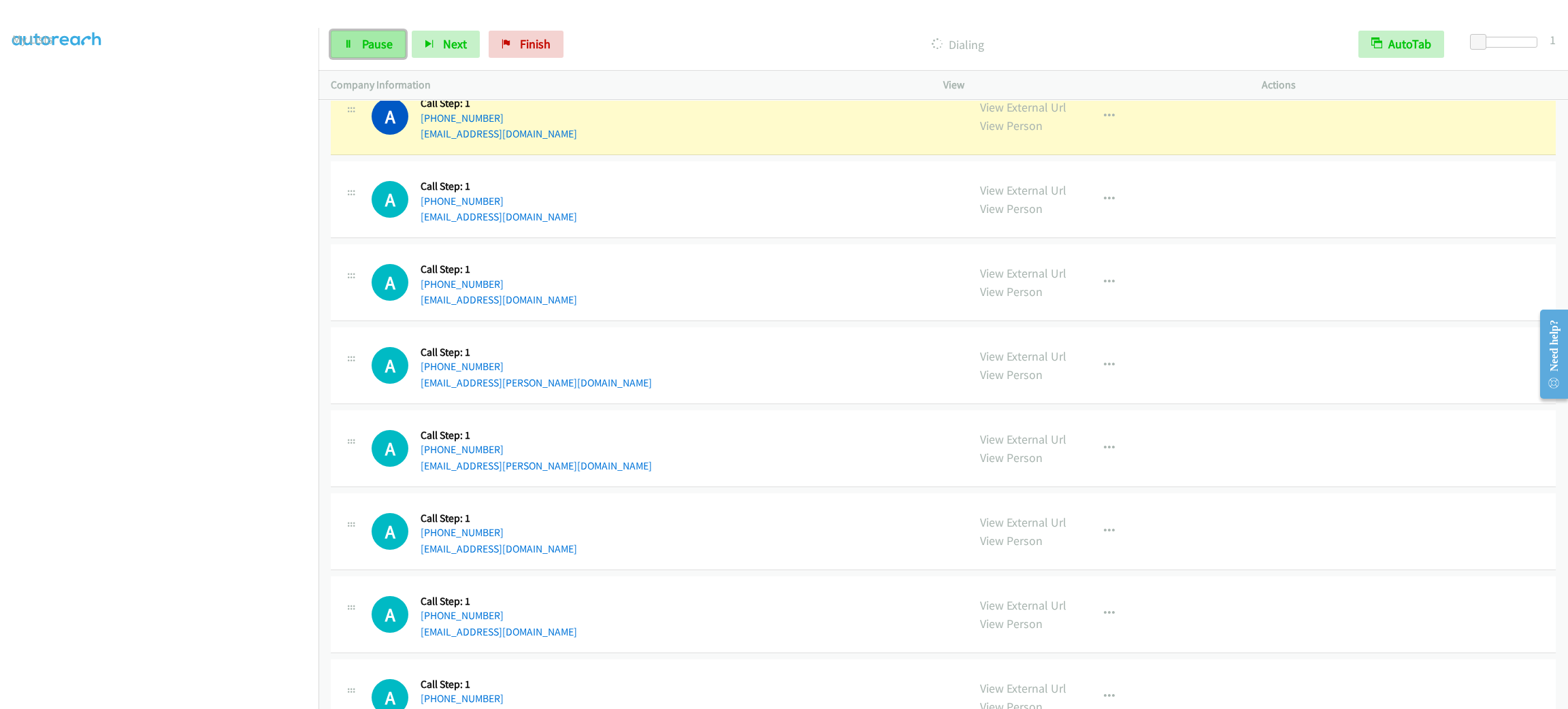
click at [357, 54] on link "Pause" at bounding box center [368, 44] width 75 height 28
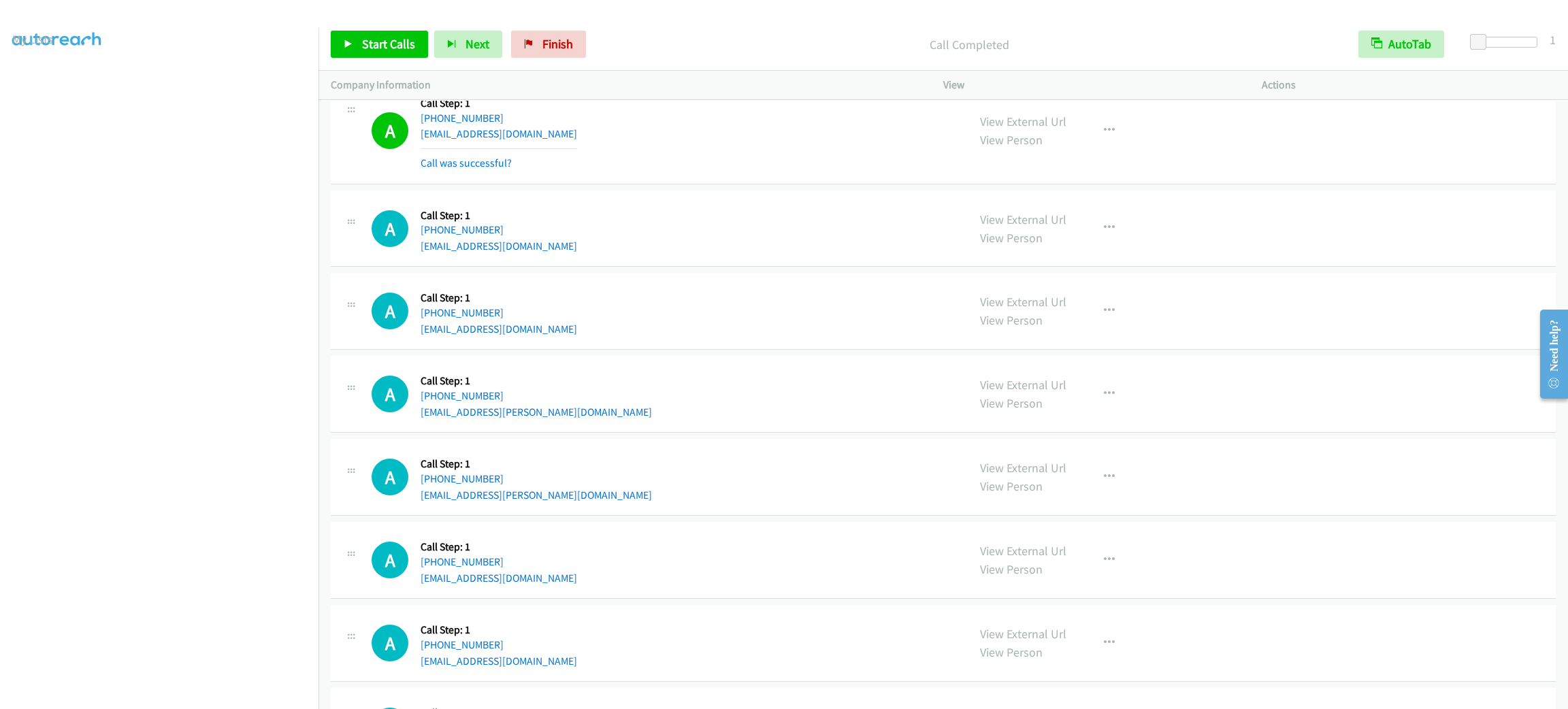
scroll to position [2274, 0]
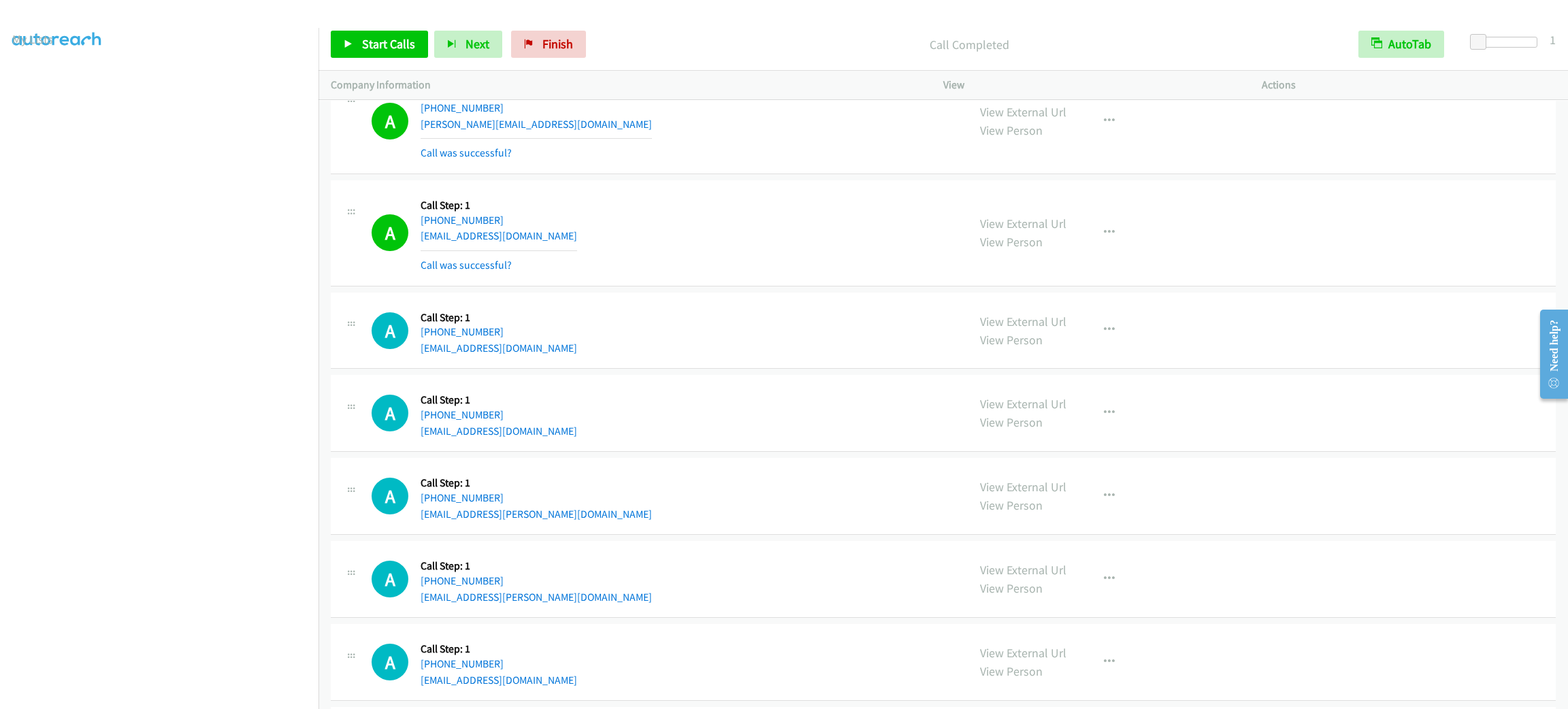
click at [396, 26] on div "Start Calls Pause Next Finish Call Completed AutoTab AutoTab 1" at bounding box center [943, 44] width 1250 height 53
click at [396, 40] on span "Start Calls" at bounding box center [388, 44] width 53 height 16
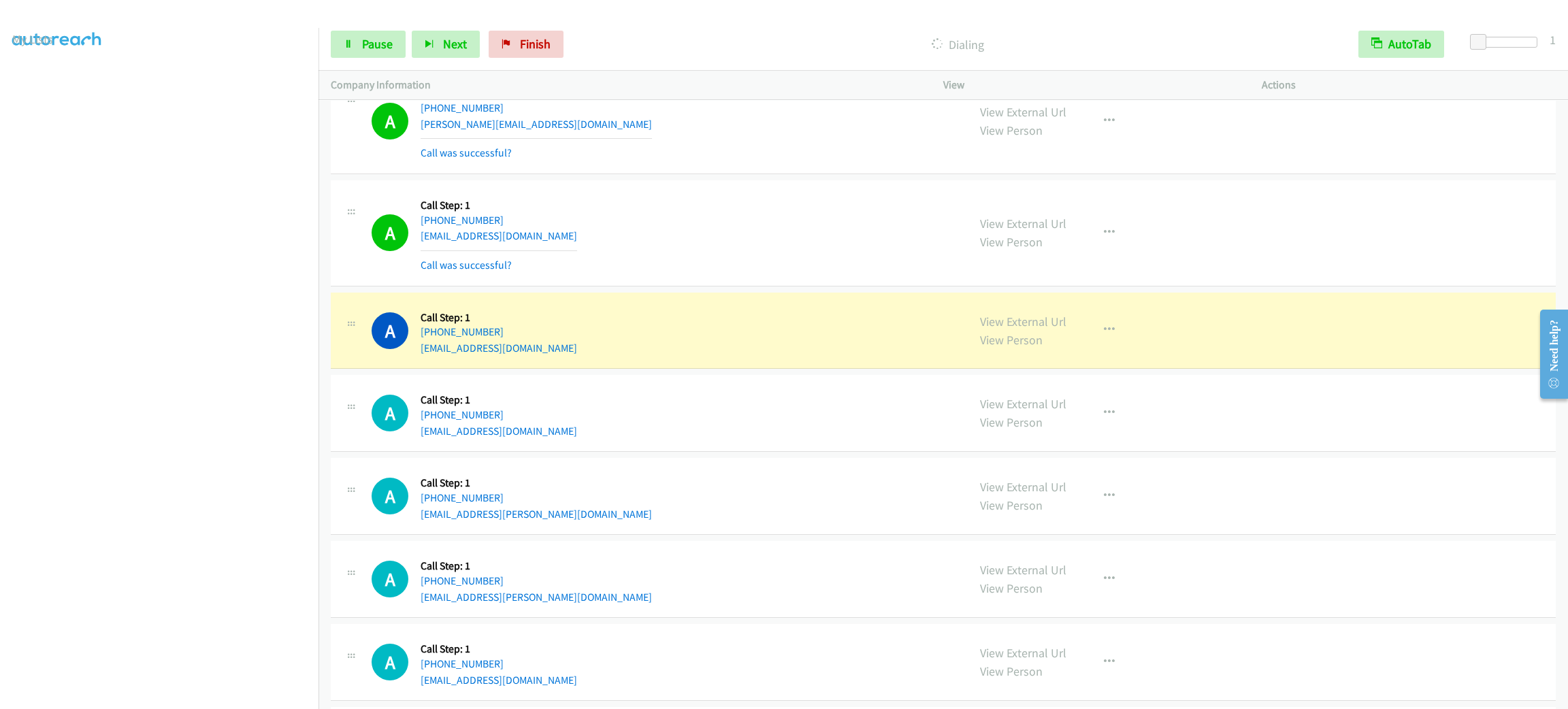
scroll to position [2376, 0]
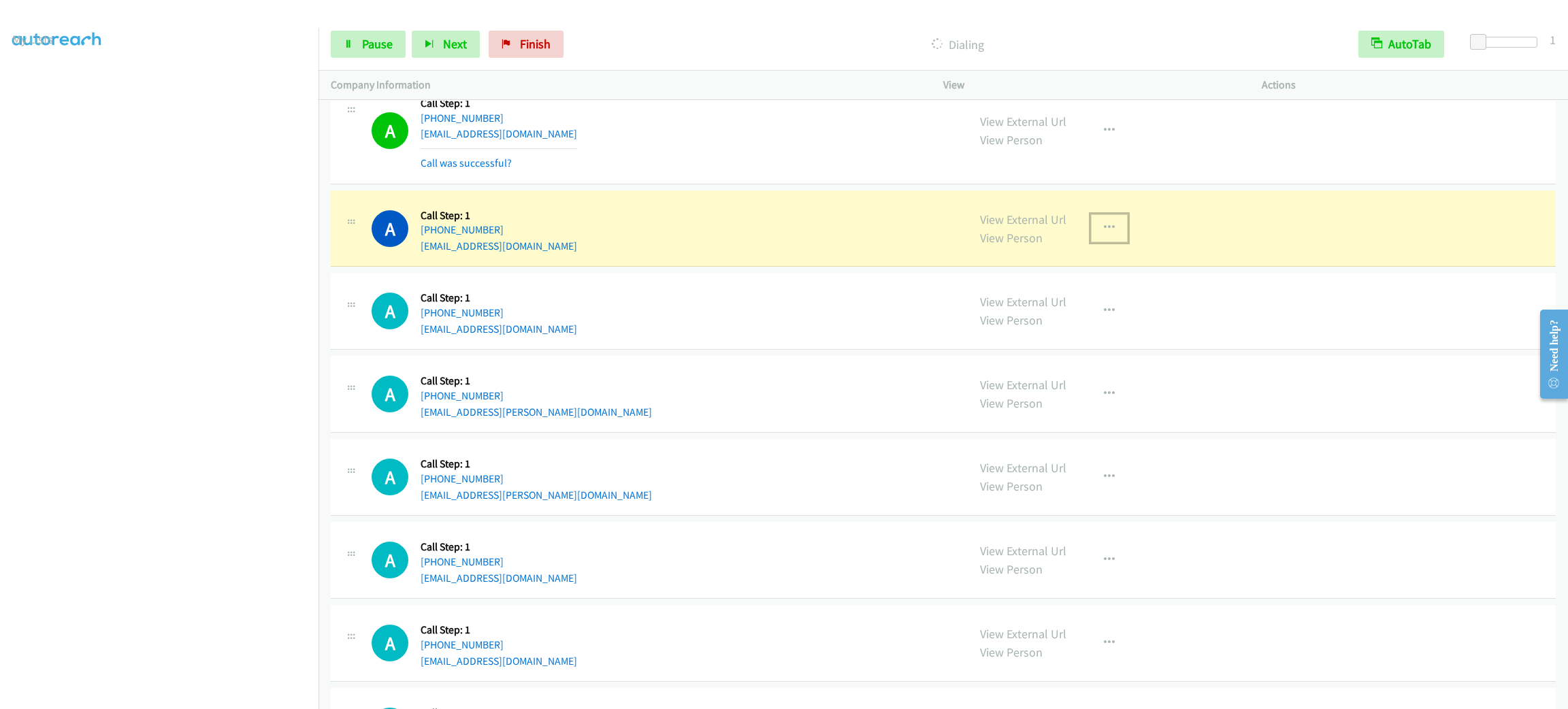
click at [1112, 222] on button "button" at bounding box center [1109, 228] width 37 height 28
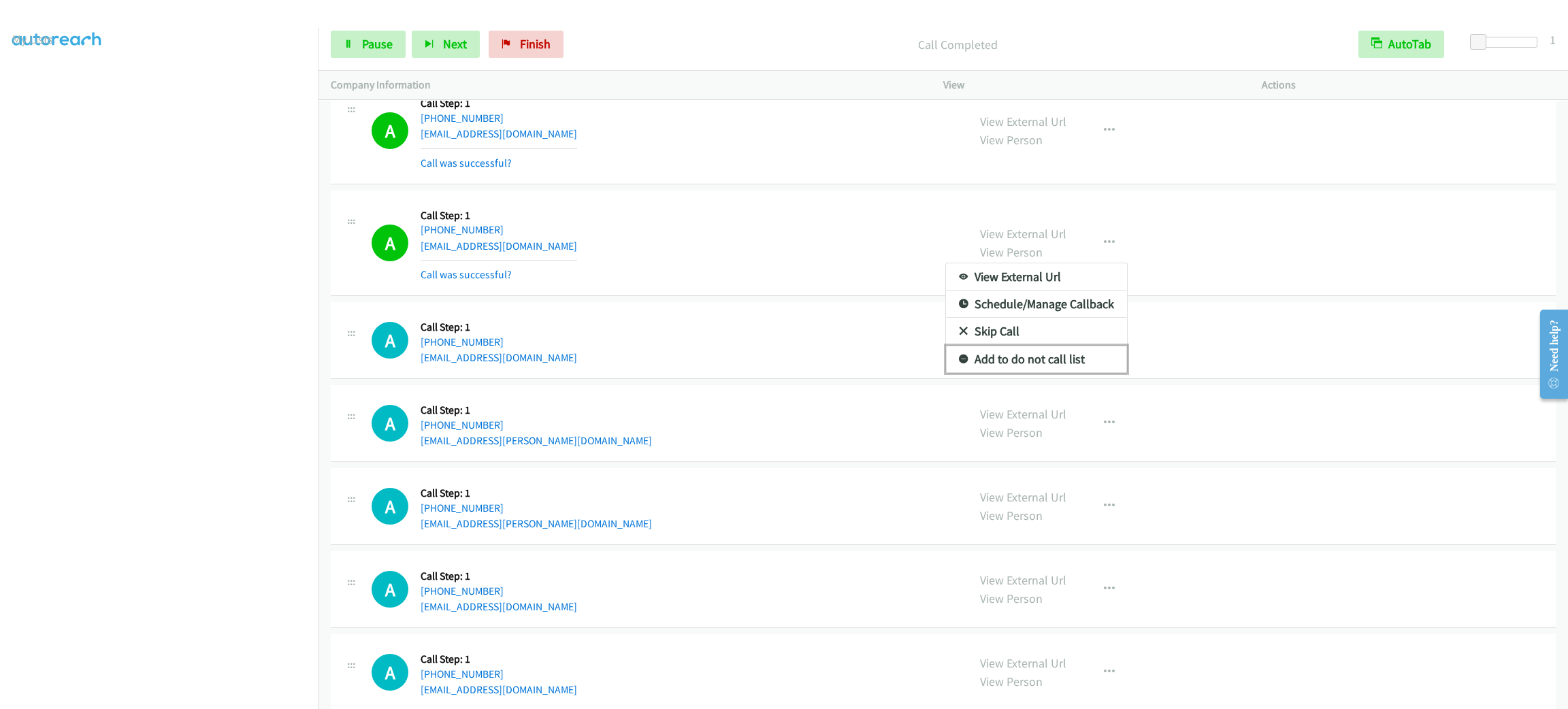
click at [1080, 366] on link "Add to do not call list" at bounding box center [1036, 359] width 181 height 28
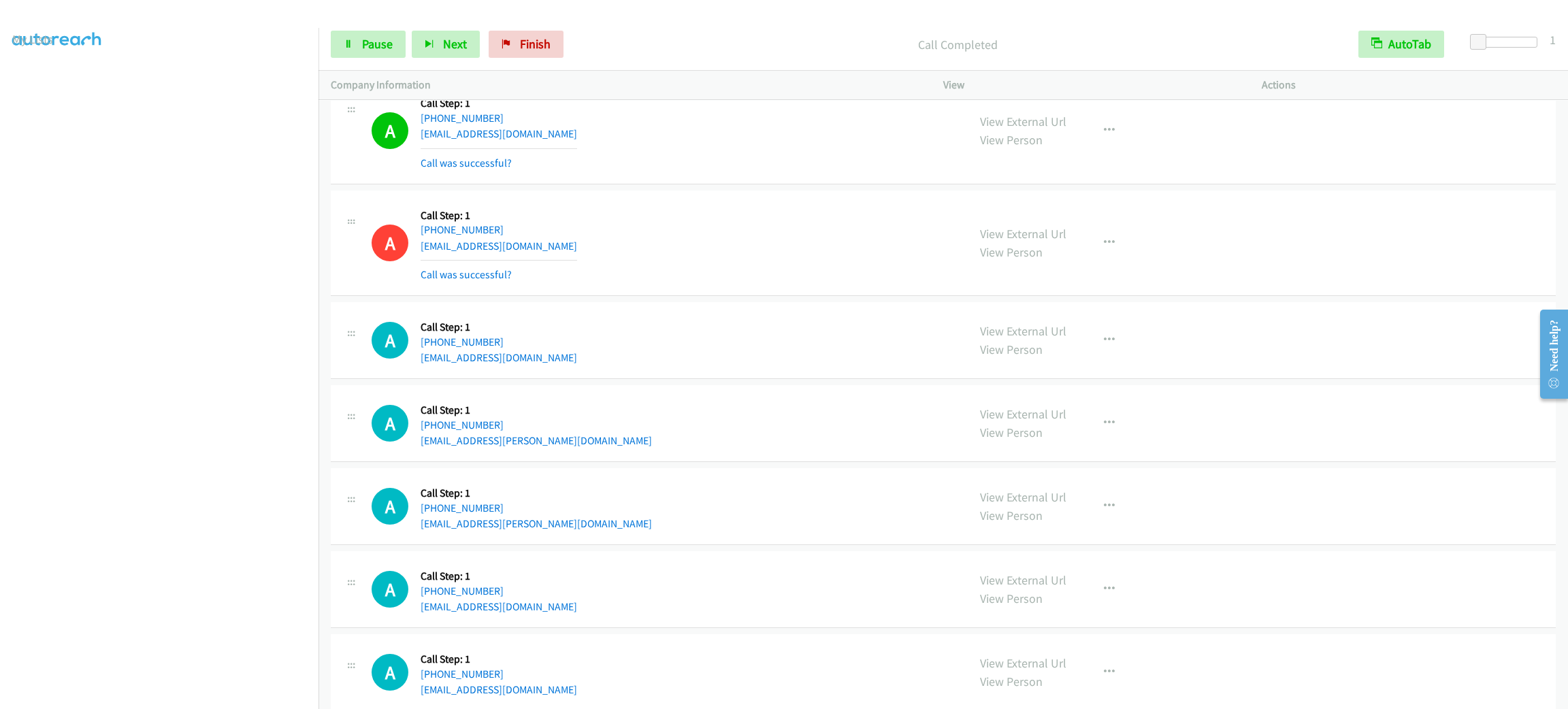
click at [149, 692] on section at bounding box center [160, 386] width 294 height 651
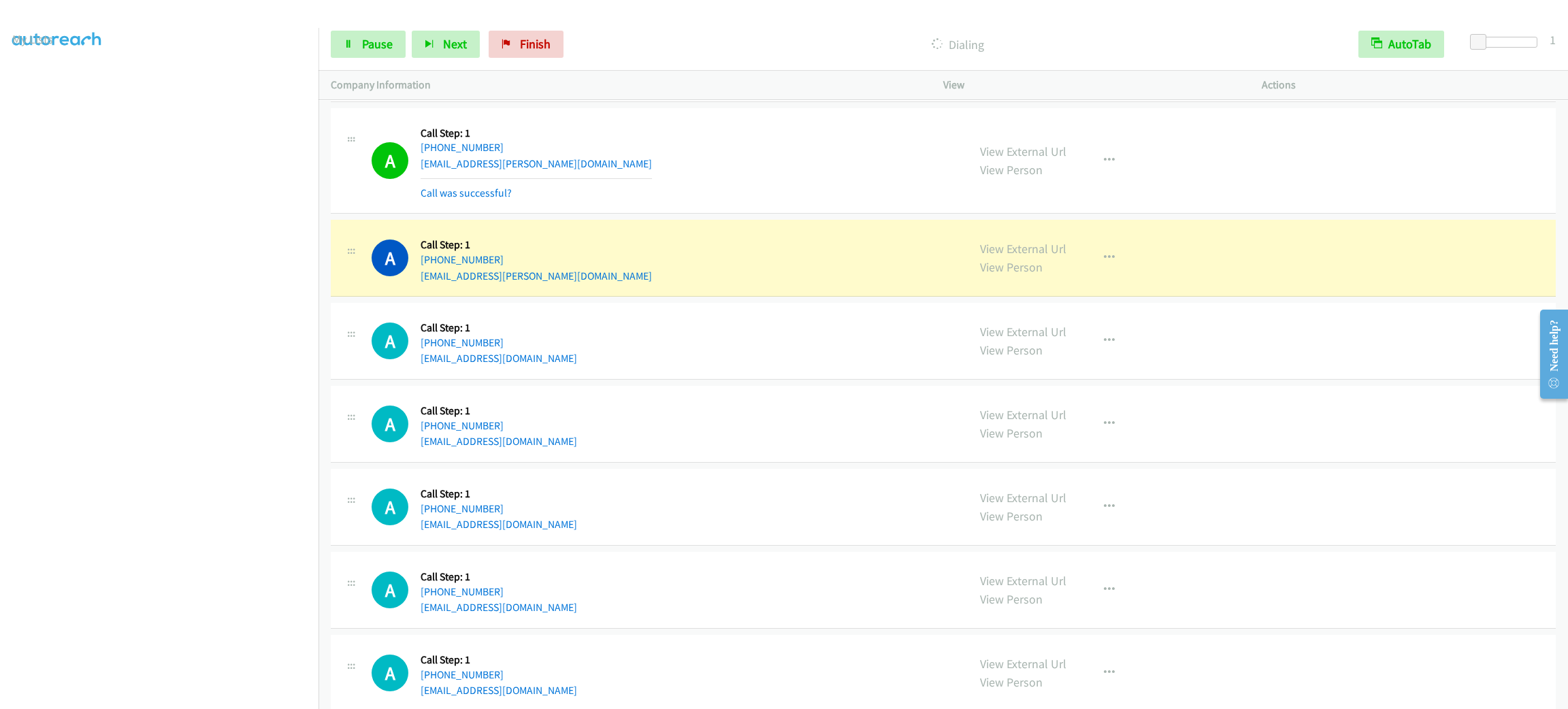
scroll to position [2784, 0]
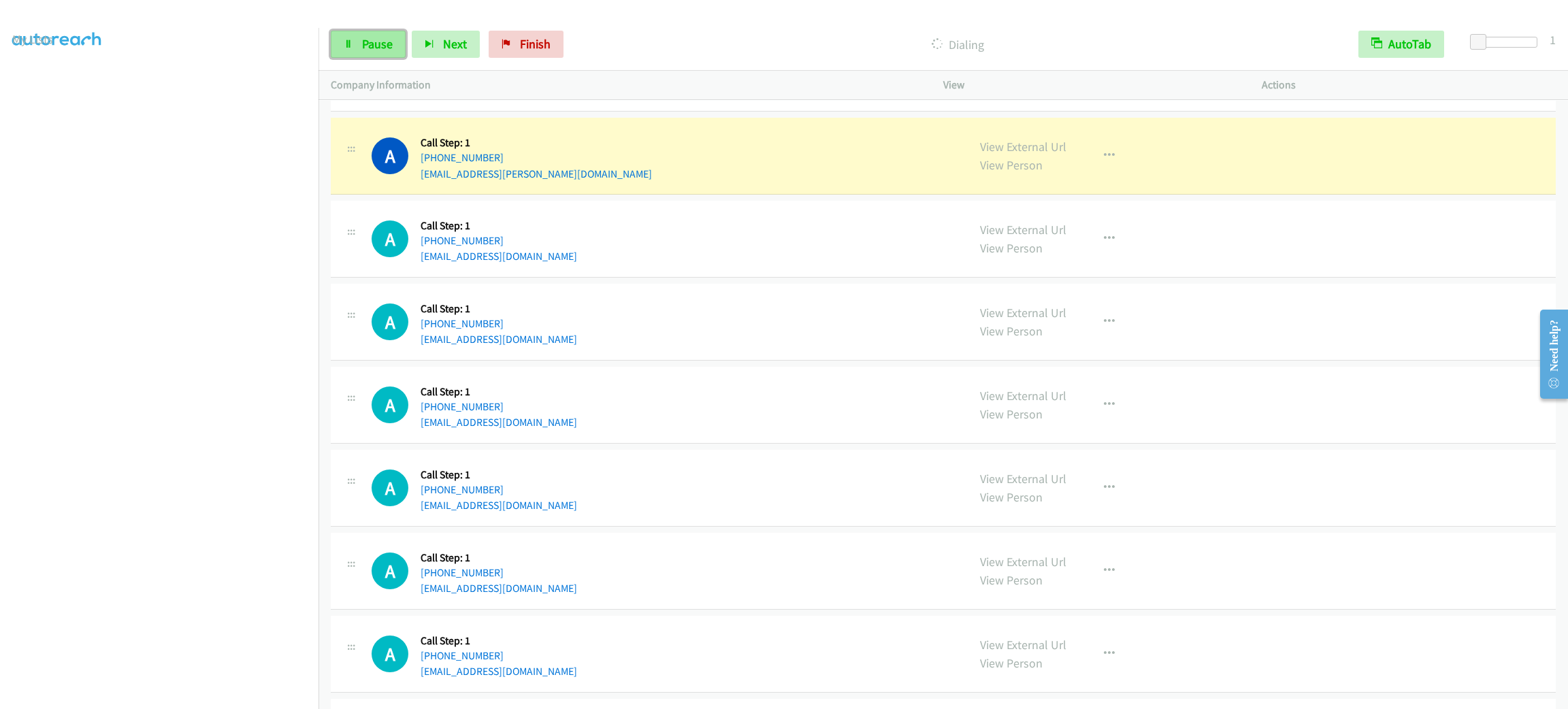
click at [369, 51] on span "Pause" at bounding box center [377, 44] width 31 height 16
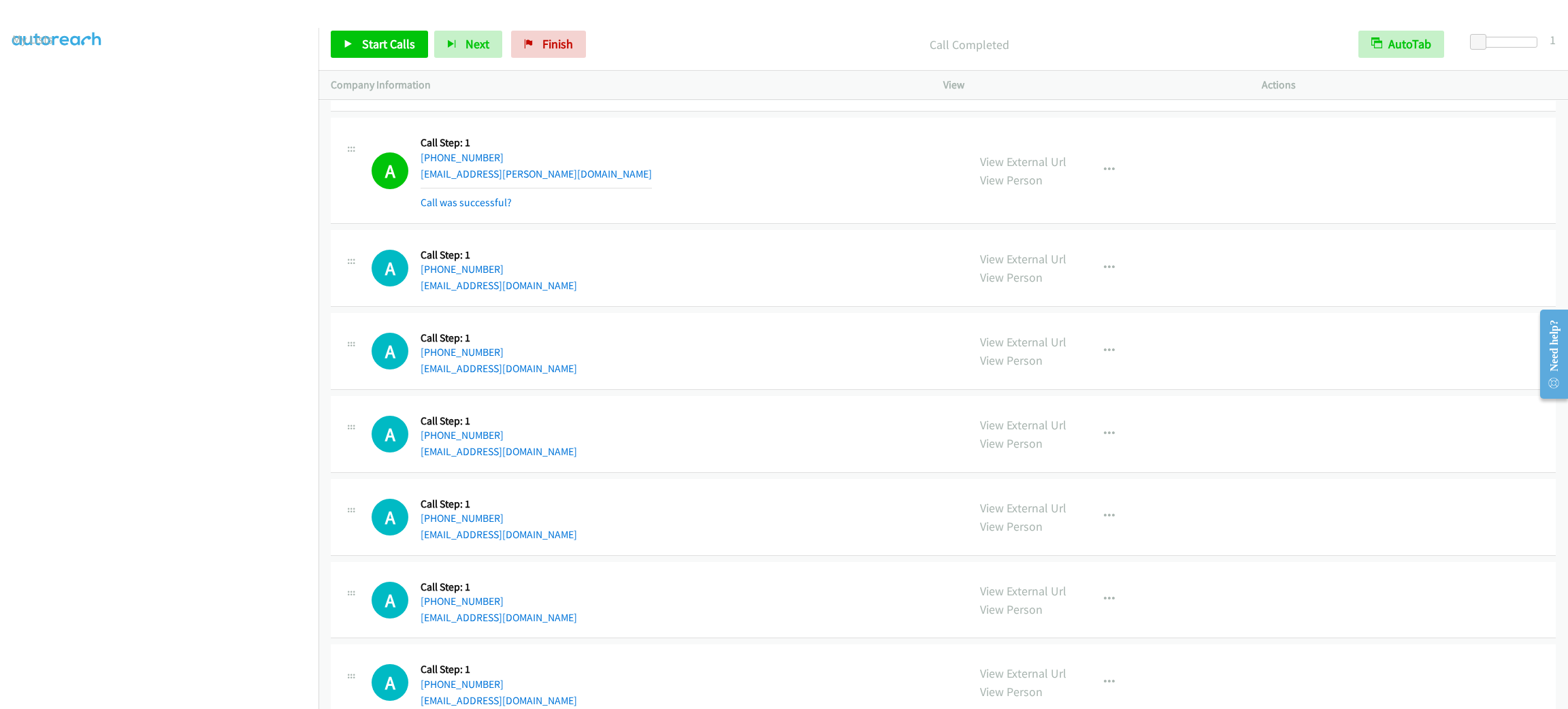
click at [676, 203] on div "A Callback Scheduled Call Step: 1 Pacific/Honolulu +1 808-451-1717 hardine.kath…" at bounding box center [664, 170] width 584 height 81
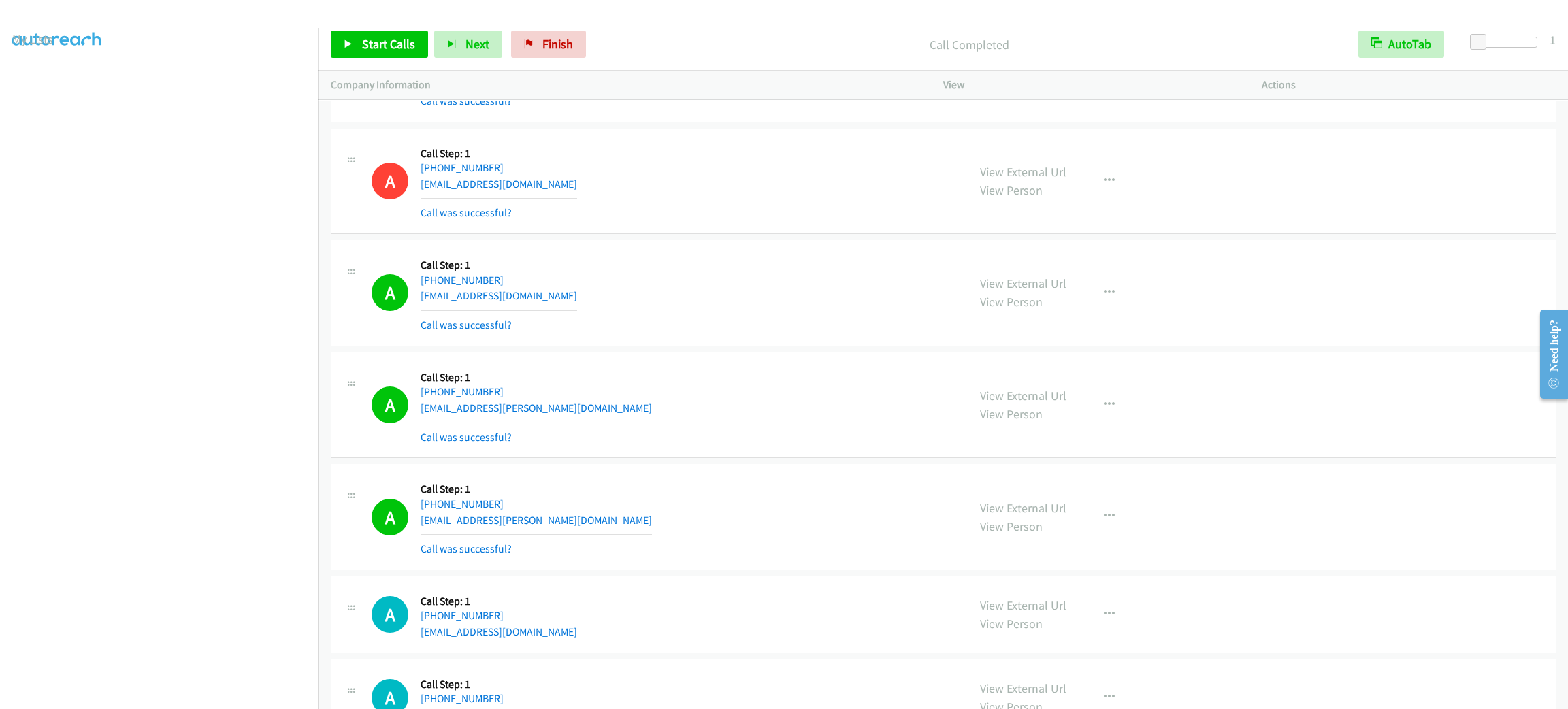
click at [1055, 399] on link "View External Url" at bounding box center [1023, 395] width 86 height 16
